Goal: Task Accomplishment & Management: Complete application form

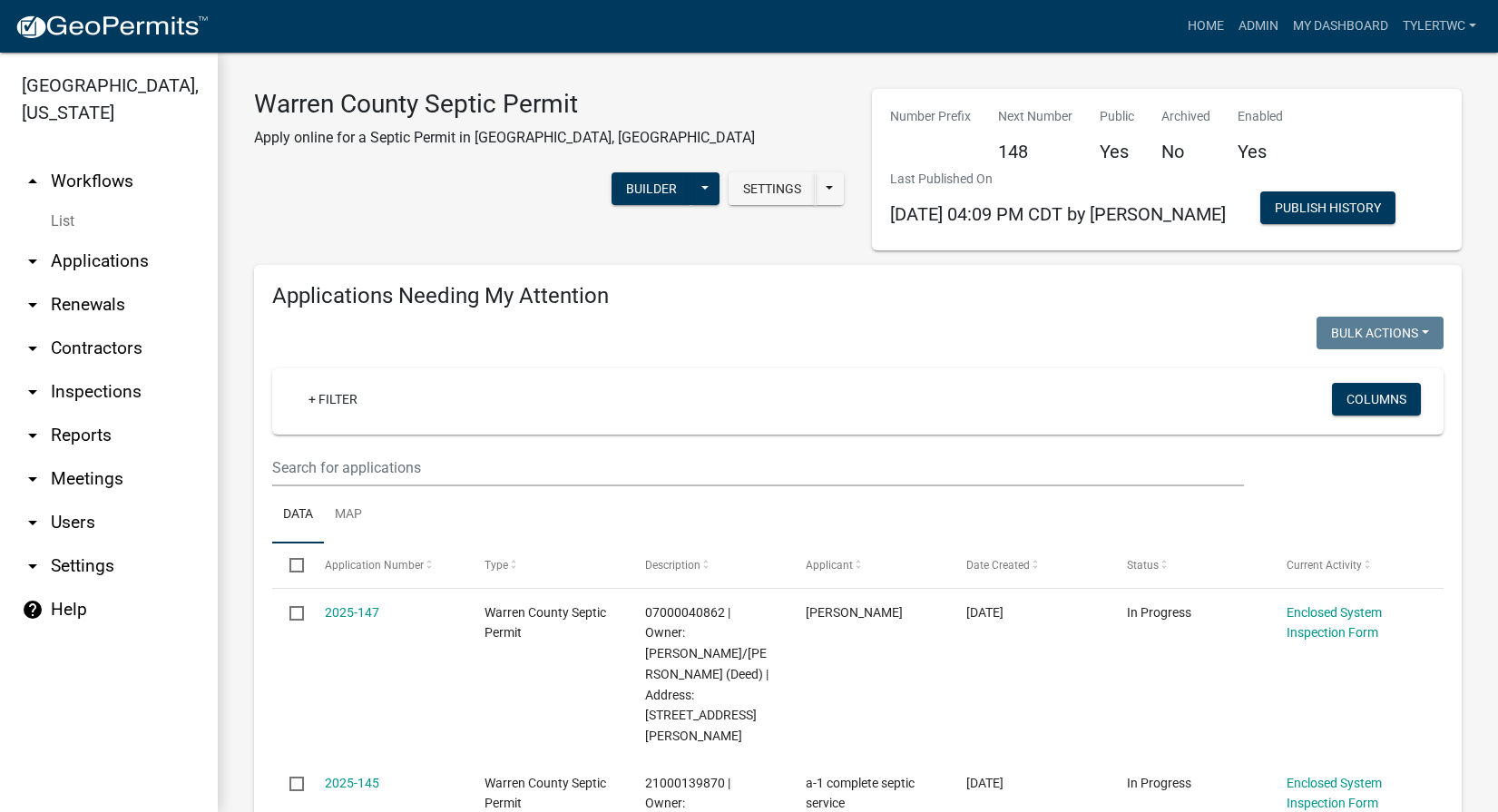
select select "2: 50"
select select "3: 100"
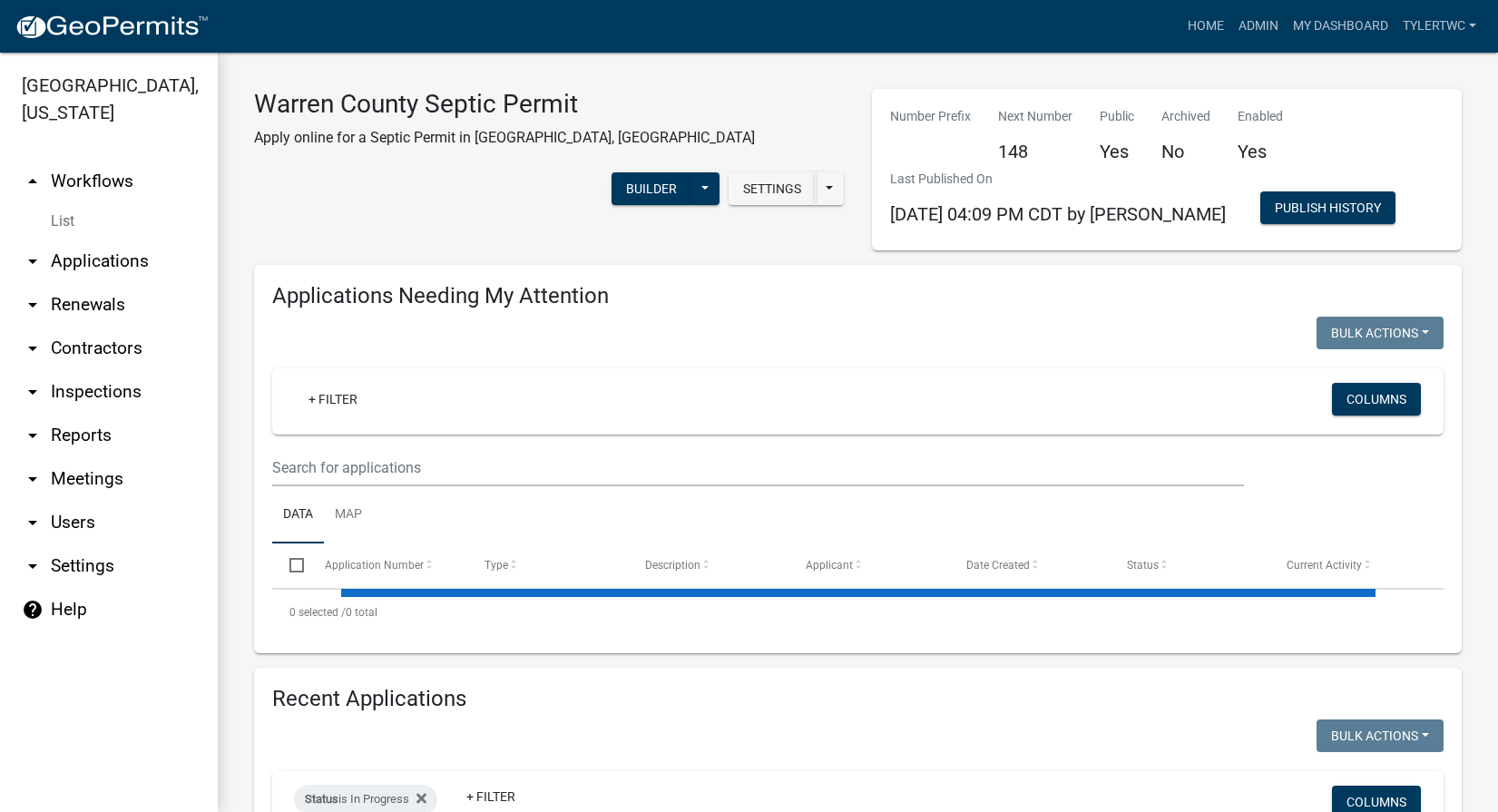
select select "2: 50"
select select "3: 100"
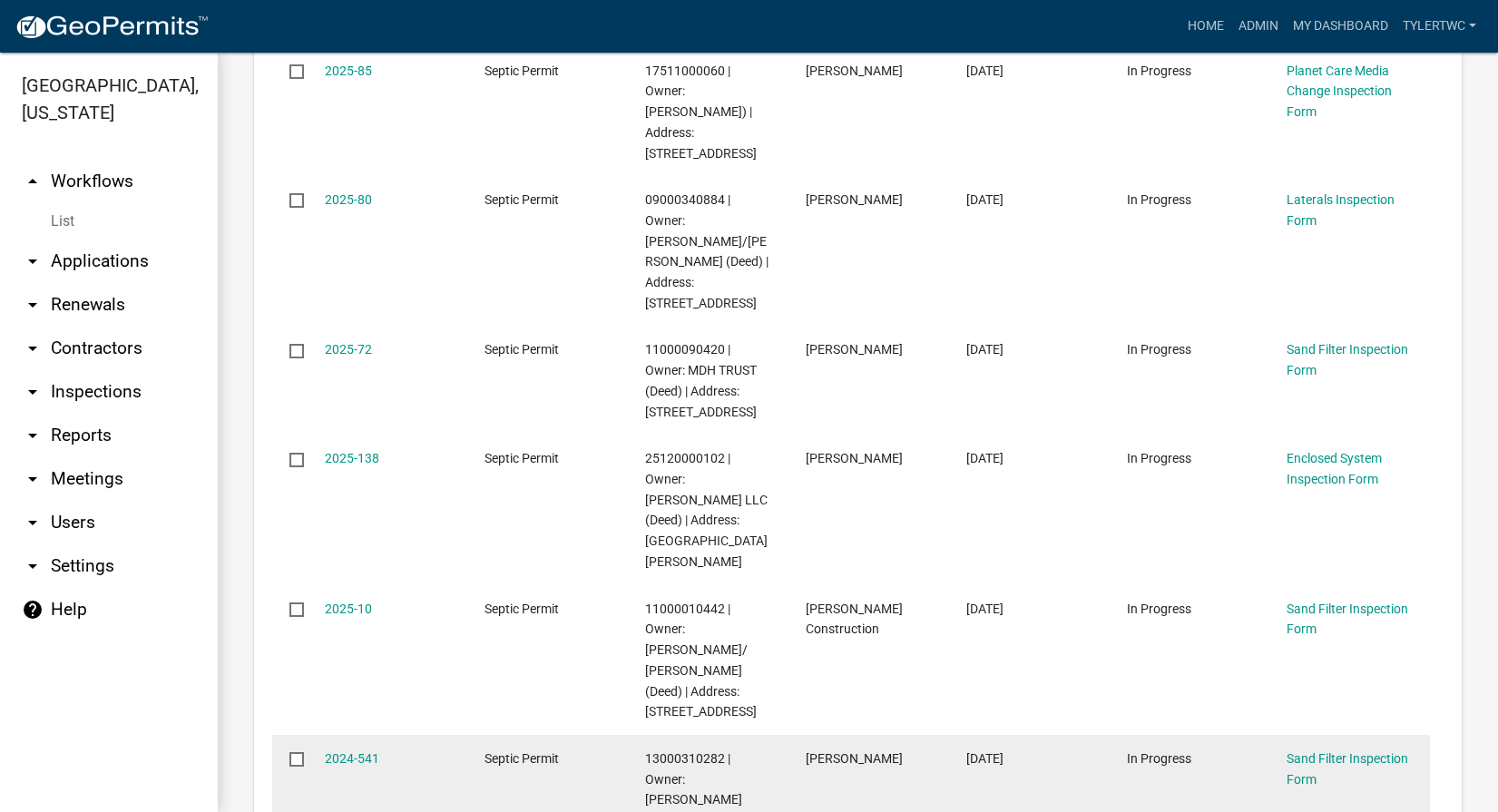
scroll to position [3385, 0]
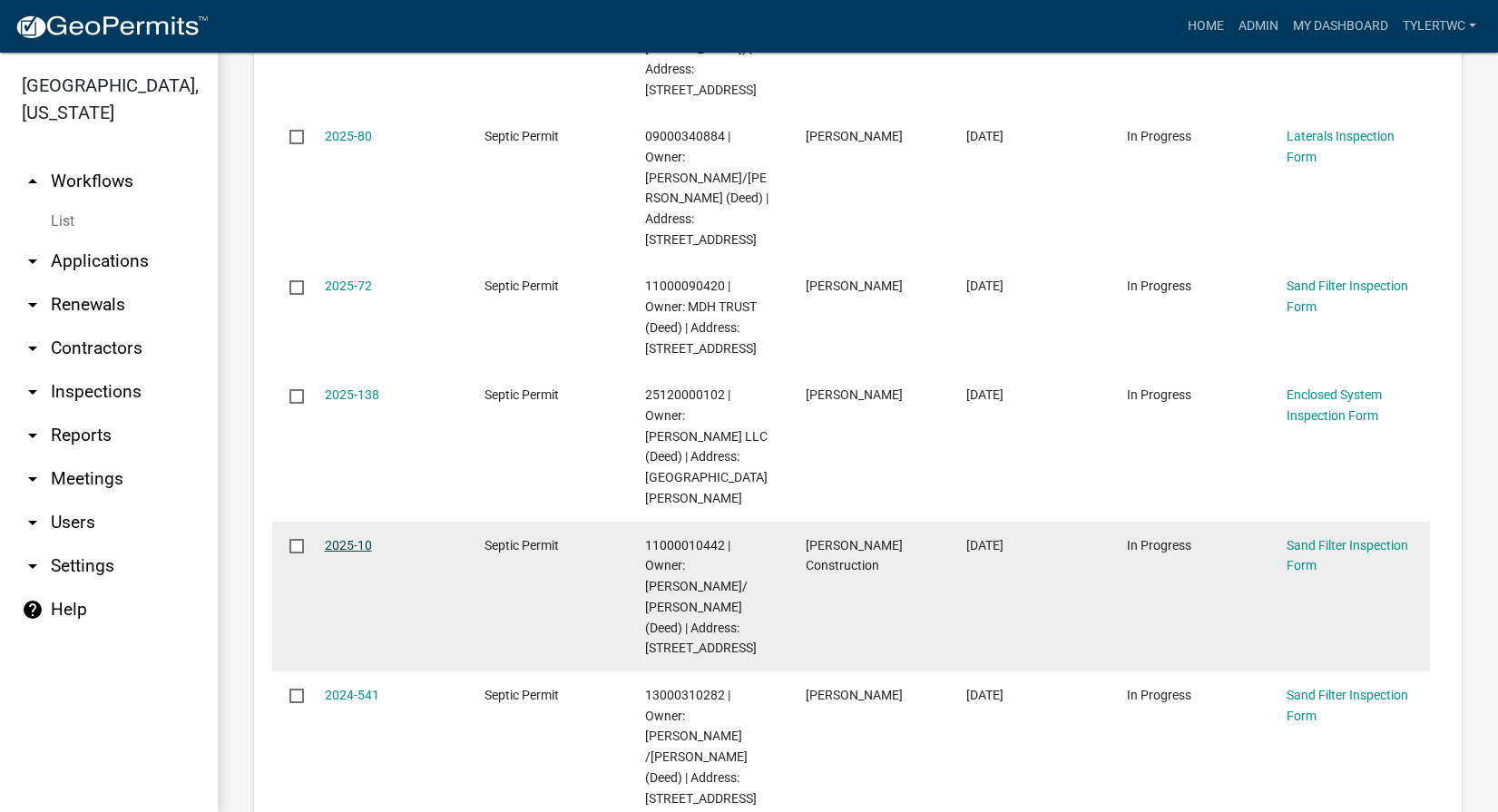
click at [333, 538] on link "2025-10" at bounding box center [348, 544] width 47 height 14
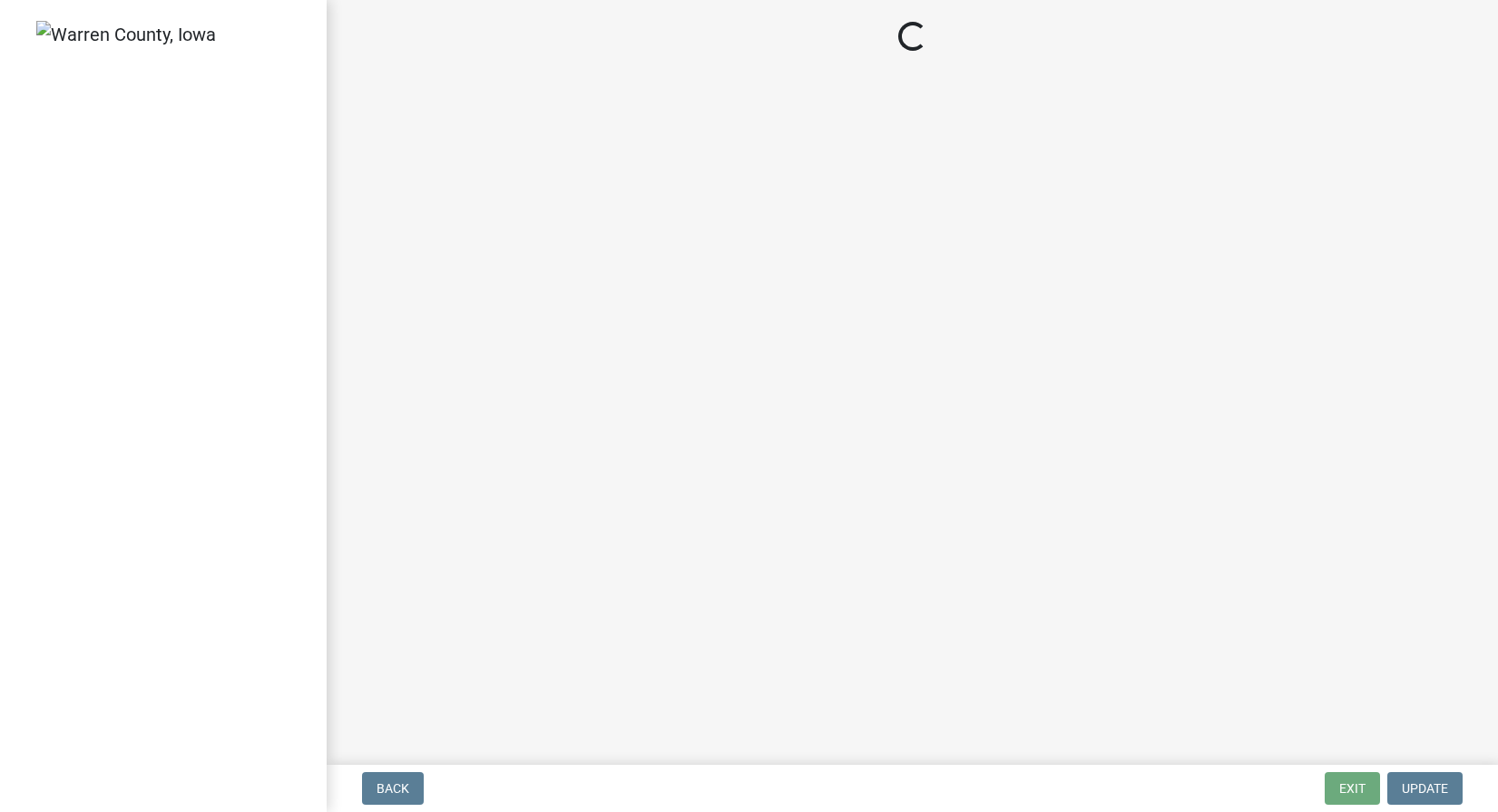
select select "d1e22d4f-68e7-4e9d-8701-604dd084f30f"
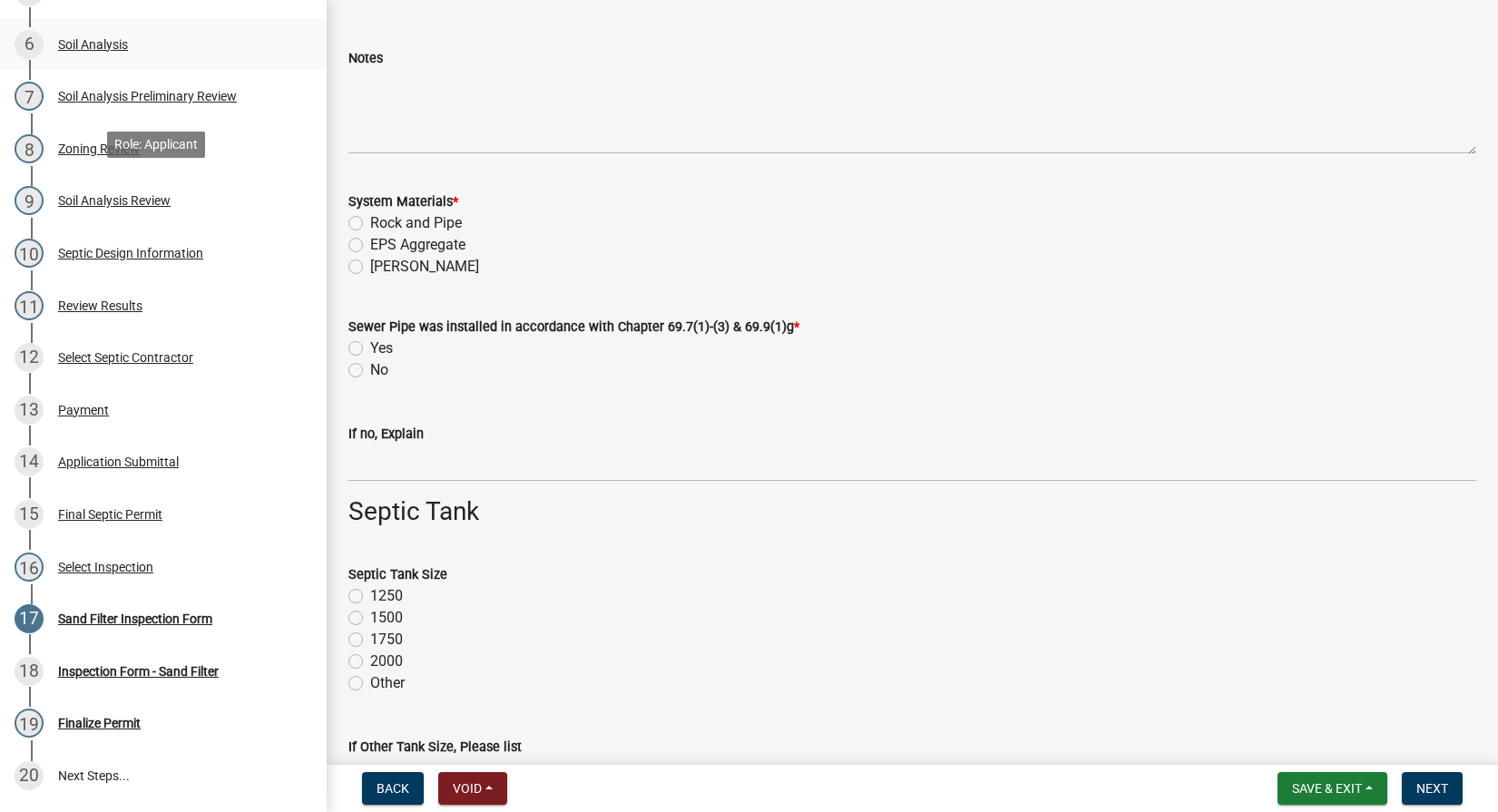
scroll to position [726, 0]
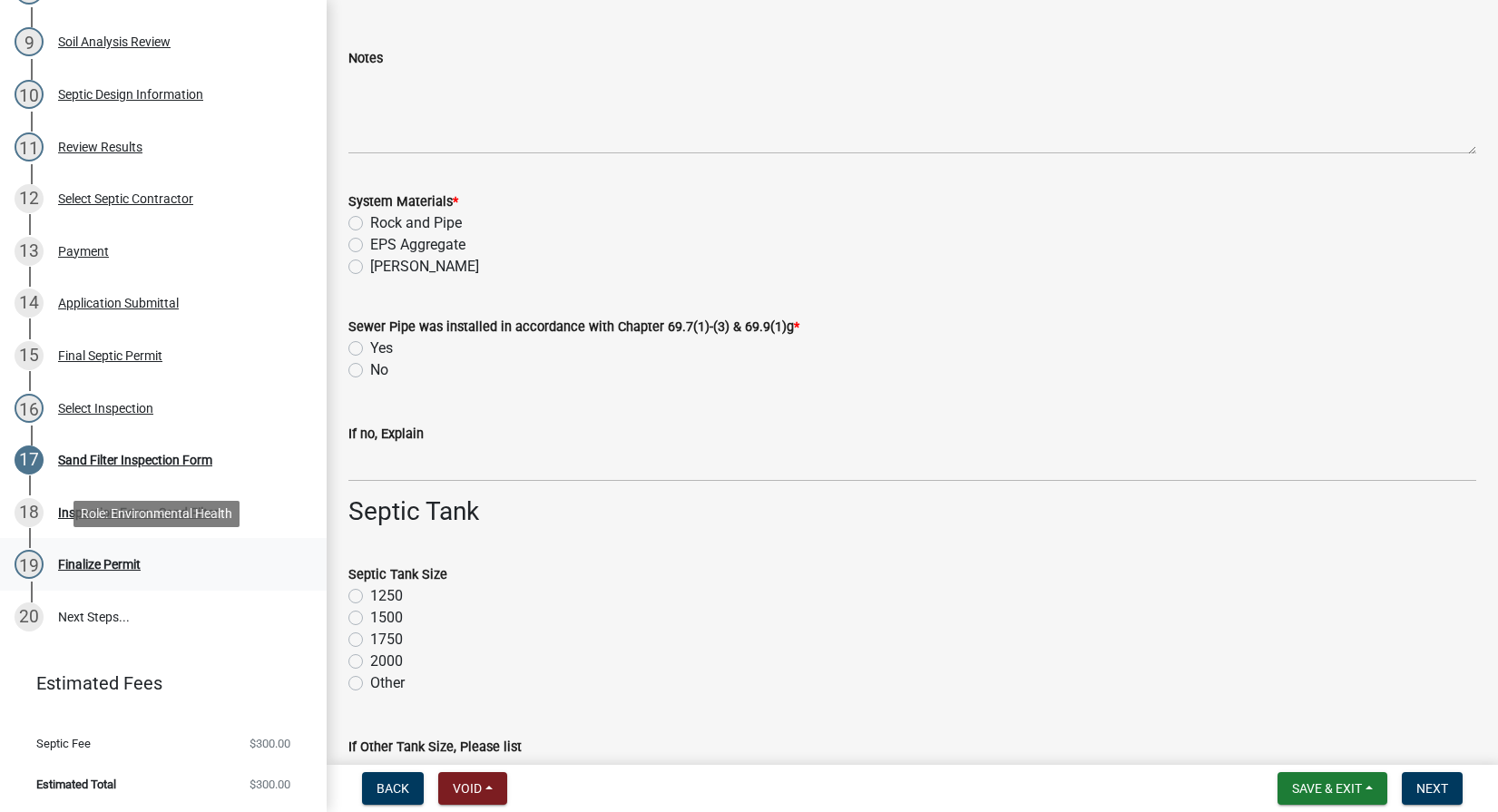
click at [103, 566] on div "Finalize Permit" at bounding box center [100, 564] width 83 height 13
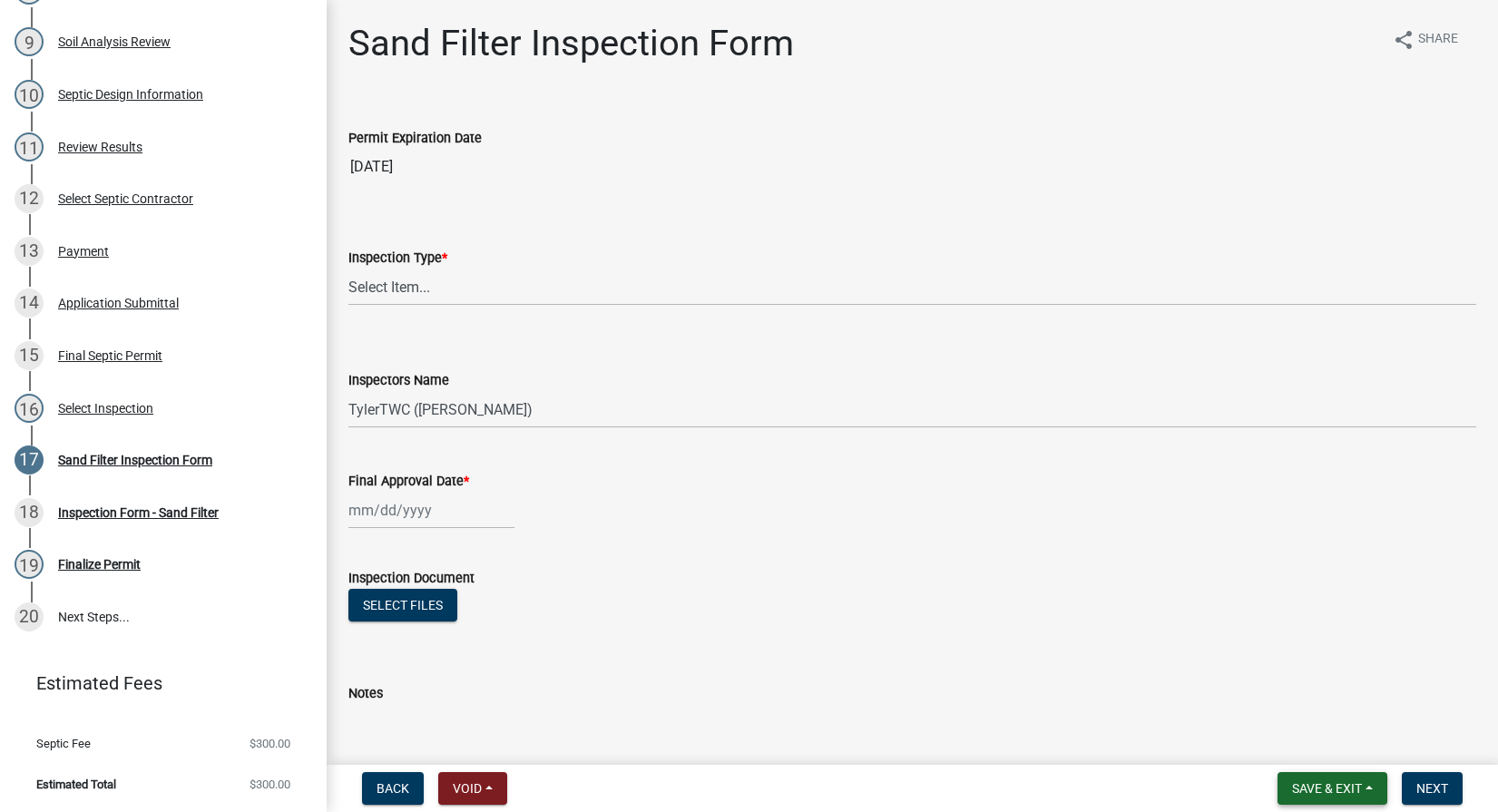
drag, startPoint x: 1318, startPoint y: 790, endPoint x: 968, endPoint y: 660, distance: 373.4
click at [1318, 790] on span "Save & Exit" at bounding box center [1327, 788] width 70 height 14
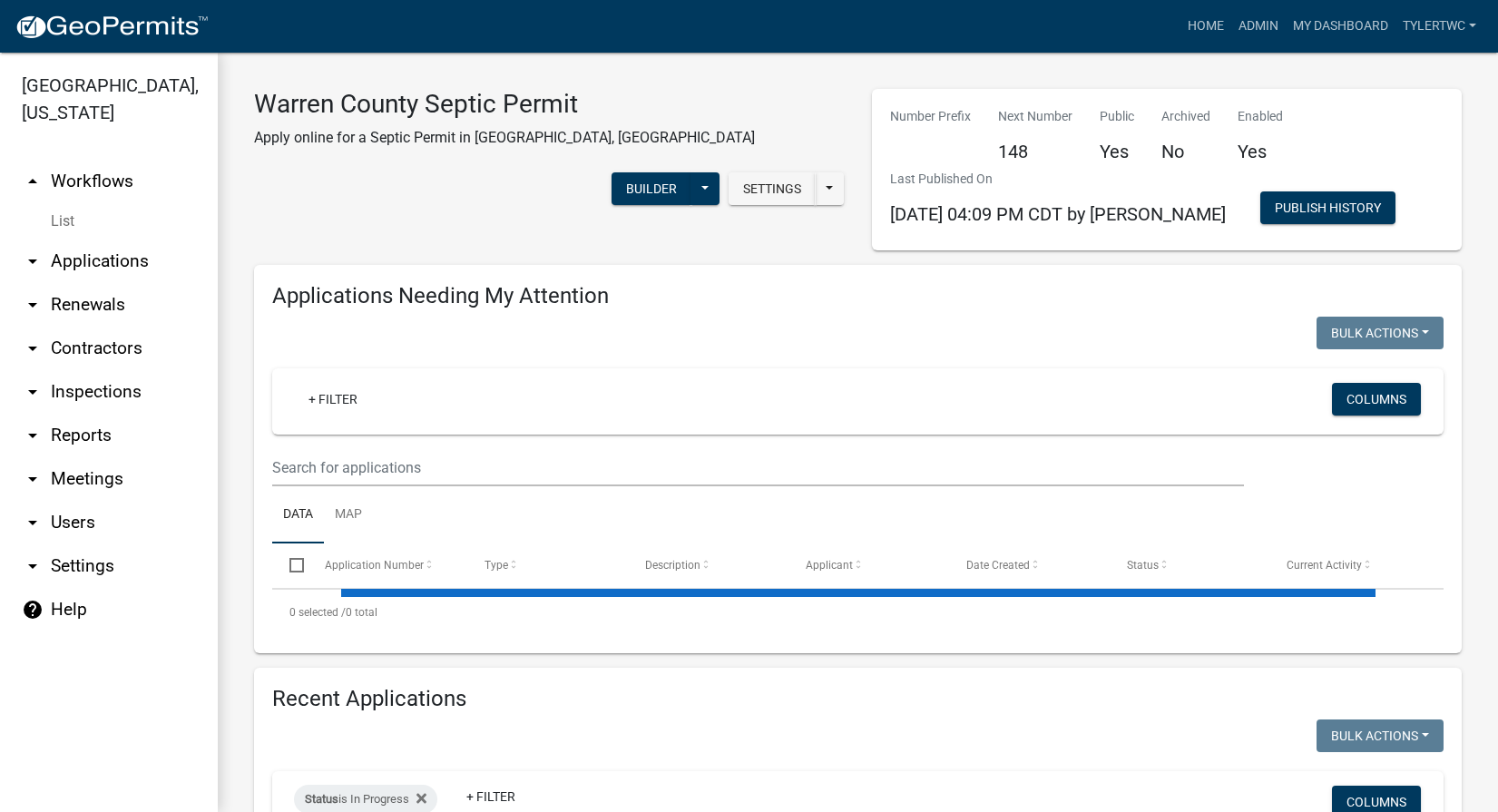
select select "2: 50"
select select "3: 100"
select select "2: 50"
select select "3: 100"
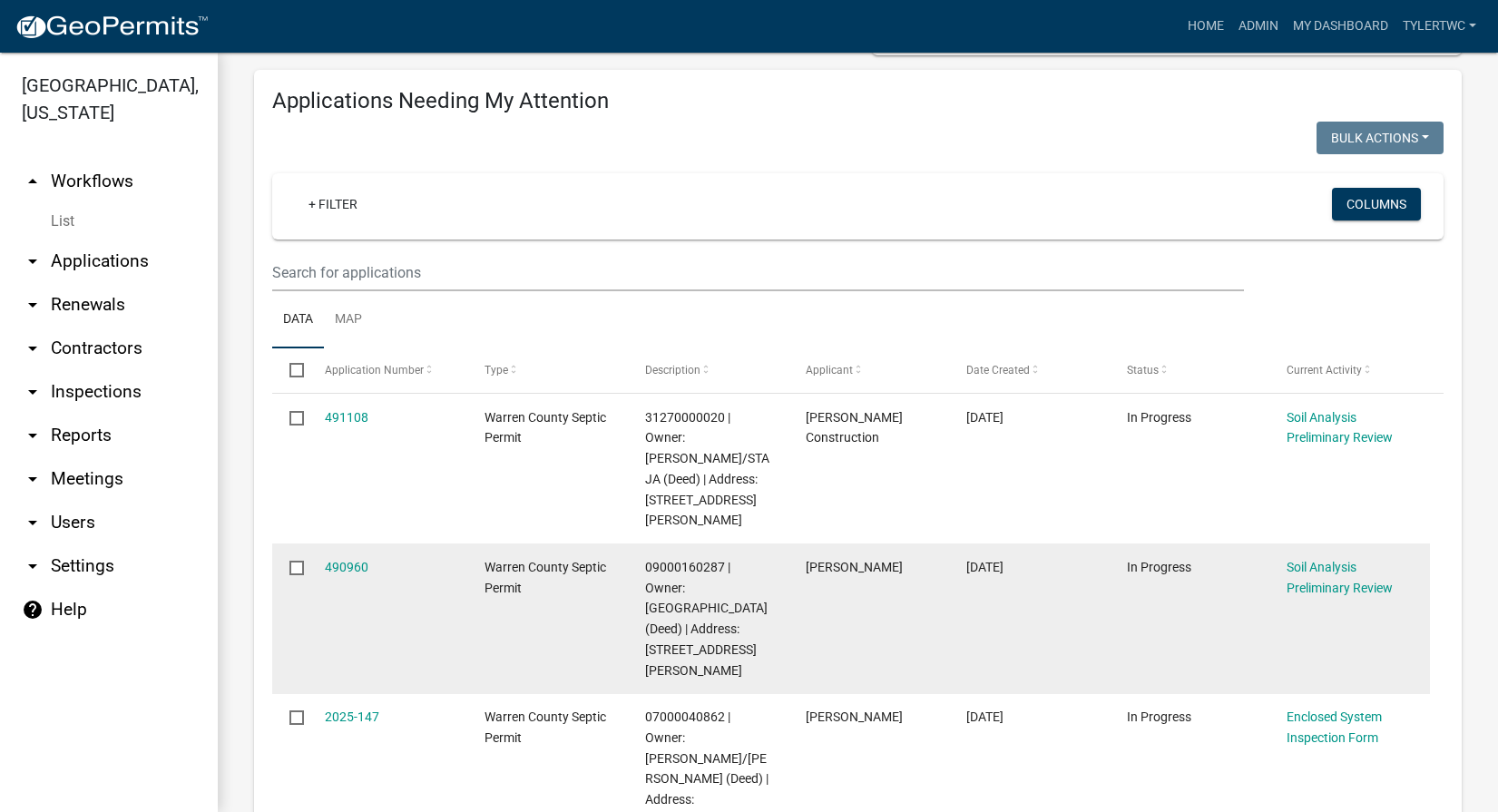
scroll to position [211, 0]
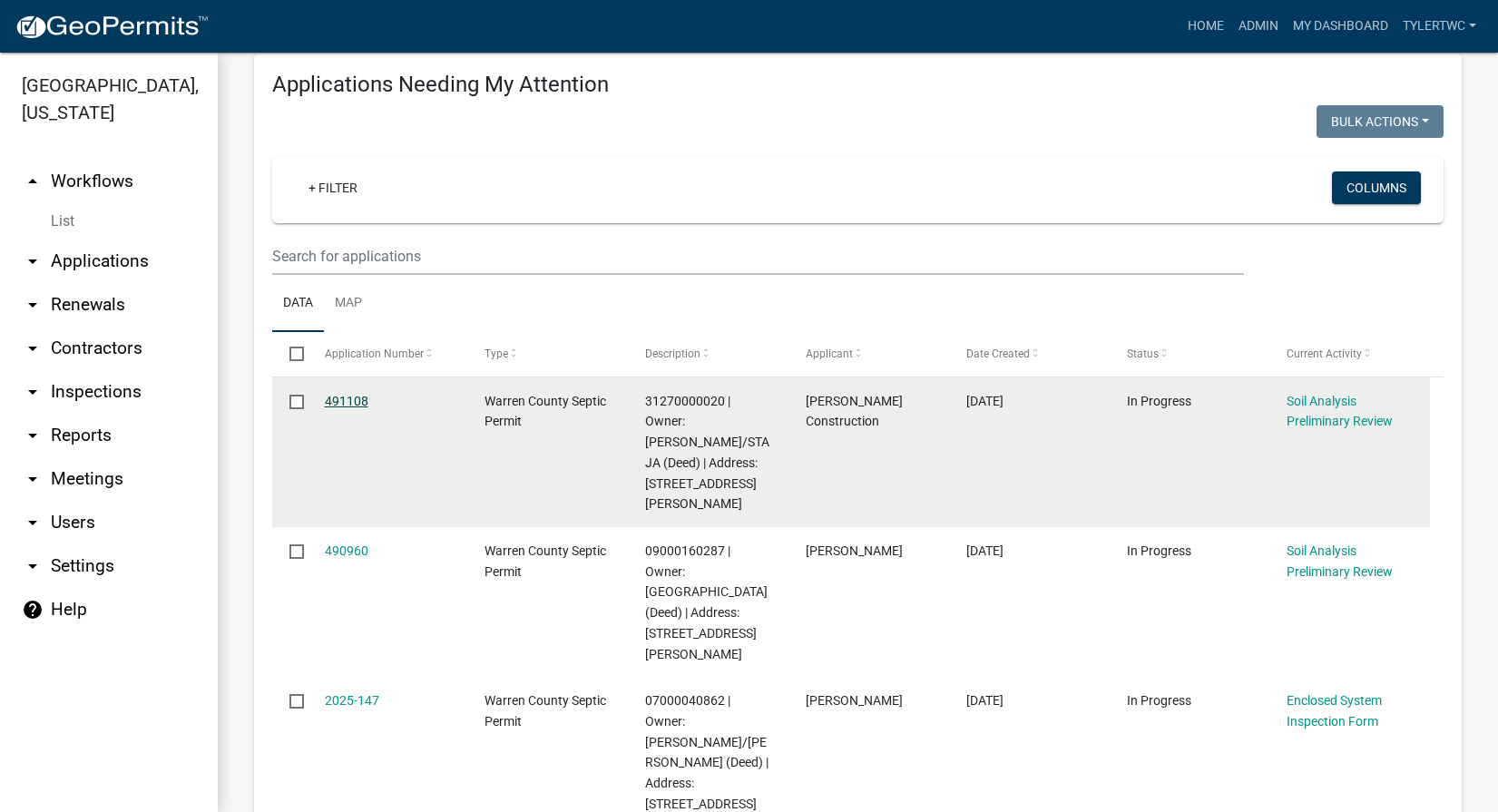
click at [356, 394] on link "491108" at bounding box center [346, 400] width 43 height 14
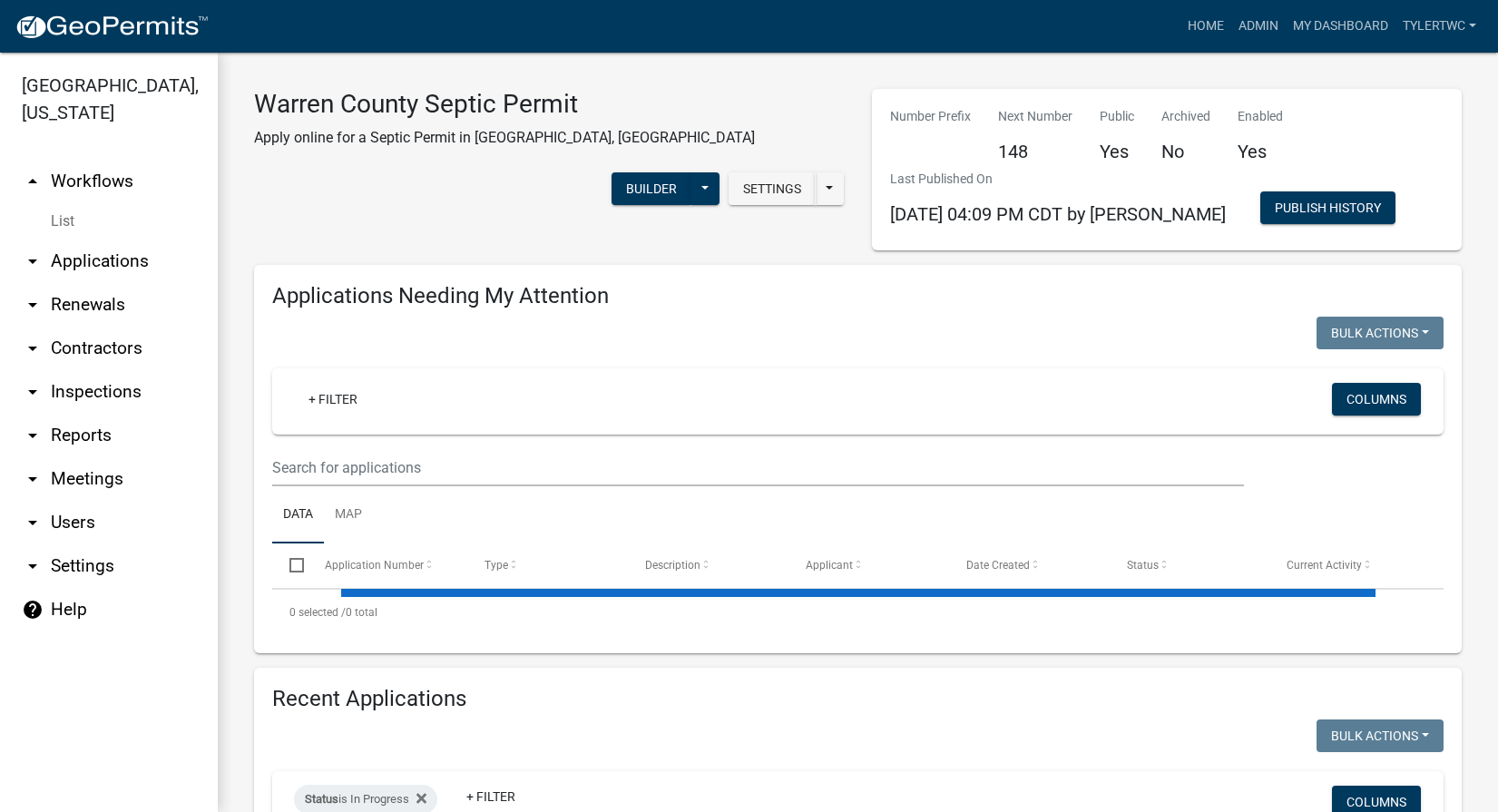
select select "2: 50"
select select "3: 100"
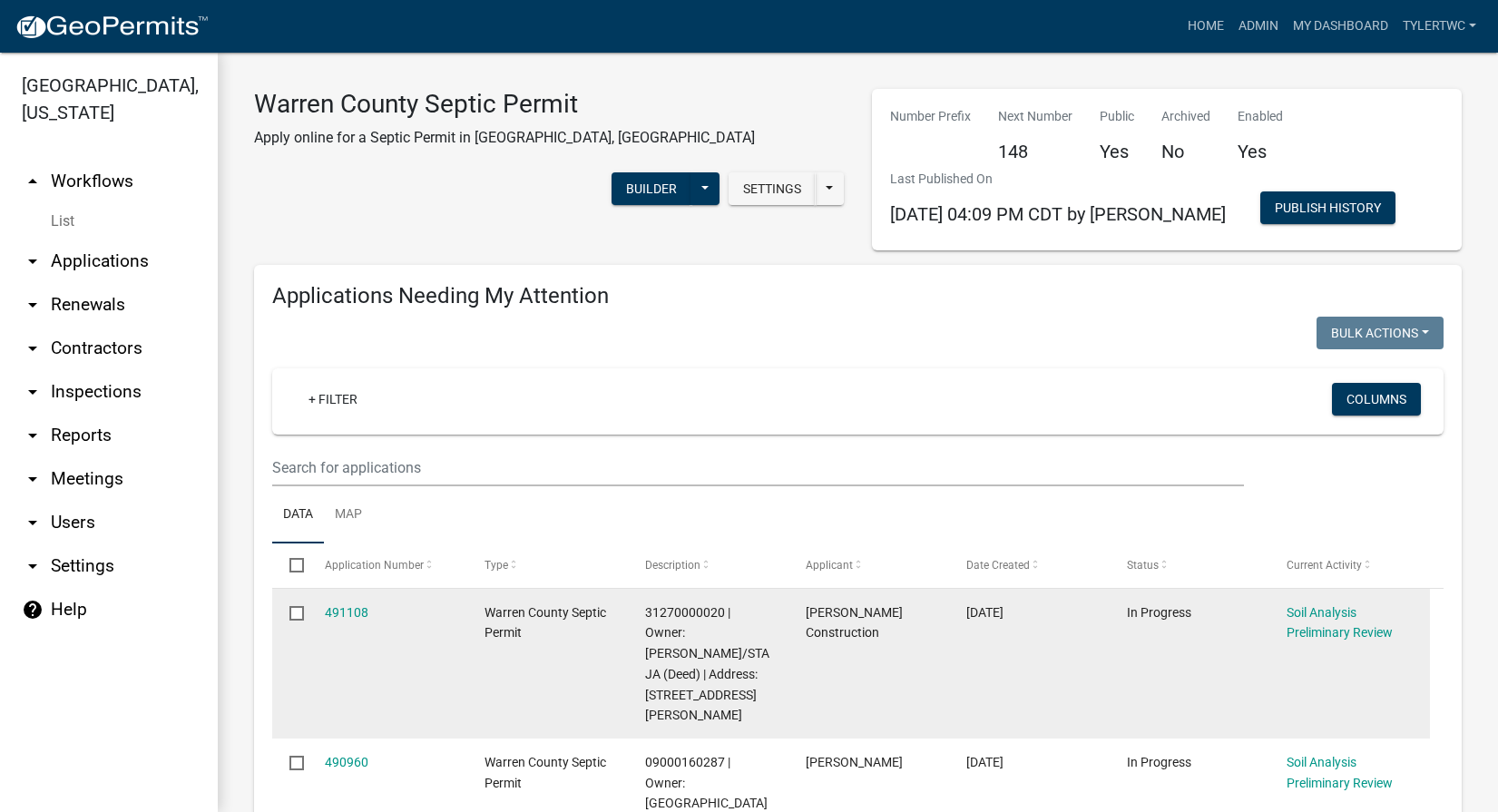
scroll to position [211, 0]
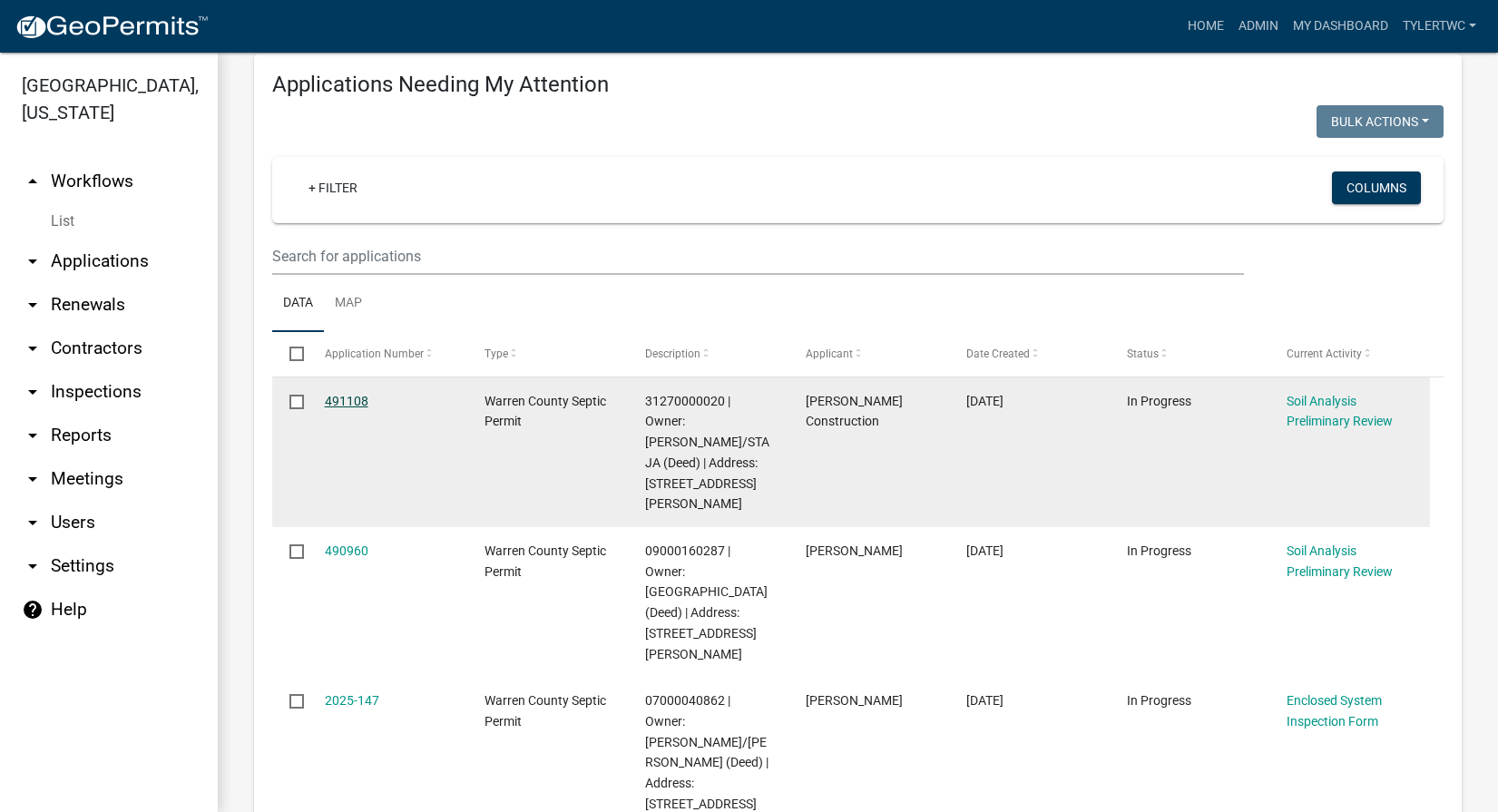
click at [350, 397] on link "491108" at bounding box center [346, 400] width 43 height 14
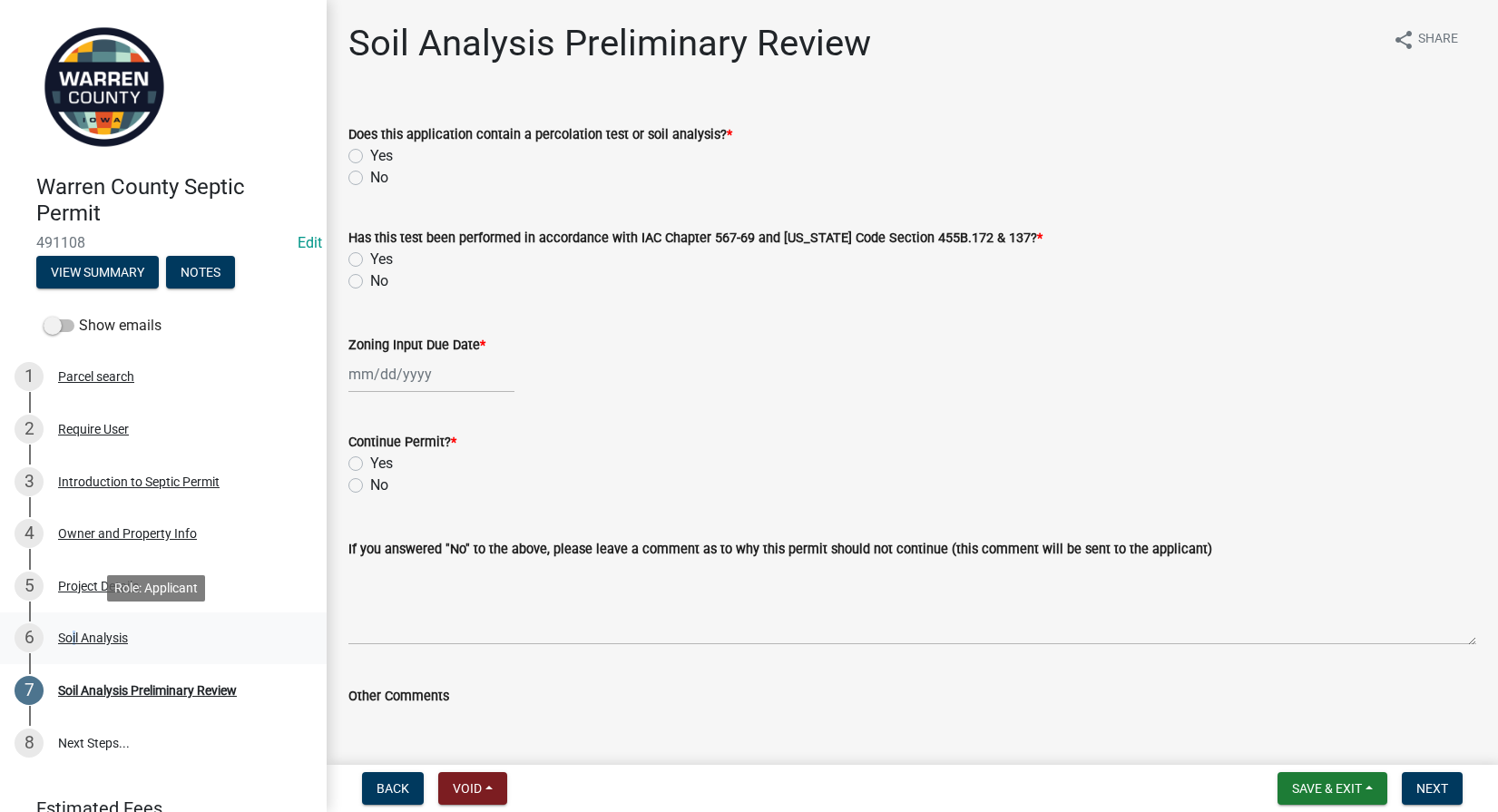
click at [70, 629] on div "6 Soil Analysis" at bounding box center [155, 637] width 283 height 29
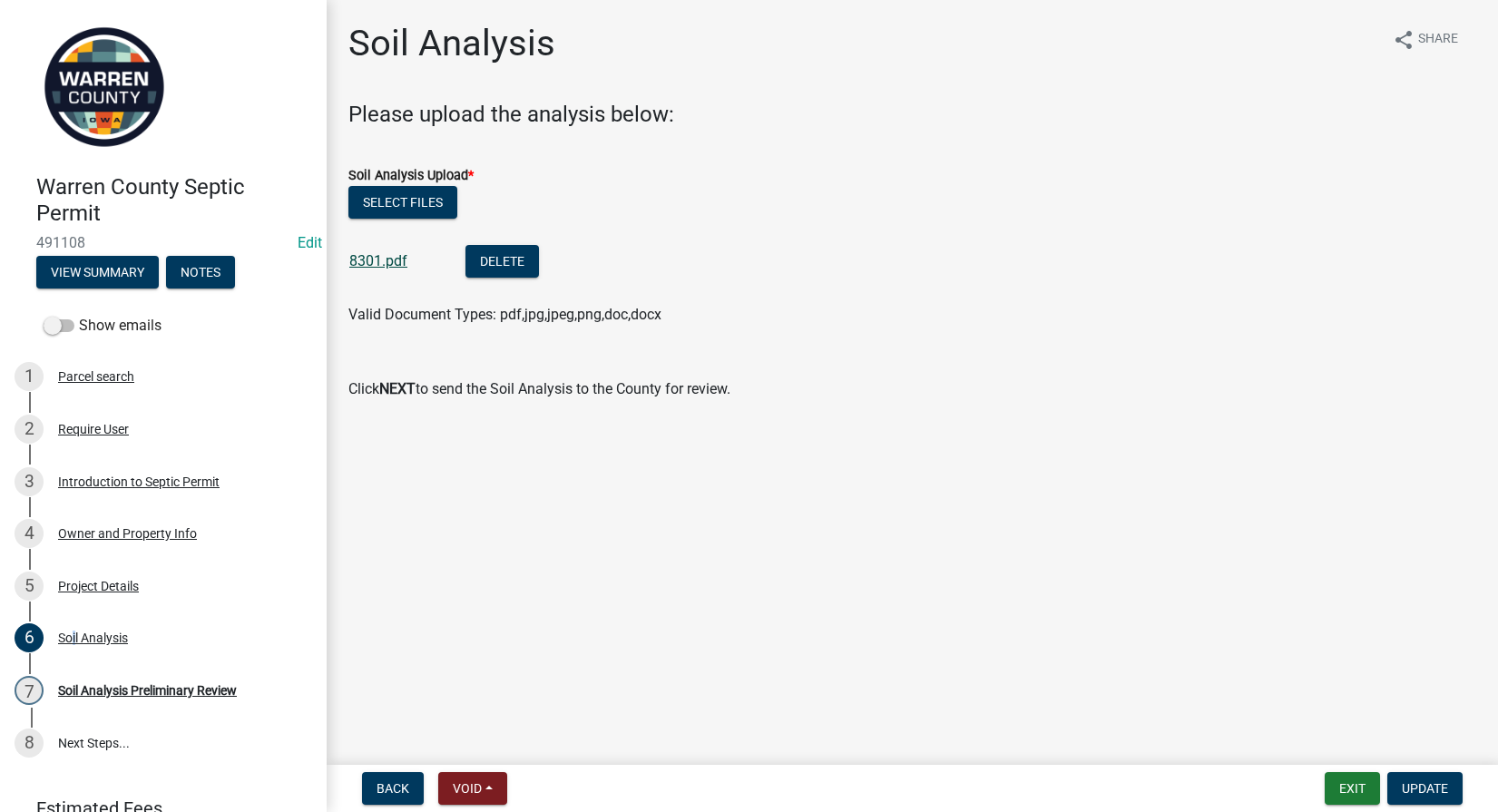
click at [369, 258] on link "8301.pdf" at bounding box center [378, 260] width 58 height 17
click at [90, 686] on div "Soil Analysis Preliminary Review" at bounding box center [148, 691] width 179 height 13
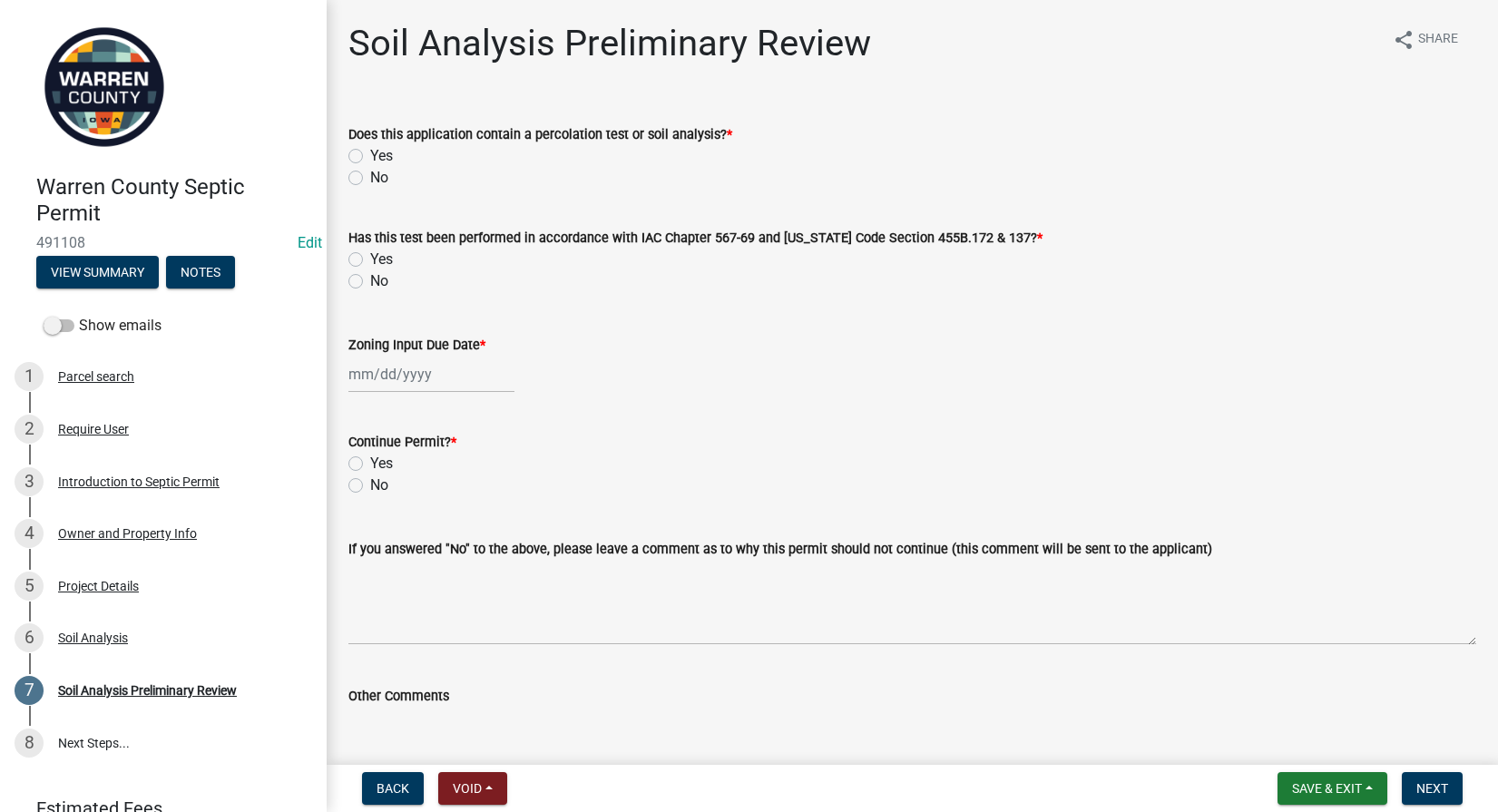
click at [371, 149] on label "Yes" at bounding box center [382, 155] width 23 height 22
click at [371, 149] on input "Yes" at bounding box center [376, 150] width 12 height 12
radio input "true"
click at [353, 251] on div "Yes" at bounding box center [912, 258] width 1127 height 22
click at [371, 256] on label "Yes" at bounding box center [382, 258] width 23 height 22
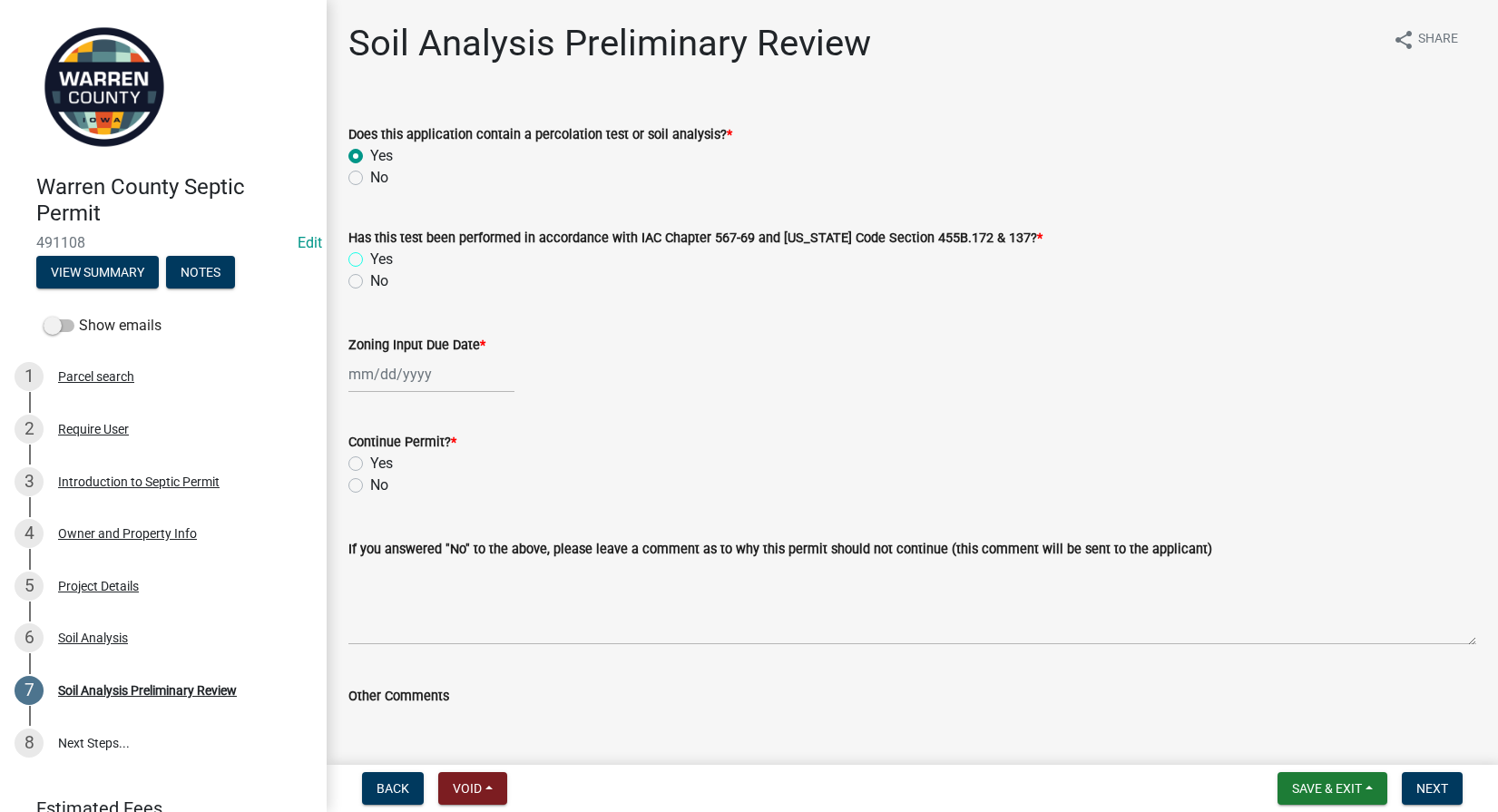
click at [371, 256] on input "Yes" at bounding box center [376, 254] width 12 height 12
radio input "true"
select select "10"
select select "2025"
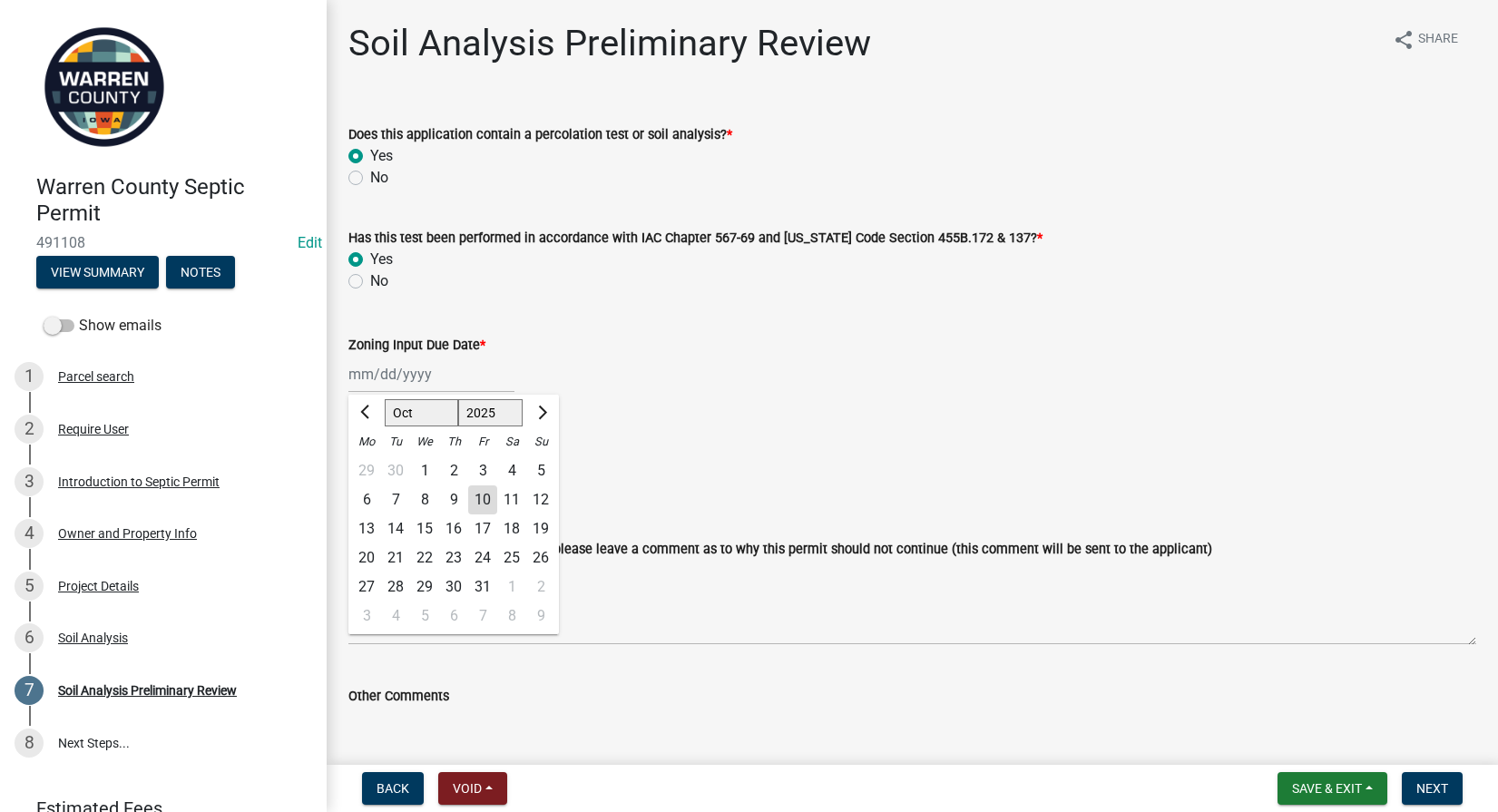
click at [397, 370] on div "[PERSON_NAME] Feb Mar Apr [PERSON_NAME][DATE] Oct Nov [DATE] 1526 1527 1528 152…" at bounding box center [432, 374] width 166 height 38
click at [480, 498] on div "10" at bounding box center [482, 499] width 29 height 29
type input "[DATE]"
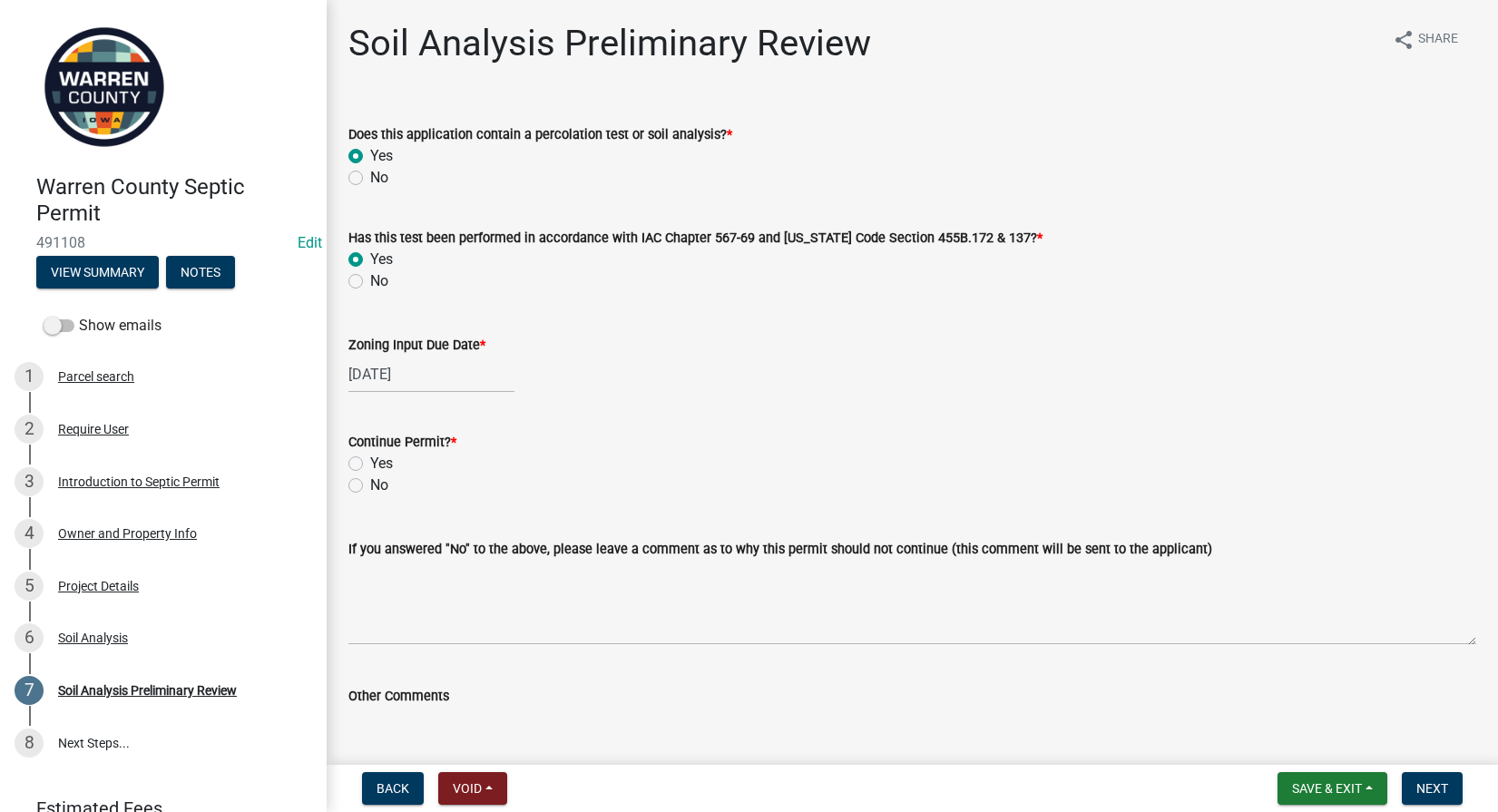
click at [371, 463] on label "Yes" at bounding box center [382, 462] width 23 height 22
click at [371, 463] on input "Yes" at bounding box center [376, 458] width 12 height 12
radio input "true"
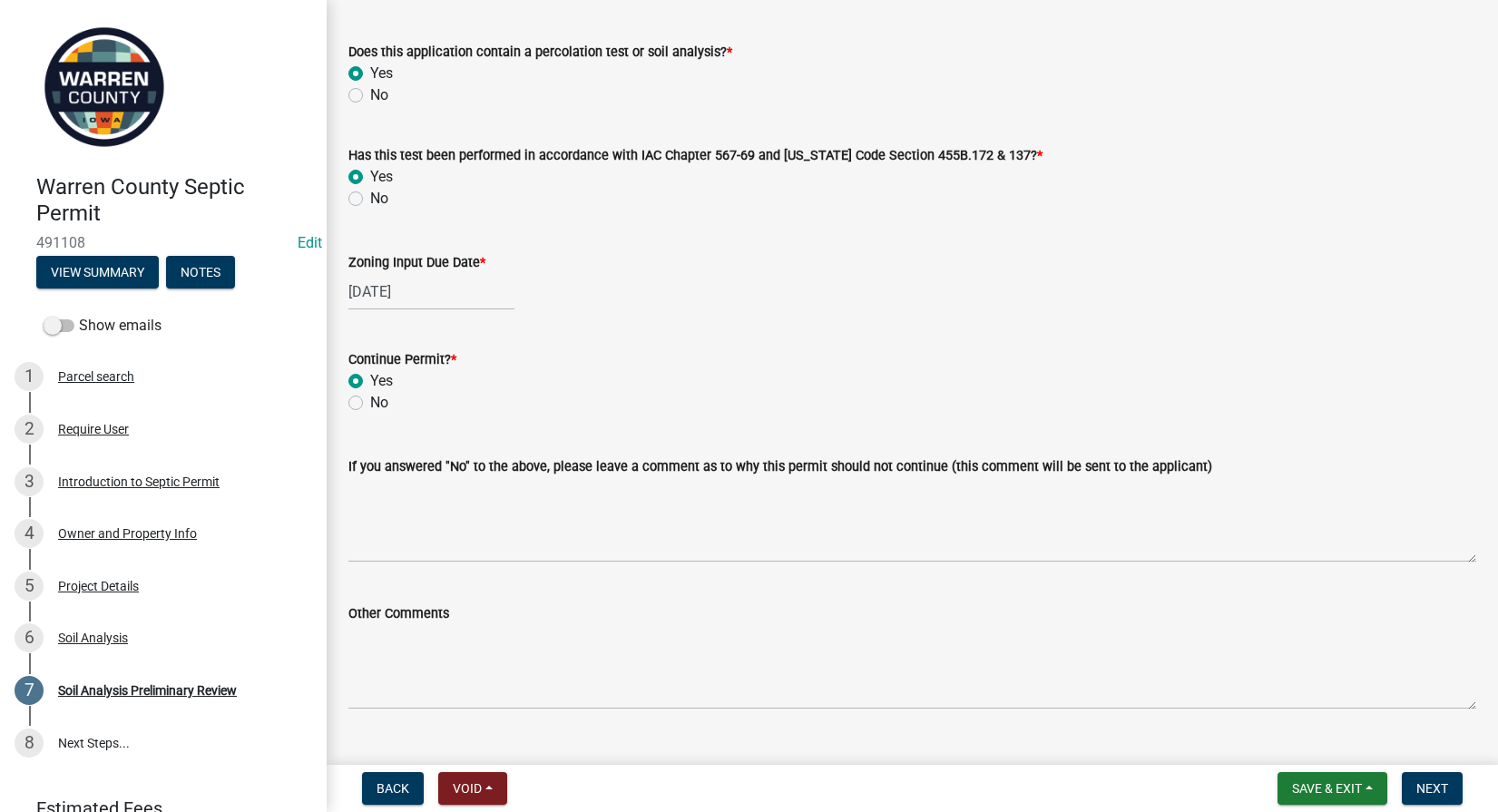
scroll to position [119, 0]
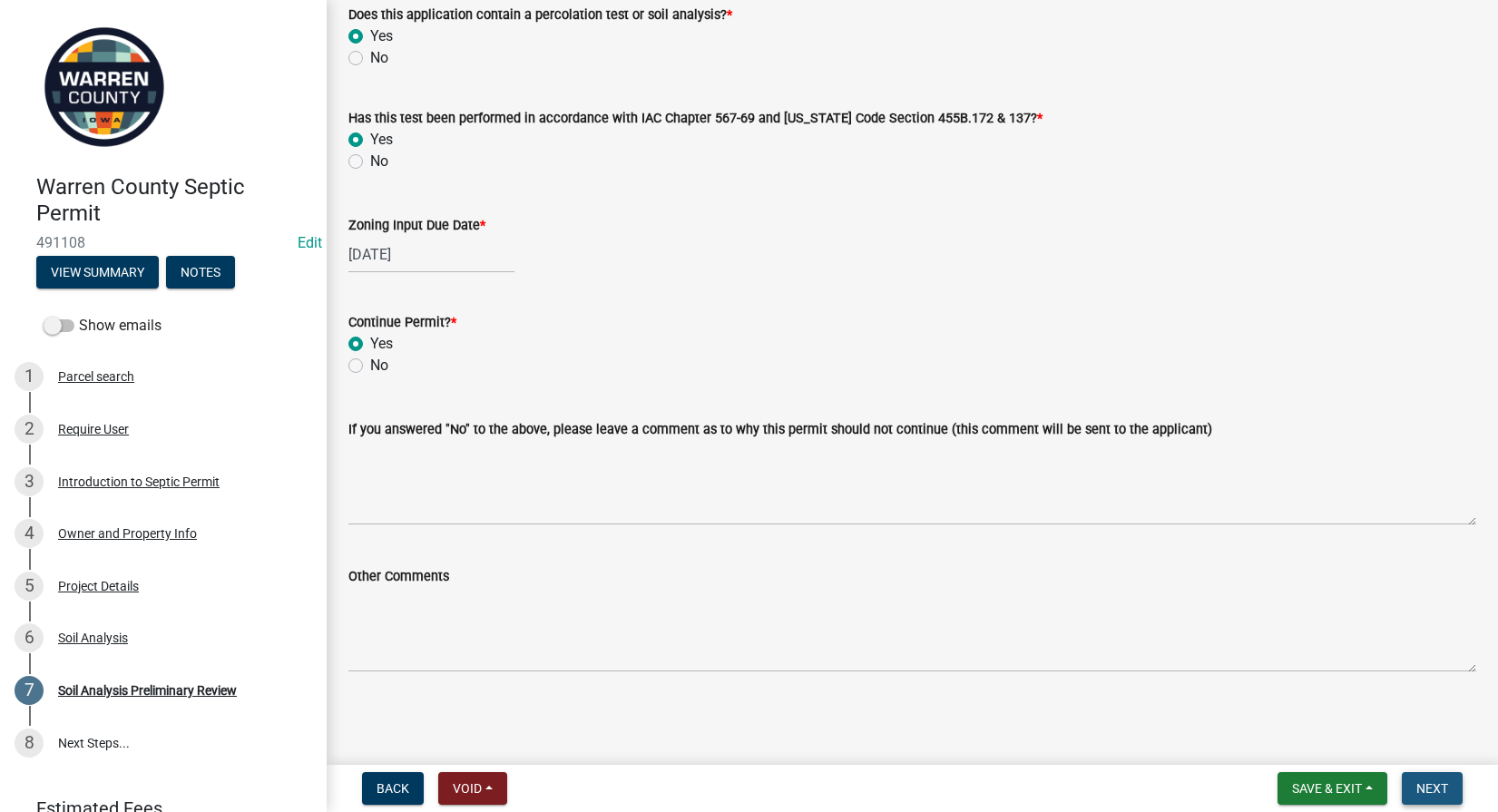
click at [1419, 793] on span "Next" at bounding box center [1432, 788] width 32 height 14
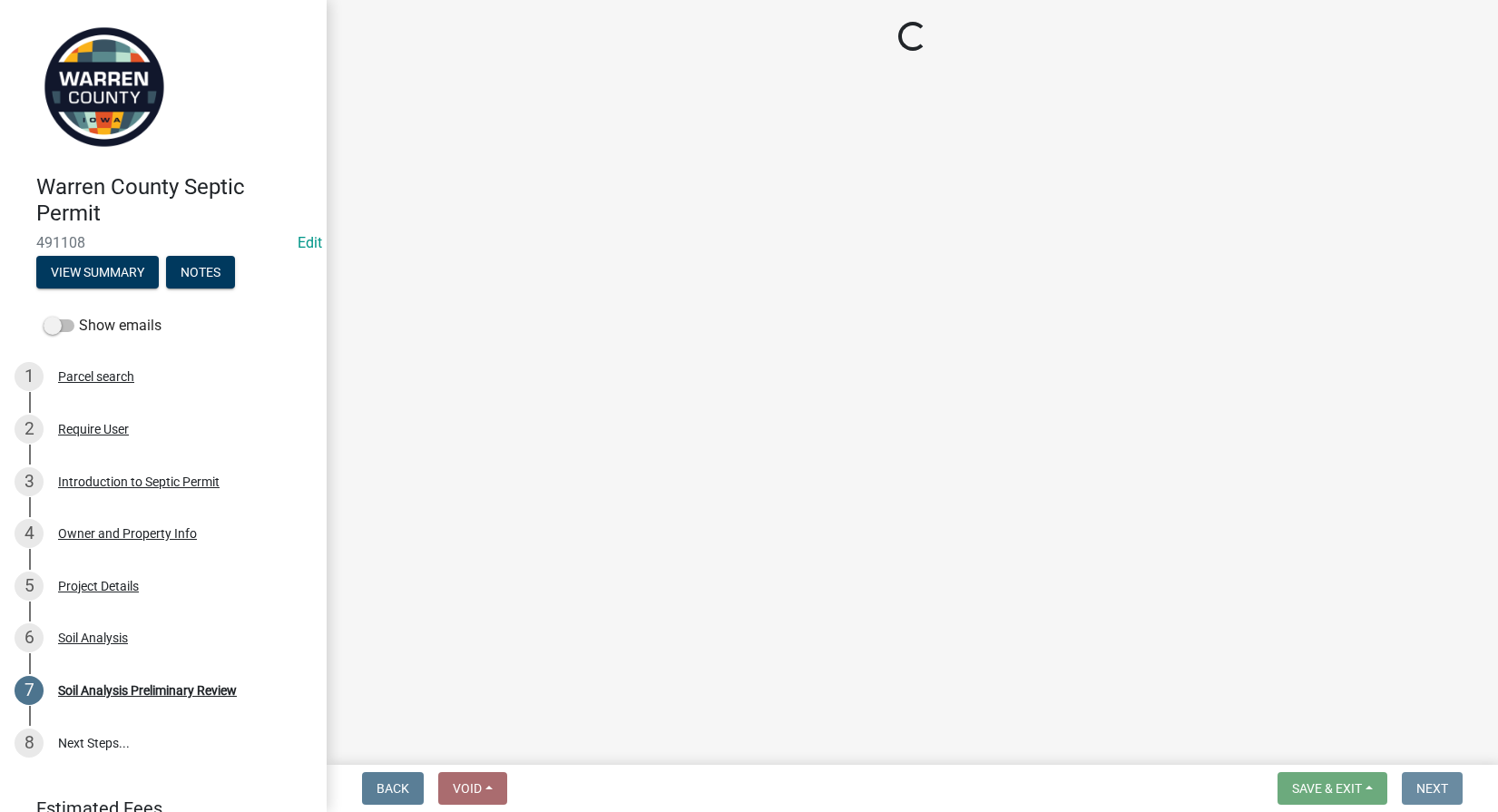
scroll to position [0, 0]
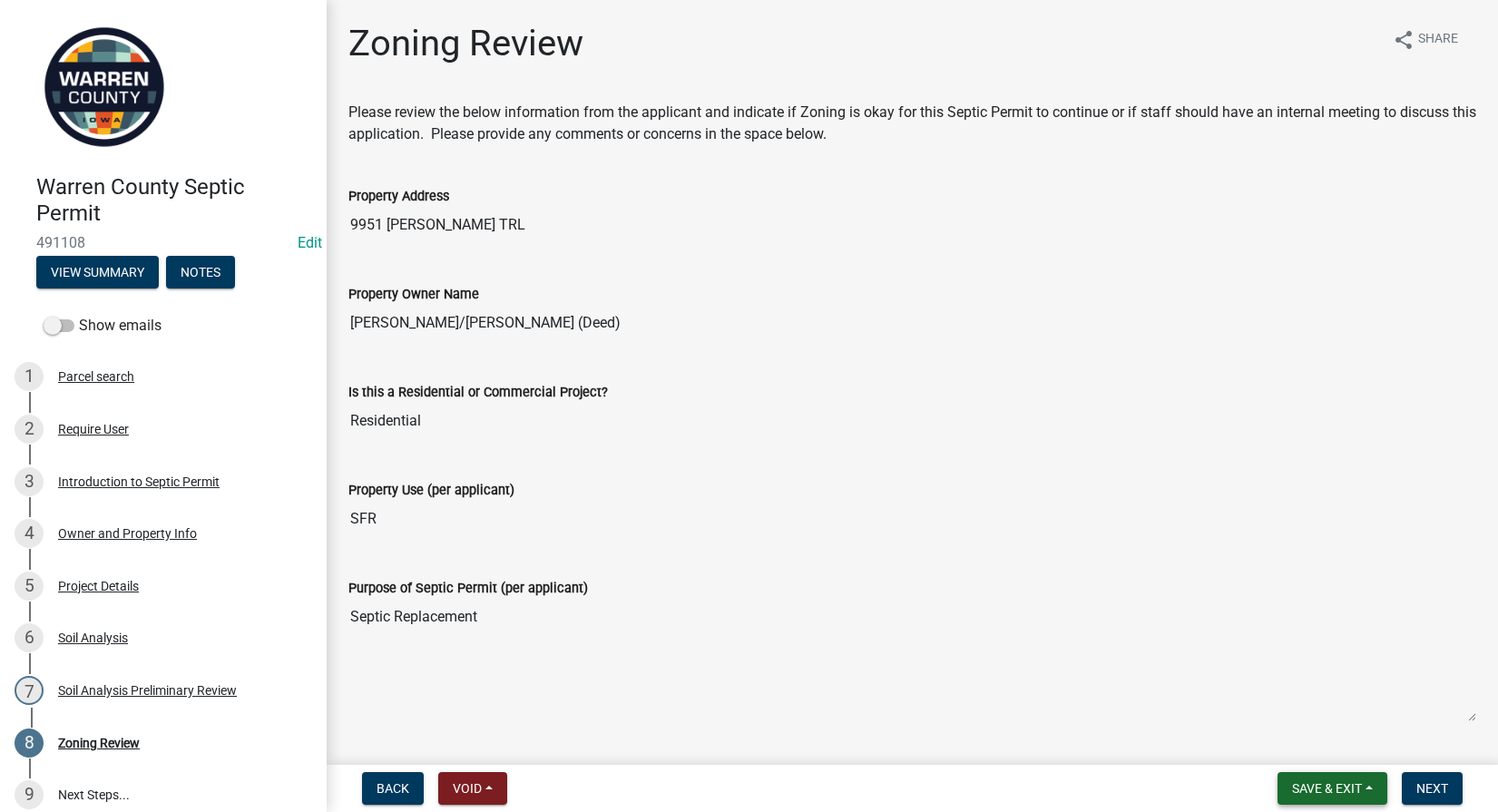
click at [1285, 789] on button "Save & Exit" at bounding box center [1332, 788] width 110 height 33
click at [1285, 735] on button "Save & Exit" at bounding box center [1315, 741] width 145 height 43
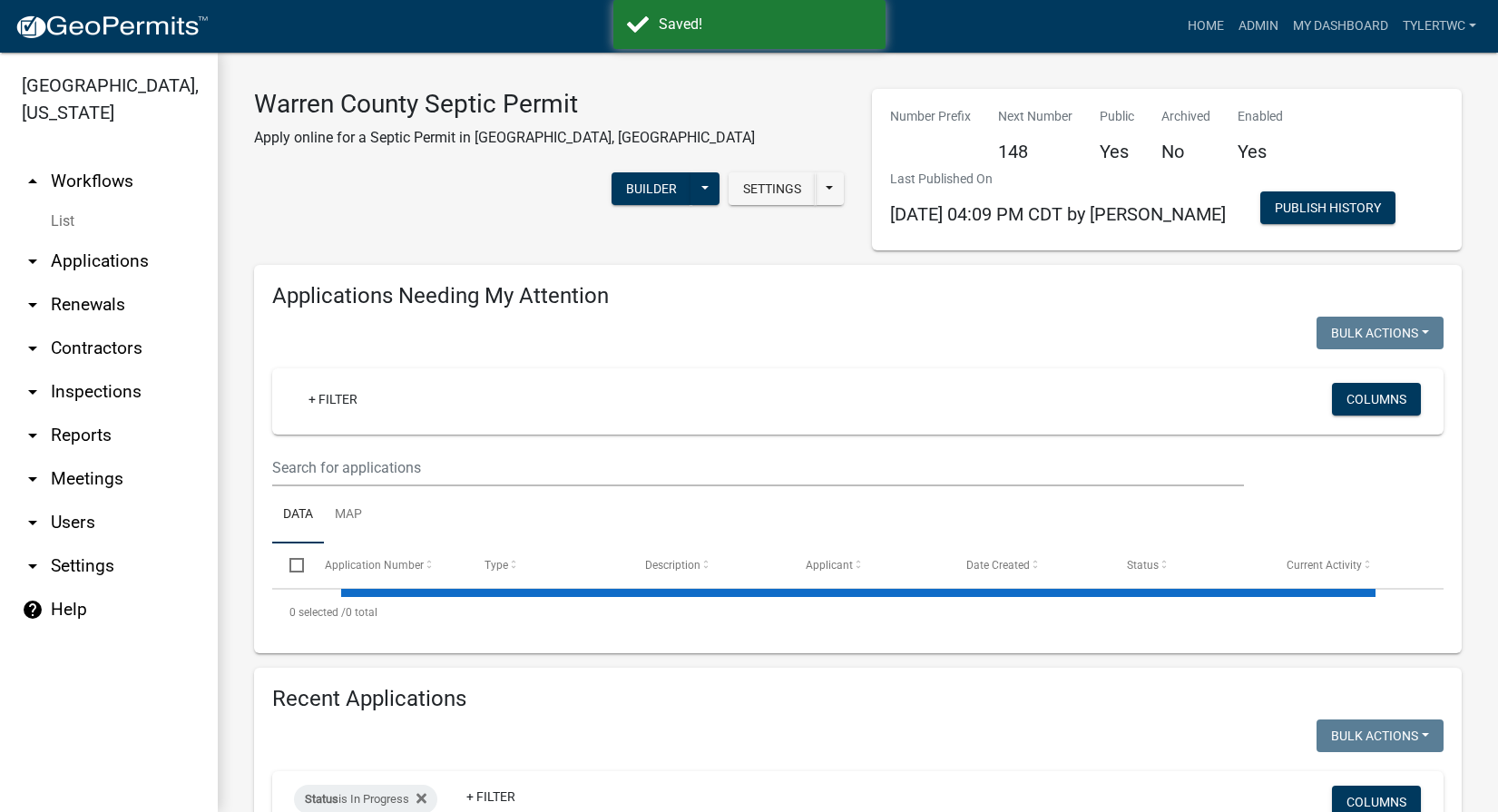
select select "2: 50"
select select "3: 100"
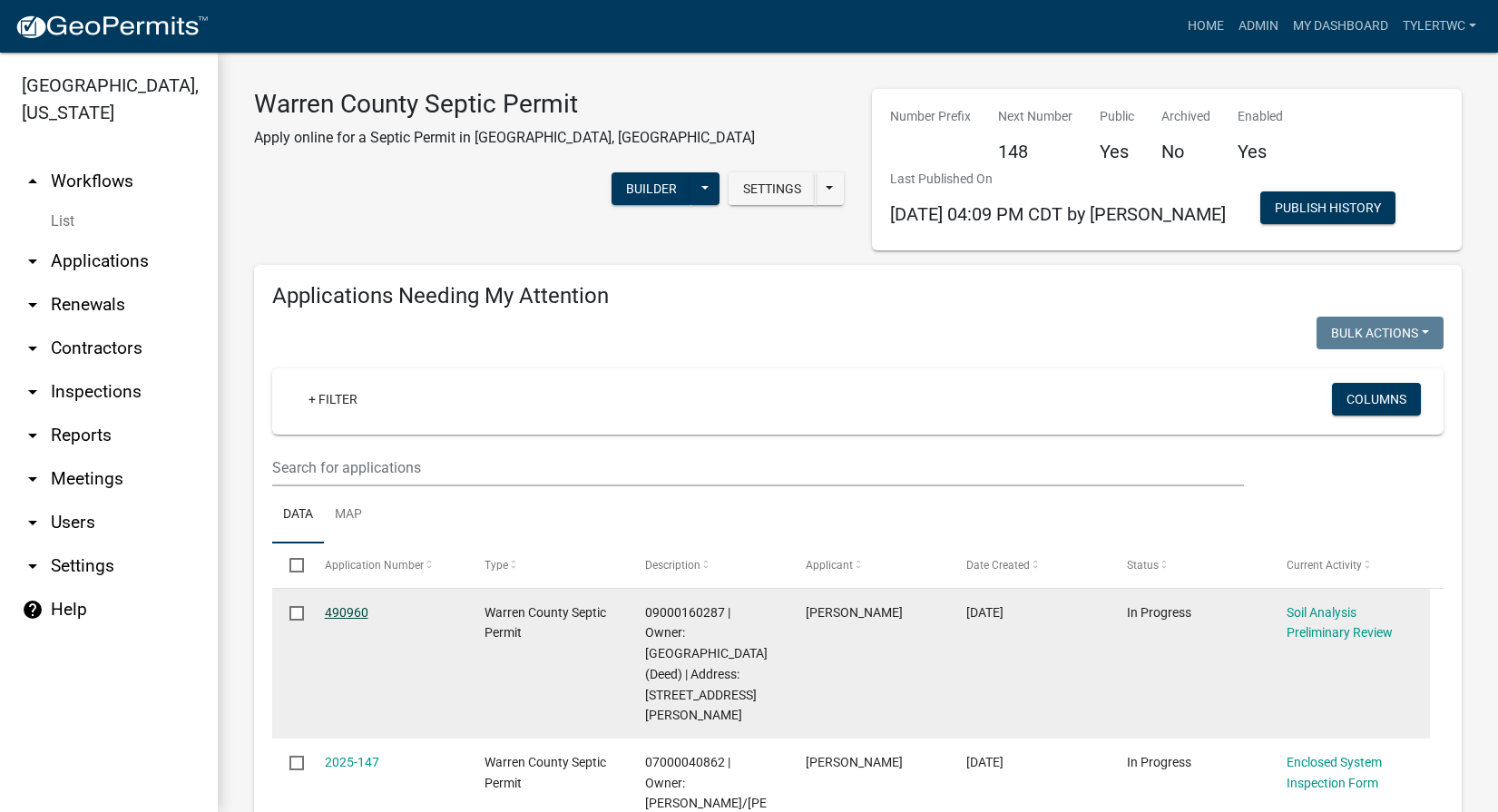
click at [337, 605] on link "490960" at bounding box center [346, 612] width 43 height 14
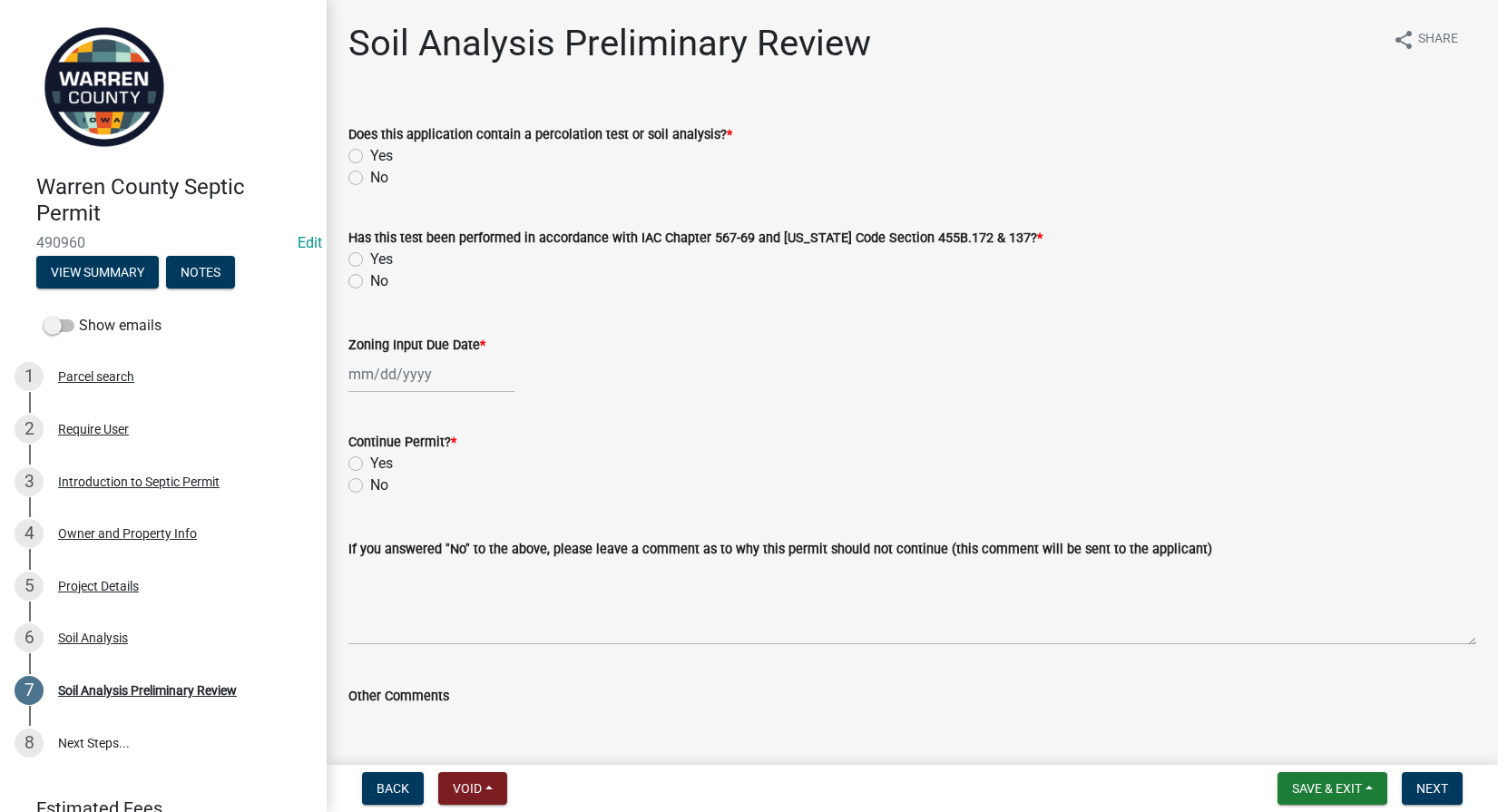
click at [371, 158] on label "Yes" at bounding box center [382, 155] width 23 height 22
click at [371, 157] on input "Yes" at bounding box center [376, 150] width 12 height 12
radio input "true"
click at [81, 632] on div "Soil Analysis" at bounding box center [93, 638] width 70 height 13
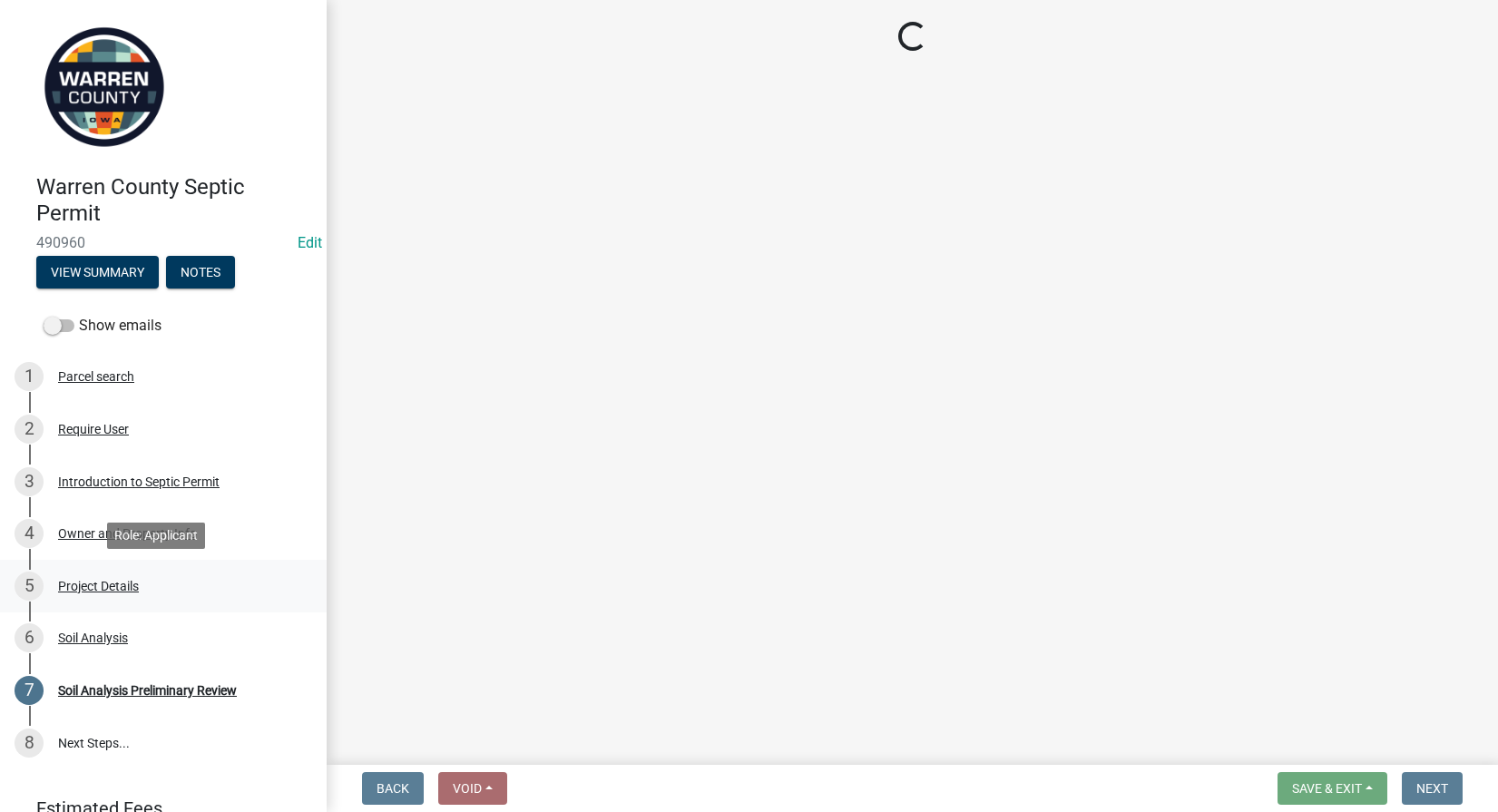
click at [96, 591] on div "Project Details" at bounding box center [99, 586] width 81 height 13
click at [100, 584] on div "Project Details" at bounding box center [99, 586] width 81 height 13
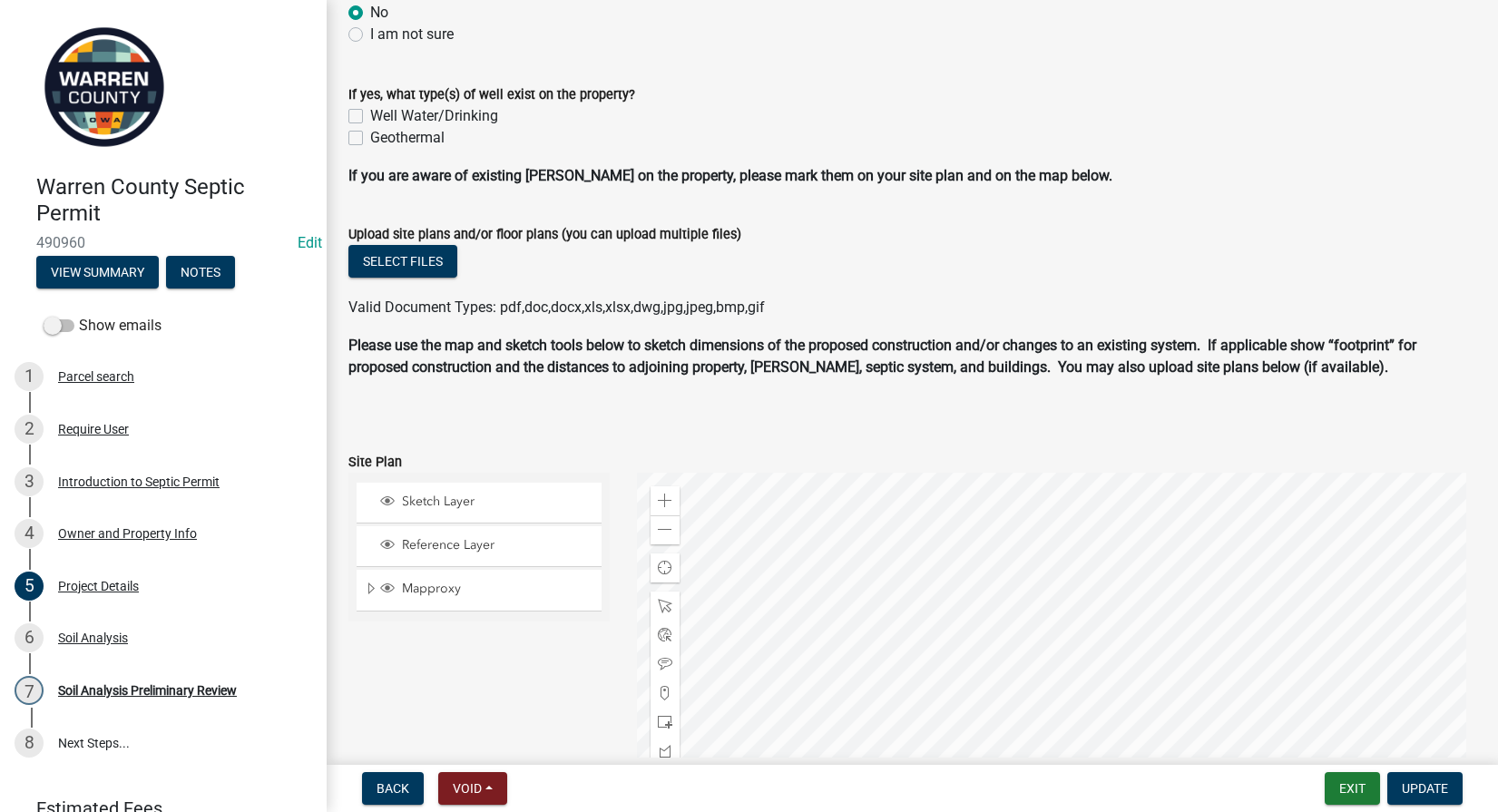
scroll to position [1058, 0]
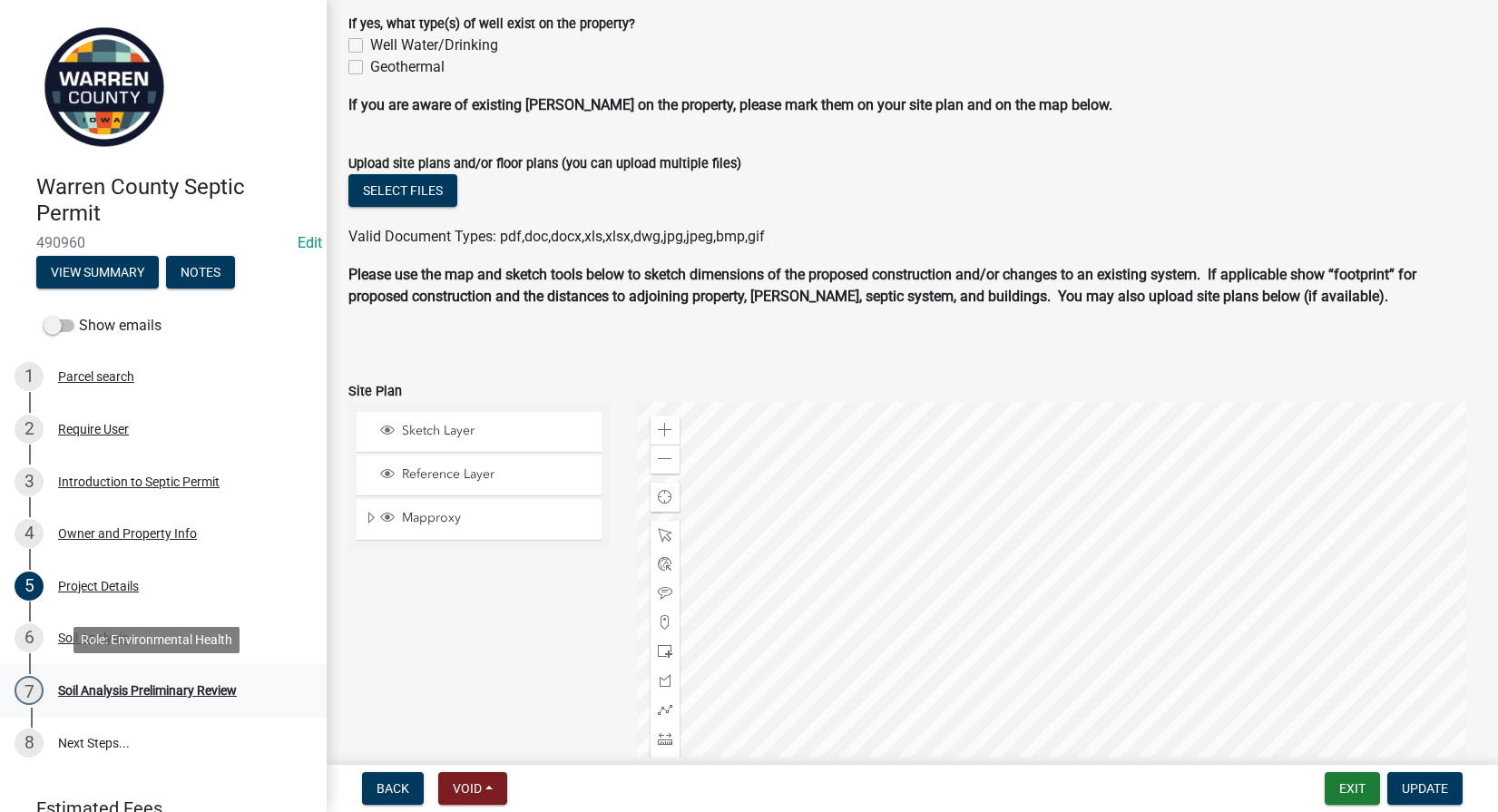
click at [92, 692] on div "Soil Analysis Preliminary Review" at bounding box center [148, 691] width 179 height 13
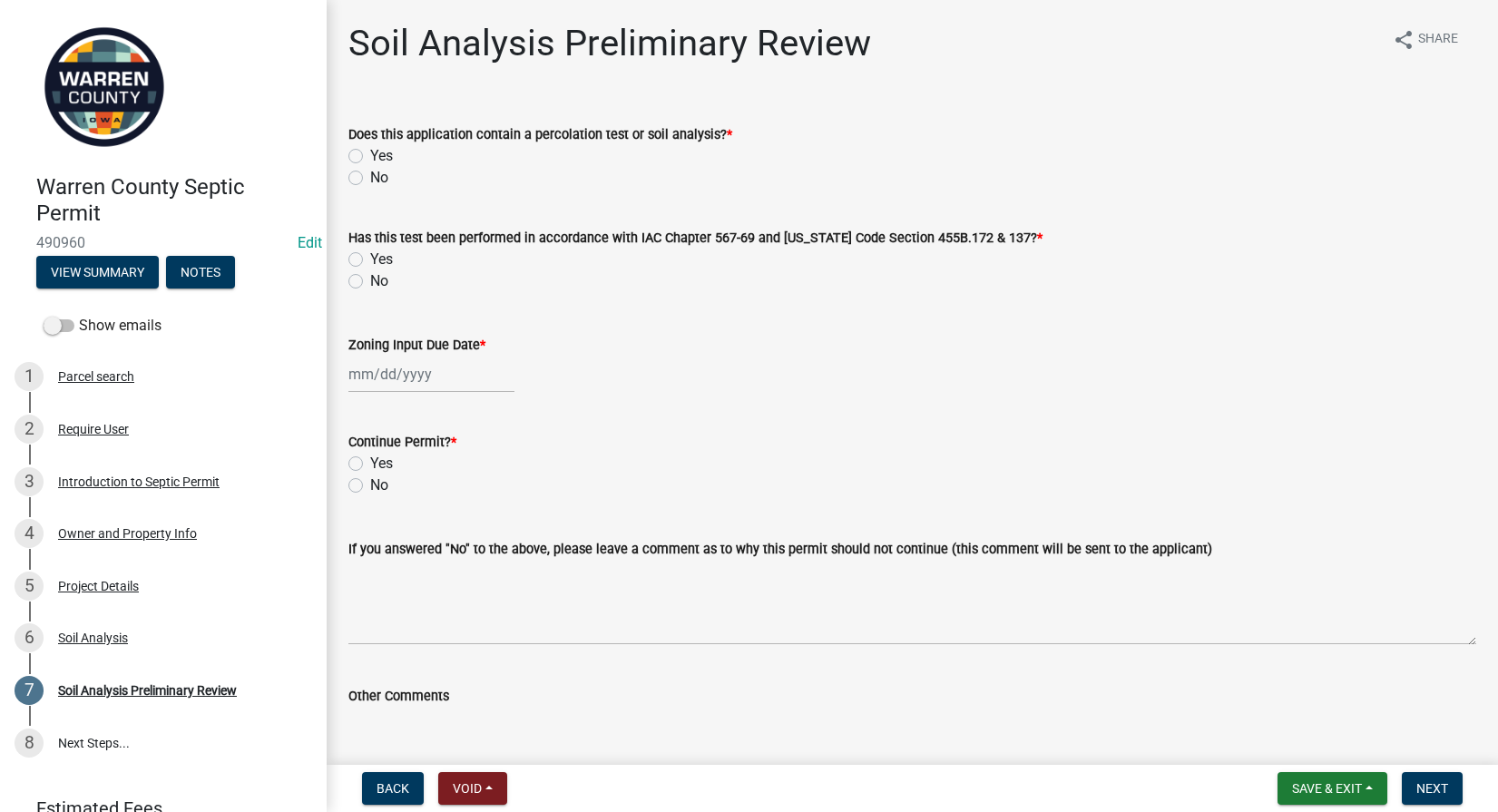
drag, startPoint x: 355, startPoint y: 159, endPoint x: 362, endPoint y: 198, distance: 39.6
click at [371, 159] on label "Yes" at bounding box center [382, 155] width 23 height 22
click at [371, 157] on input "Yes" at bounding box center [376, 150] width 12 height 12
radio input "true"
click at [371, 252] on label "Yes" at bounding box center [382, 258] width 23 height 22
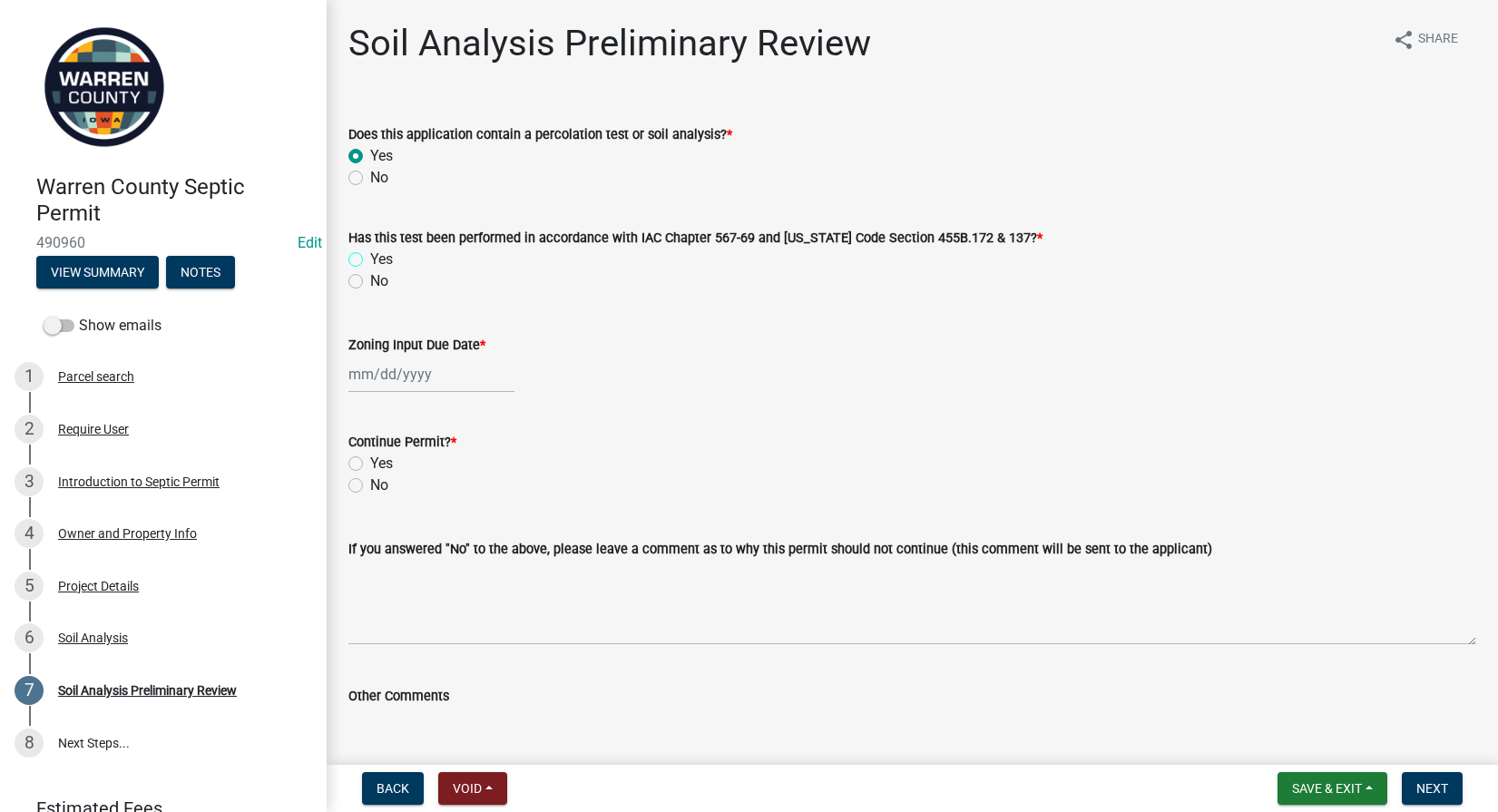
click at [371, 252] on input "Yes" at bounding box center [376, 254] width 12 height 12
radio input "true"
click at [383, 390] on div at bounding box center [432, 374] width 166 height 38
select select "10"
select select "2025"
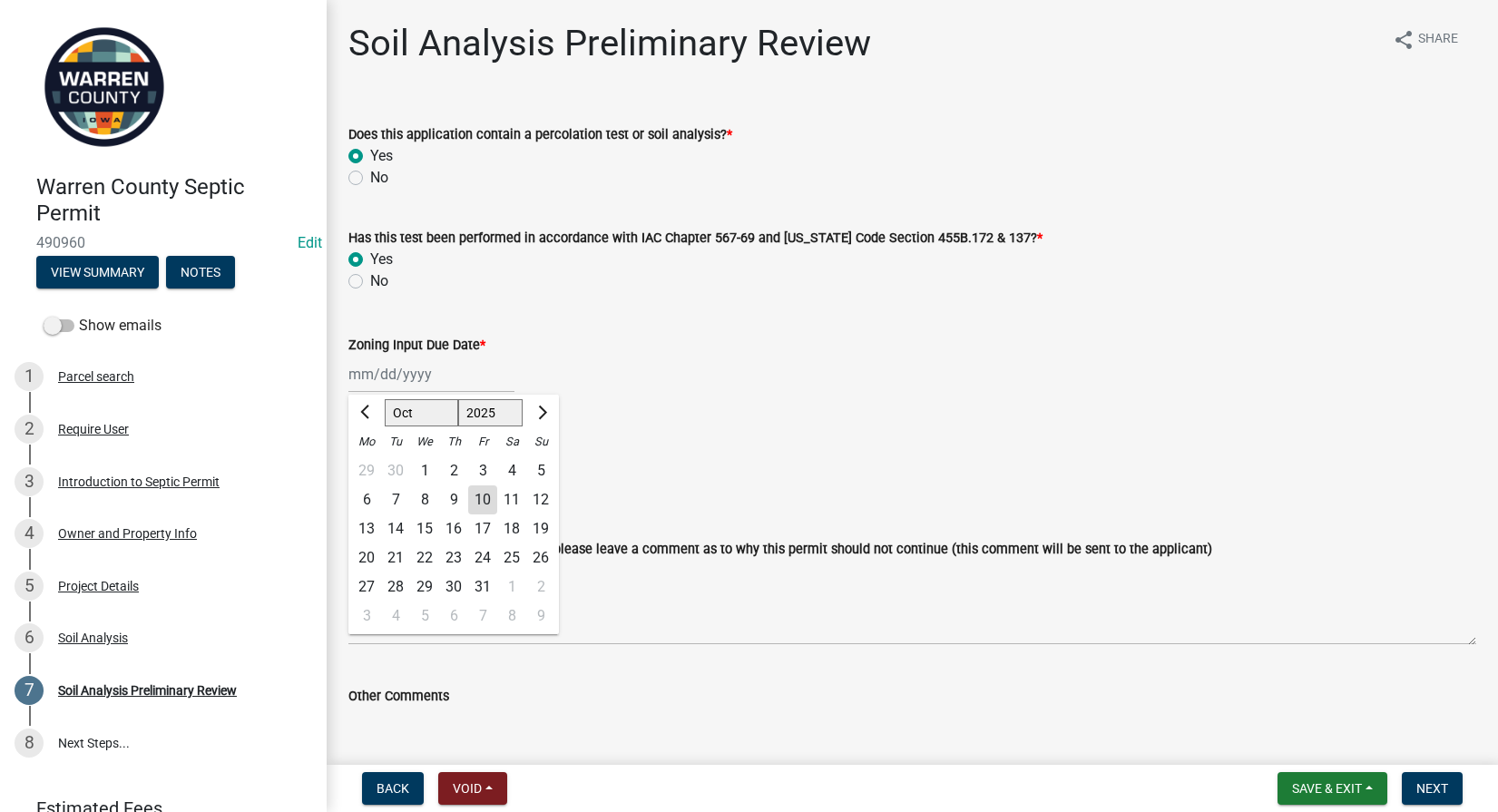
click at [477, 495] on div "10" at bounding box center [482, 499] width 29 height 29
type input "[DATE]"
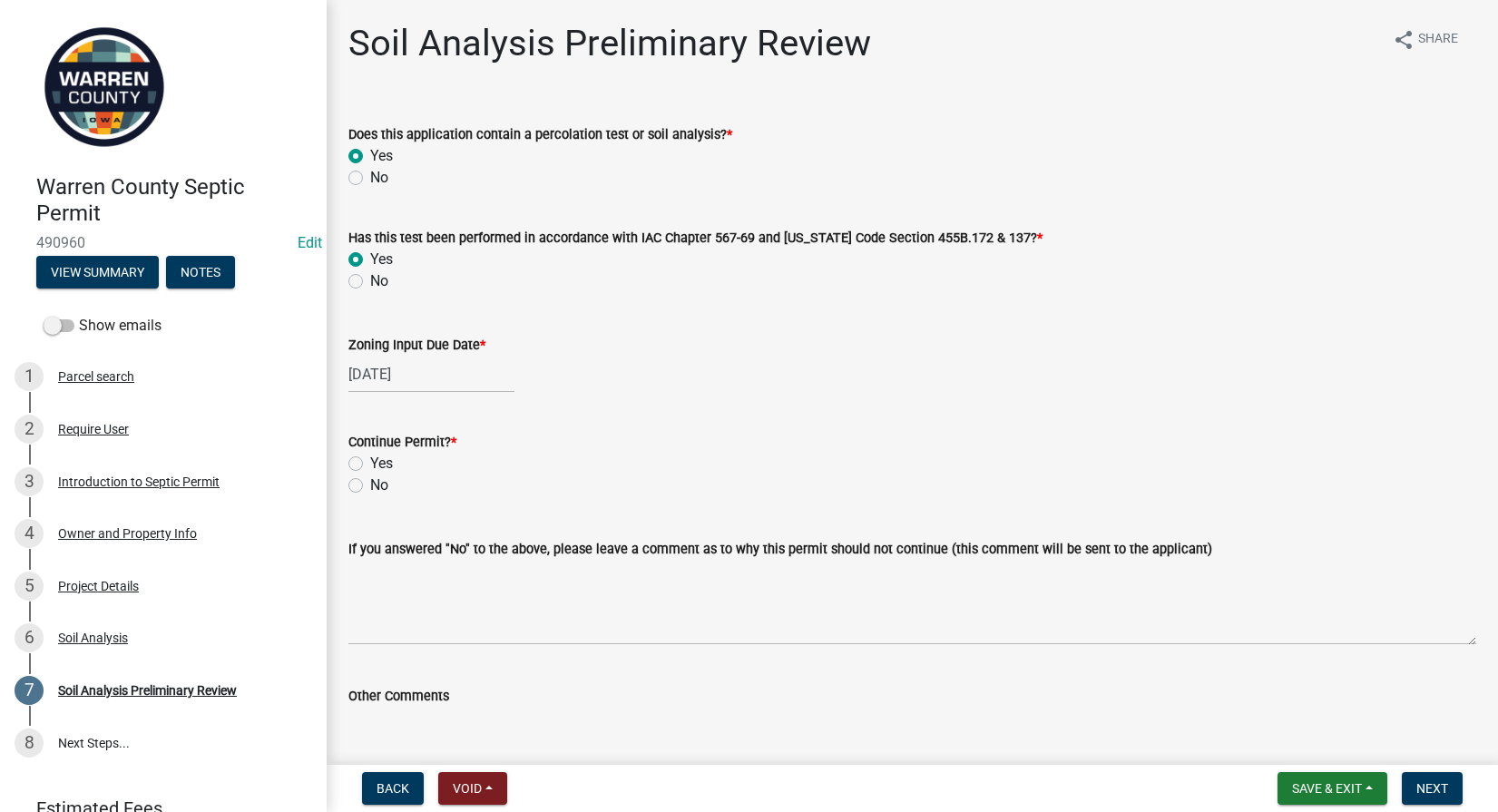
click at [371, 462] on label "Yes" at bounding box center [382, 462] width 23 height 22
click at [371, 462] on input "Yes" at bounding box center [376, 458] width 12 height 12
radio input "true"
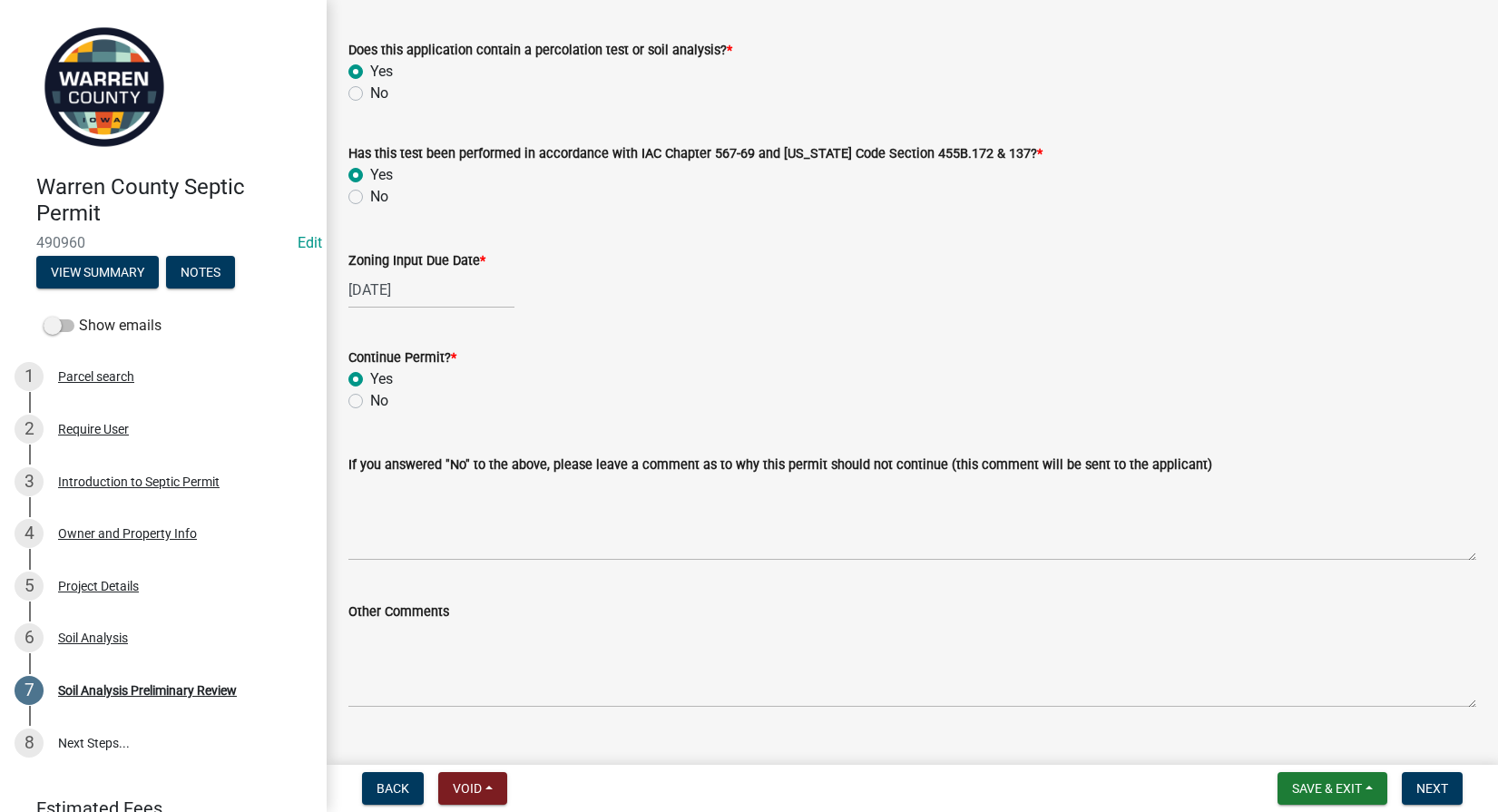
scroll to position [119, 0]
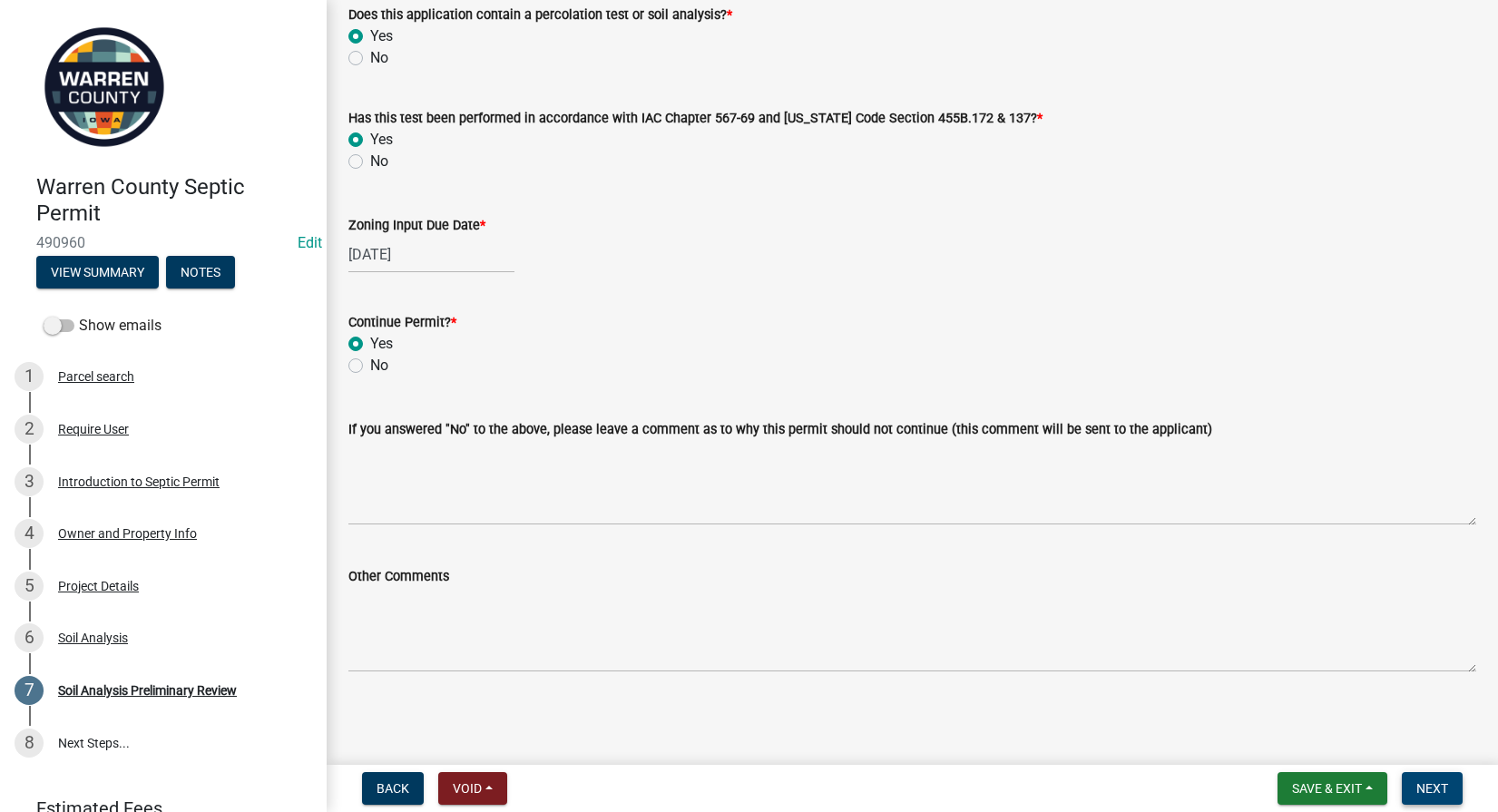
click at [1439, 785] on span "Next" at bounding box center [1432, 788] width 32 height 14
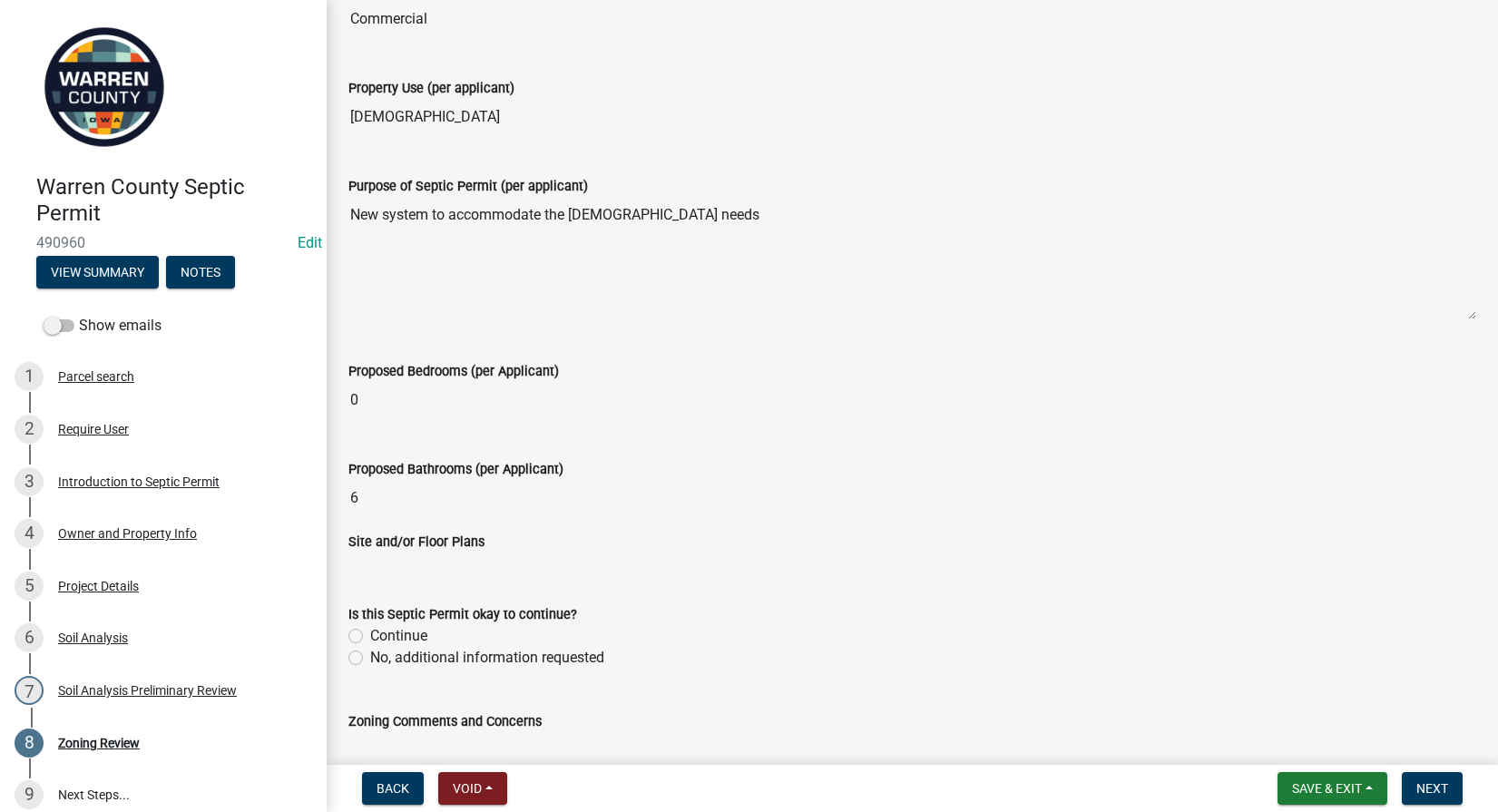
scroll to position [424, 0]
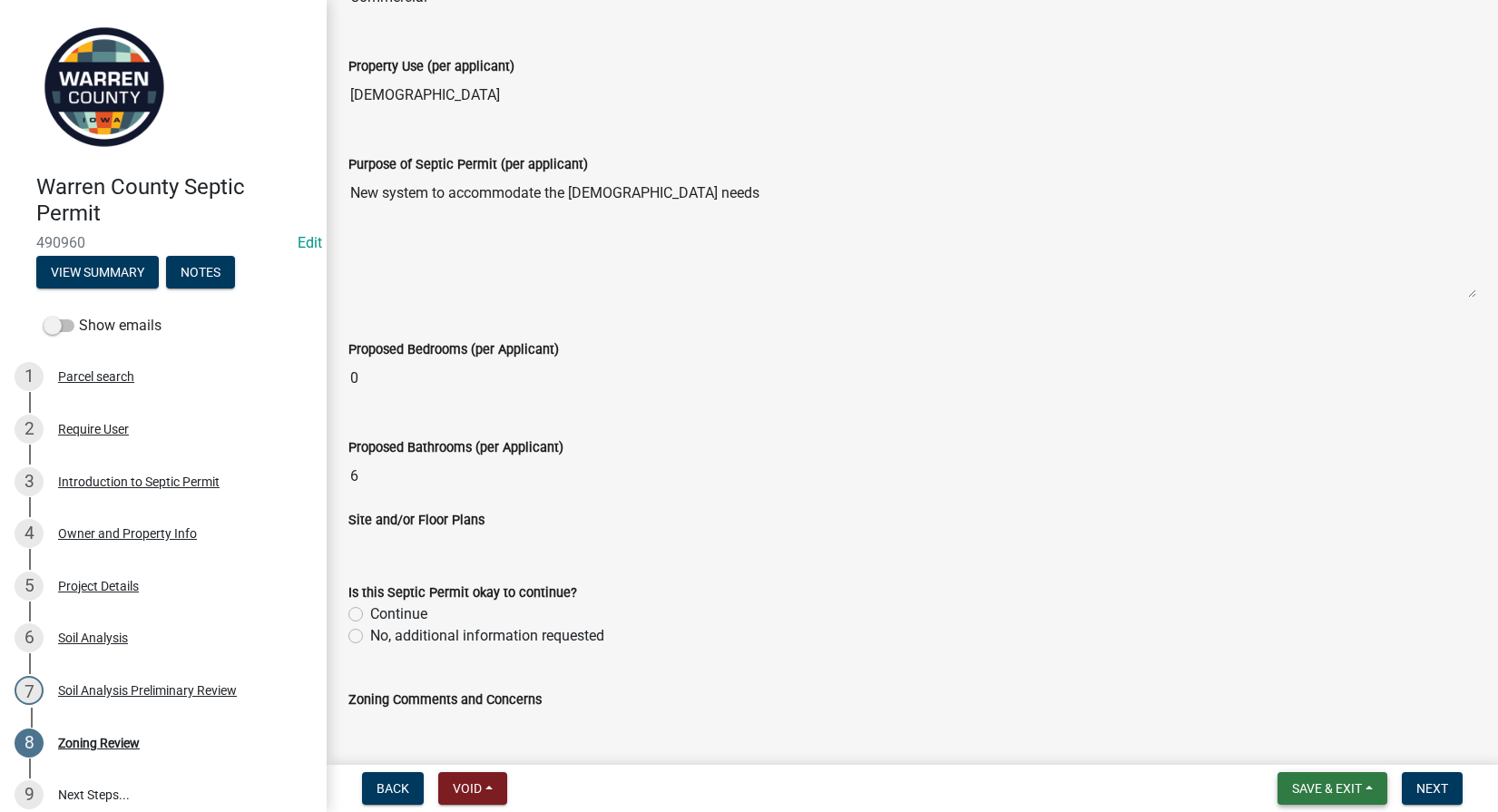
click at [1350, 789] on span "Save & Exit" at bounding box center [1327, 788] width 70 height 14
click at [1298, 737] on button "Save & Exit" at bounding box center [1315, 741] width 145 height 43
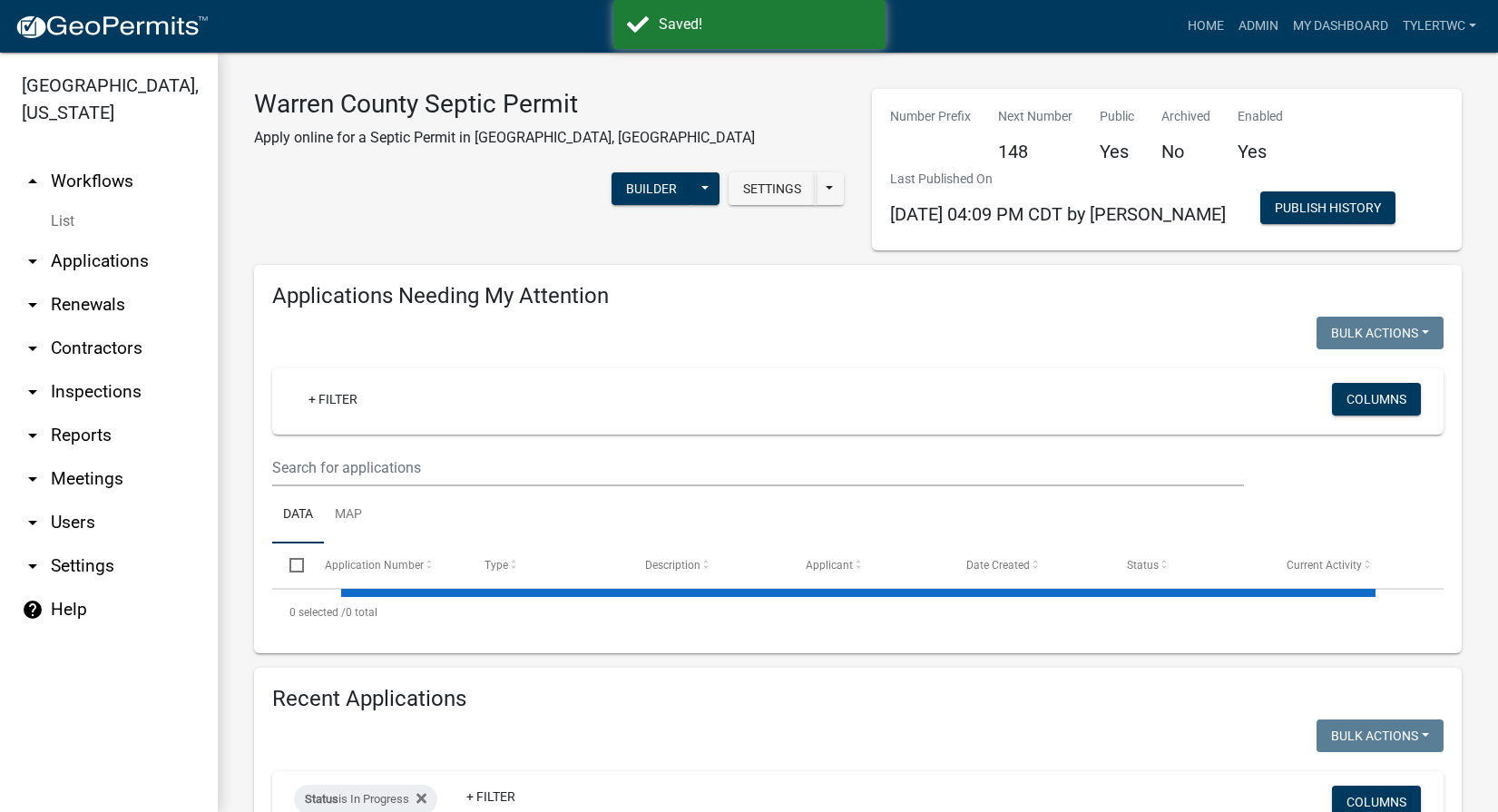
select select "2: 50"
select select "3: 100"
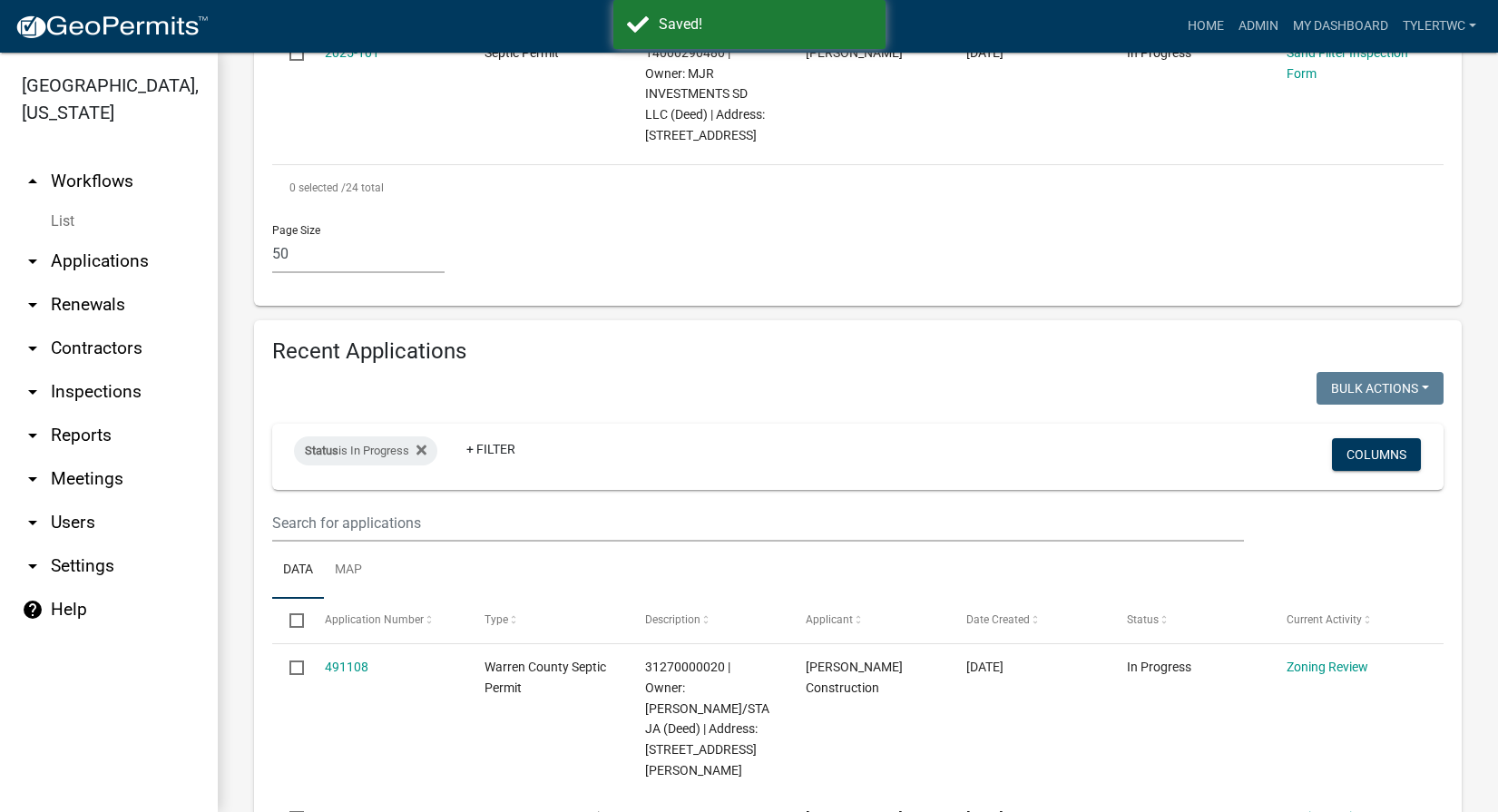
scroll to position [4021, 0]
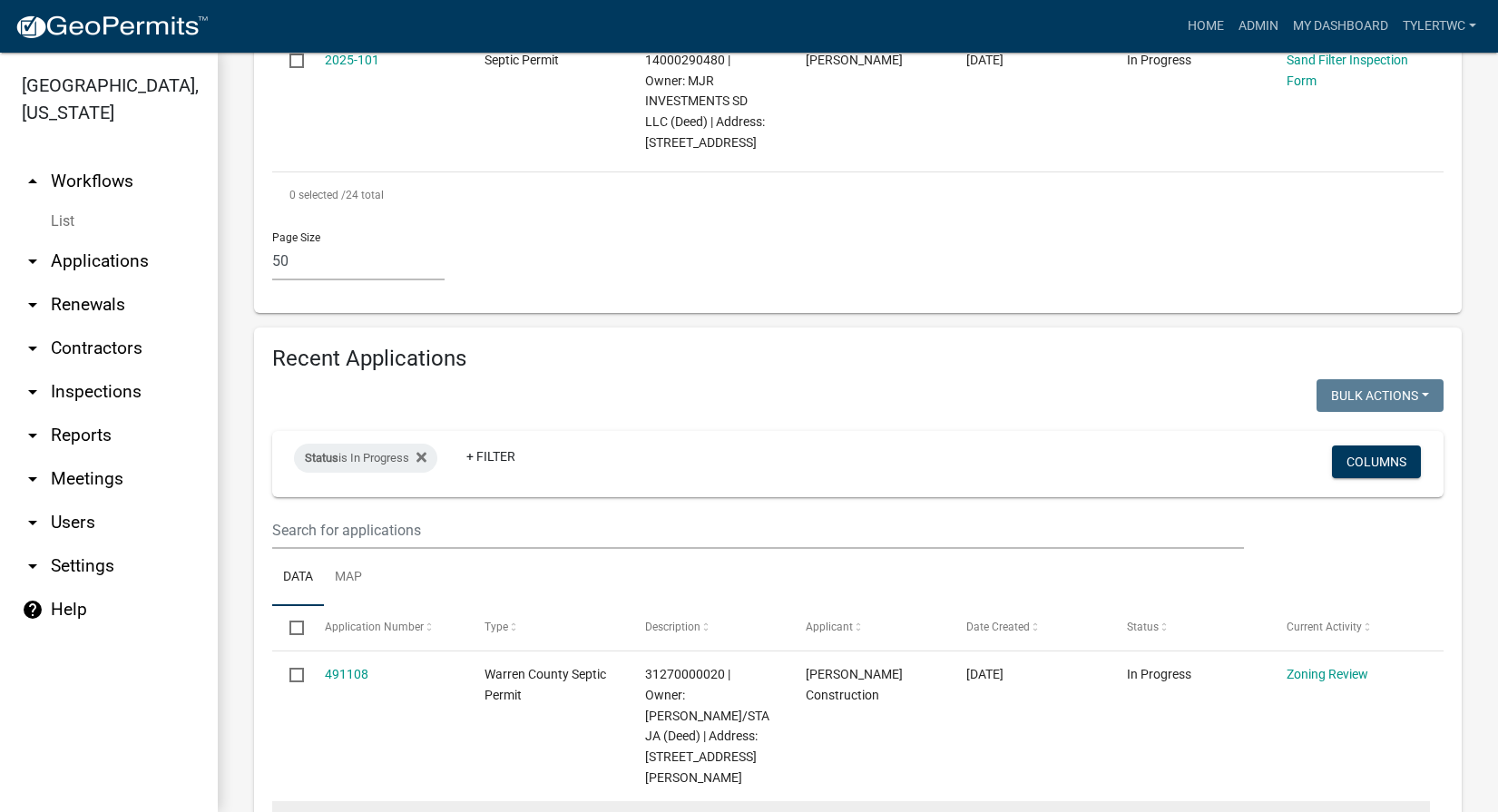
click at [362, 811] on link "490960" at bounding box center [346, 822] width 43 height 14
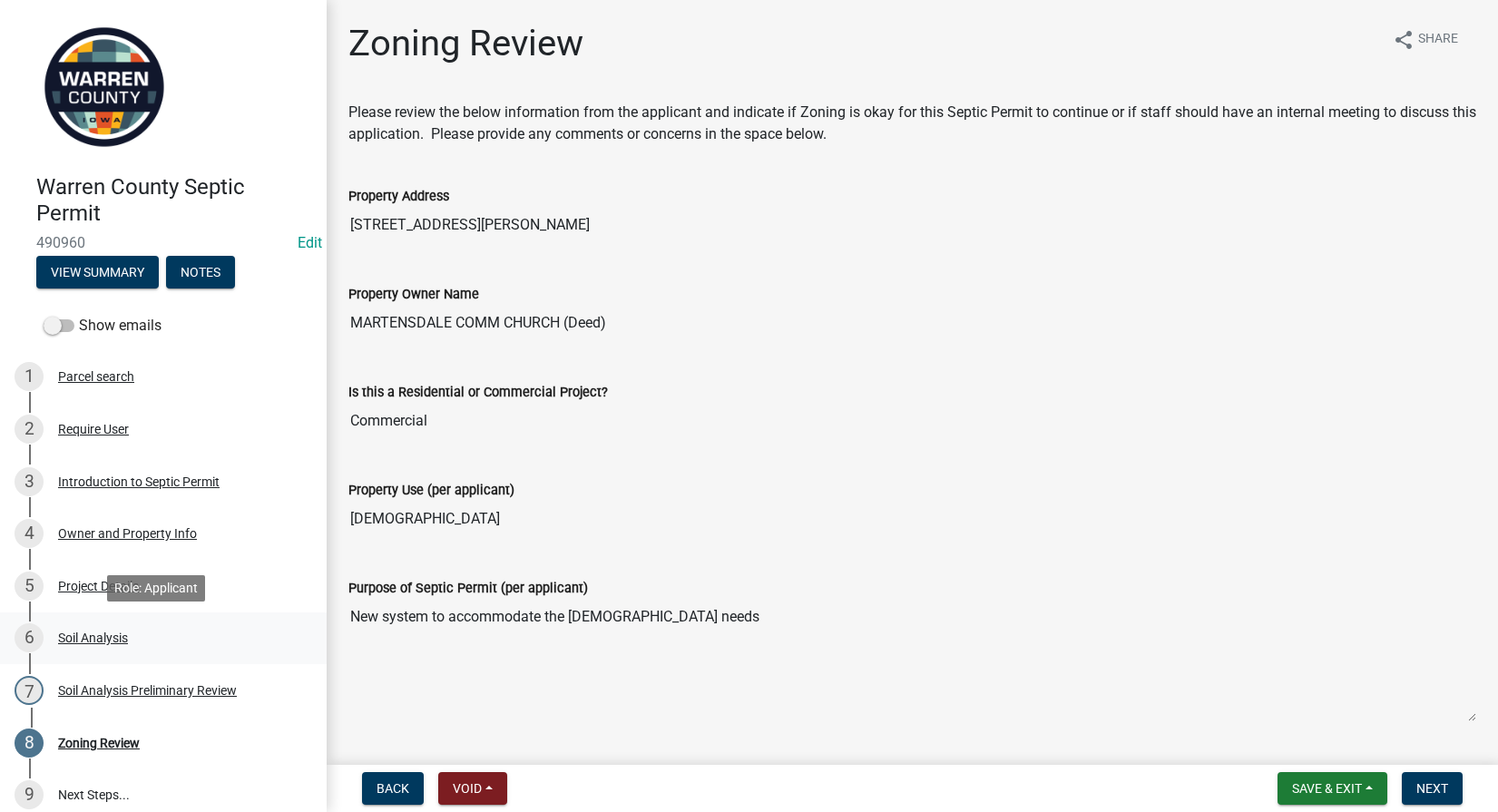
click at [82, 633] on div "Soil Analysis" at bounding box center [93, 638] width 70 height 13
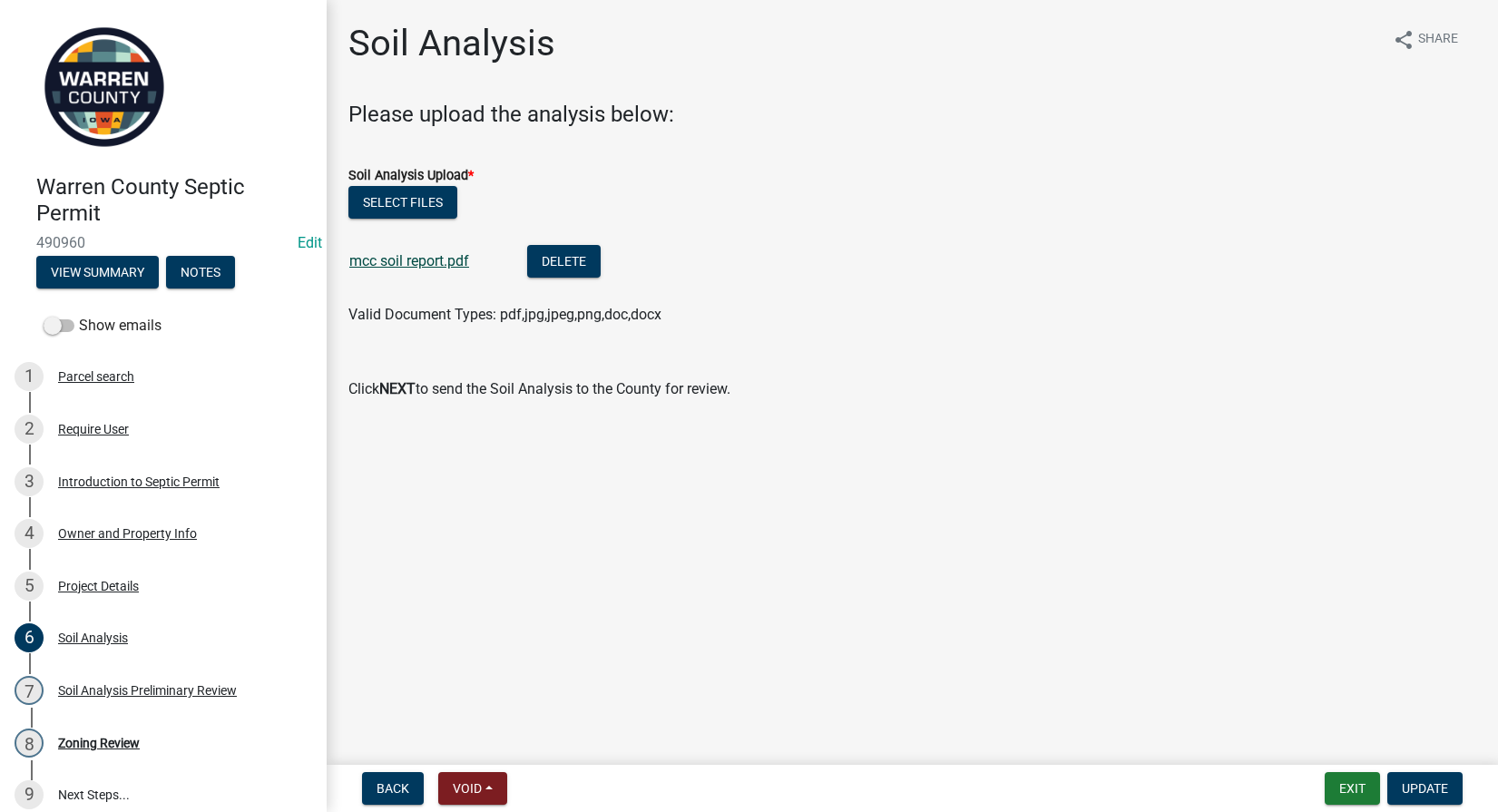
click at [385, 260] on link "mcc soil report.pdf" at bounding box center [408, 260] width 119 height 17
click at [100, 742] on div "Zoning Review" at bounding box center [99, 743] width 82 height 13
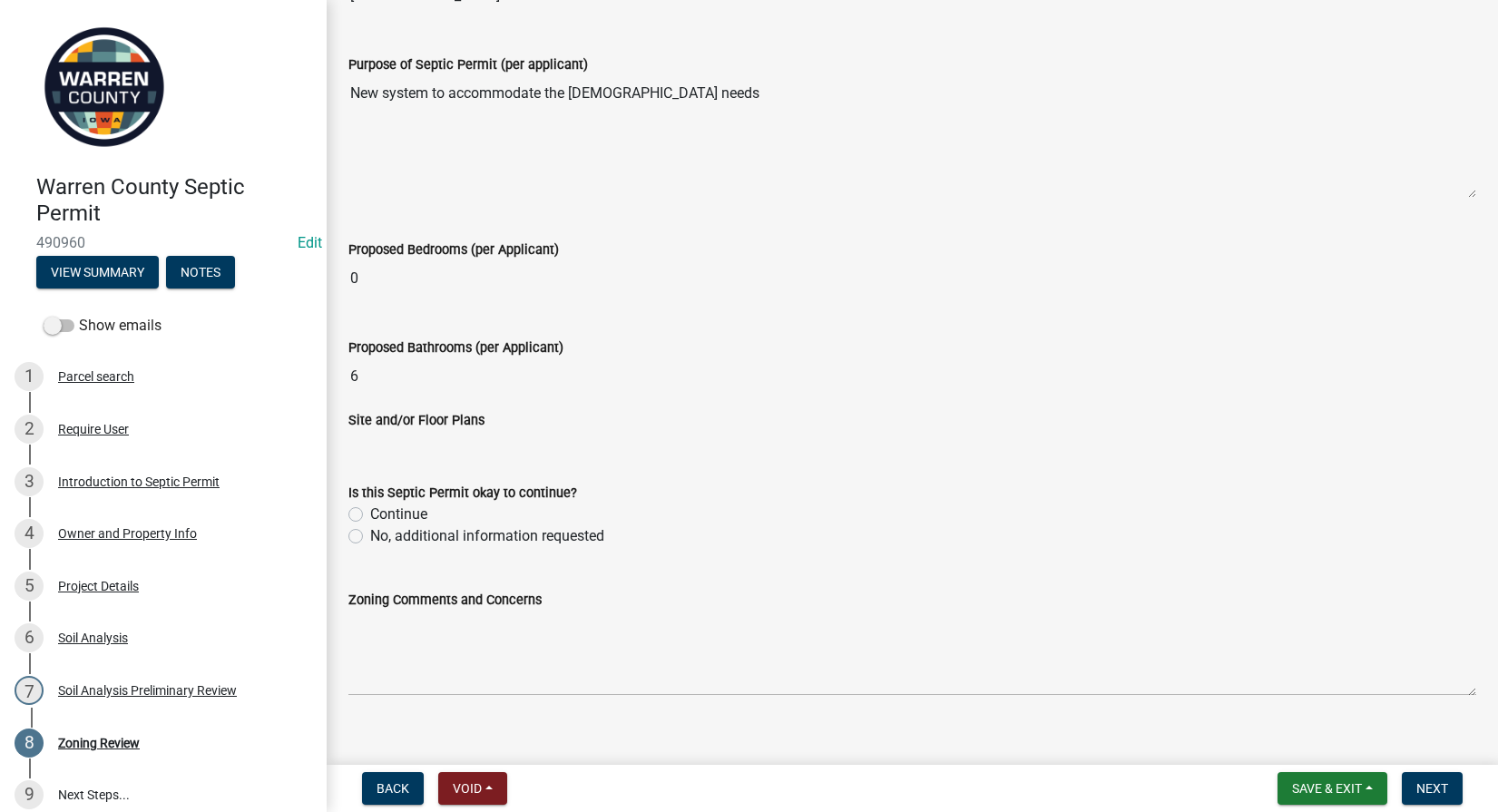
scroll to position [547, 0]
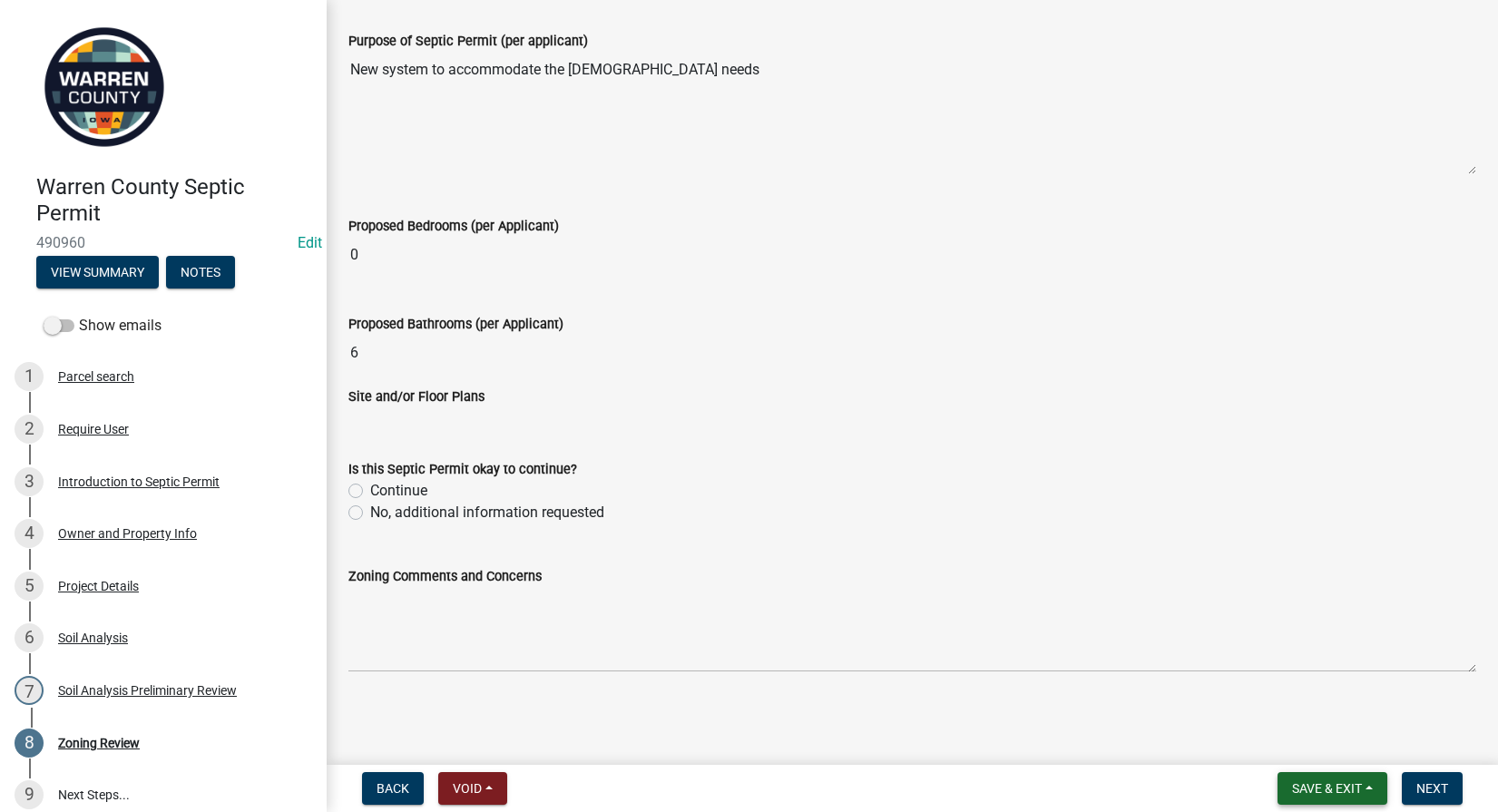
click at [1333, 788] on span "Save & Exit" at bounding box center [1327, 788] width 70 height 14
click at [1293, 730] on button "Save & Exit" at bounding box center [1315, 741] width 145 height 43
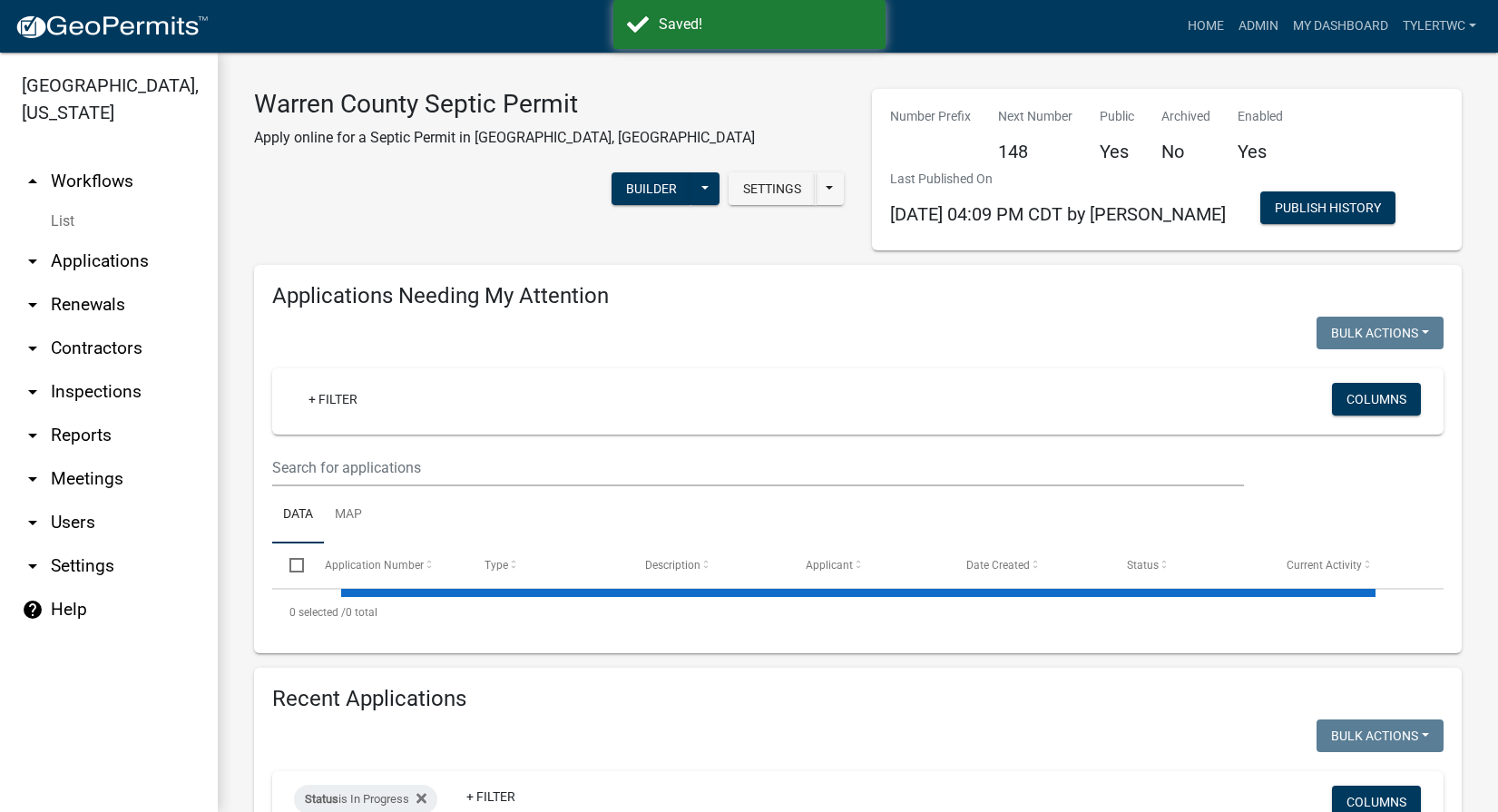
select select "2: 50"
select select "3: 100"
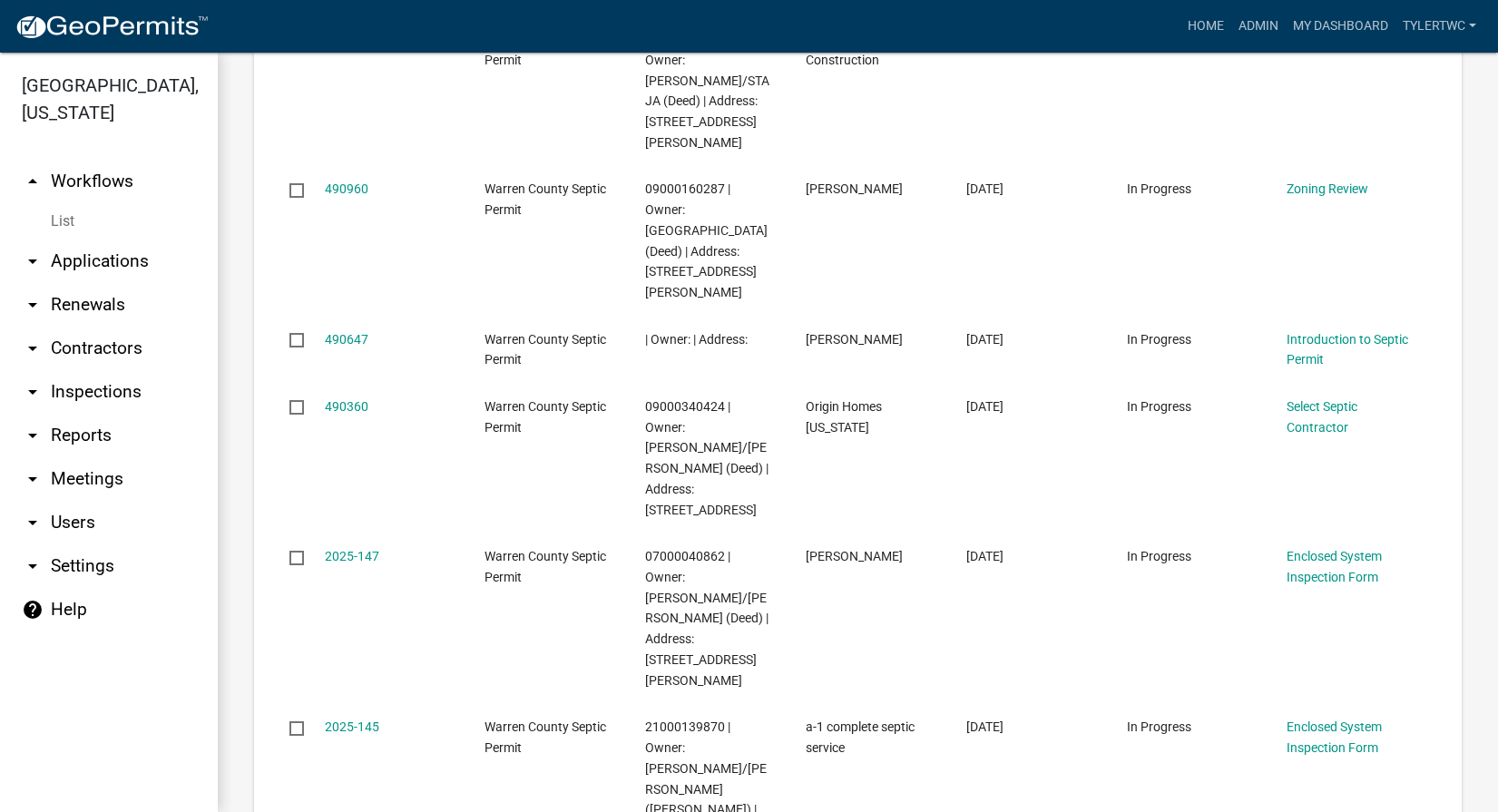
scroll to position [4021, 0]
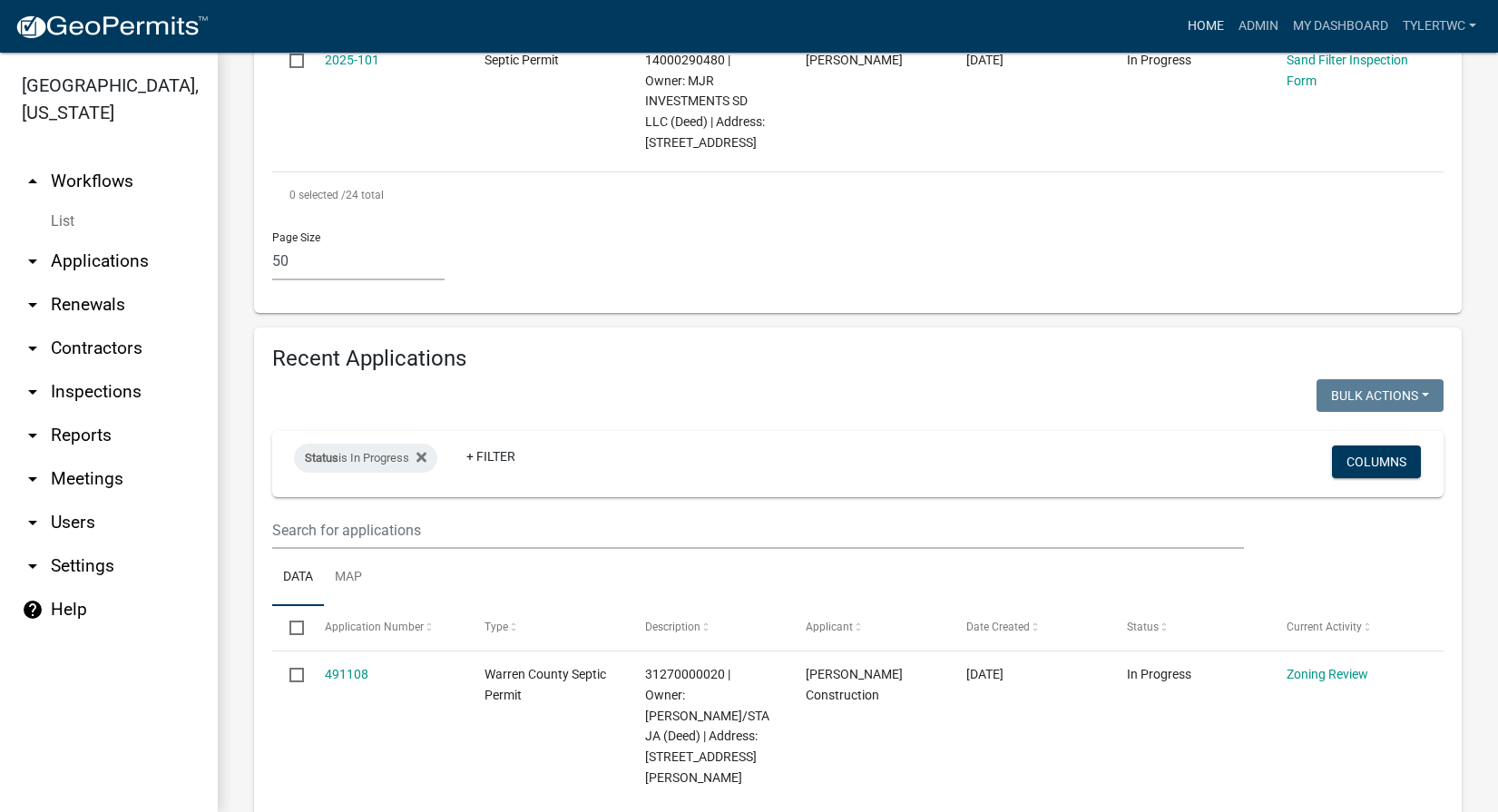
click at [1212, 33] on link "Home" at bounding box center [1206, 26] width 51 height 35
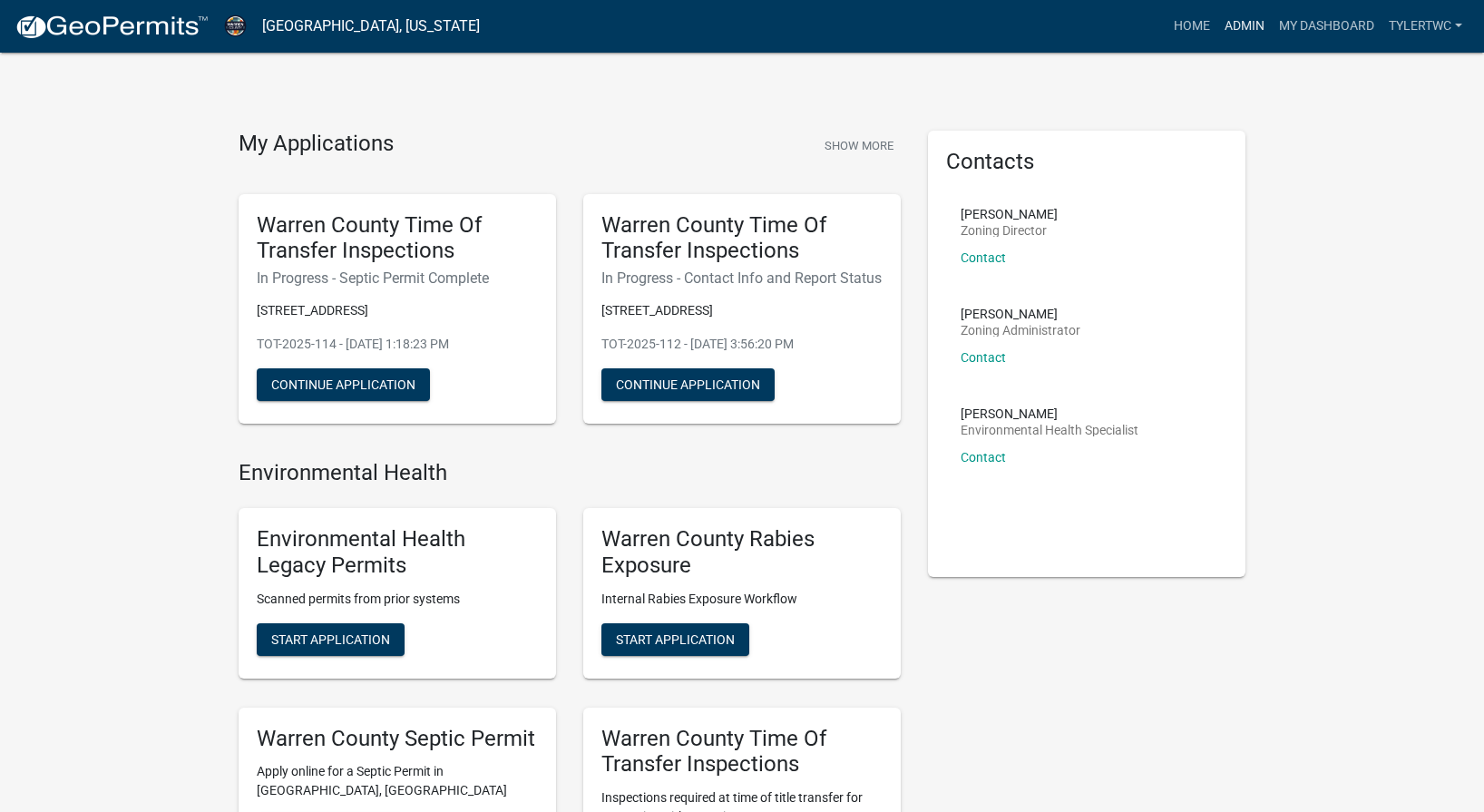
click at [1261, 17] on link "Admin" at bounding box center [1244, 26] width 55 height 35
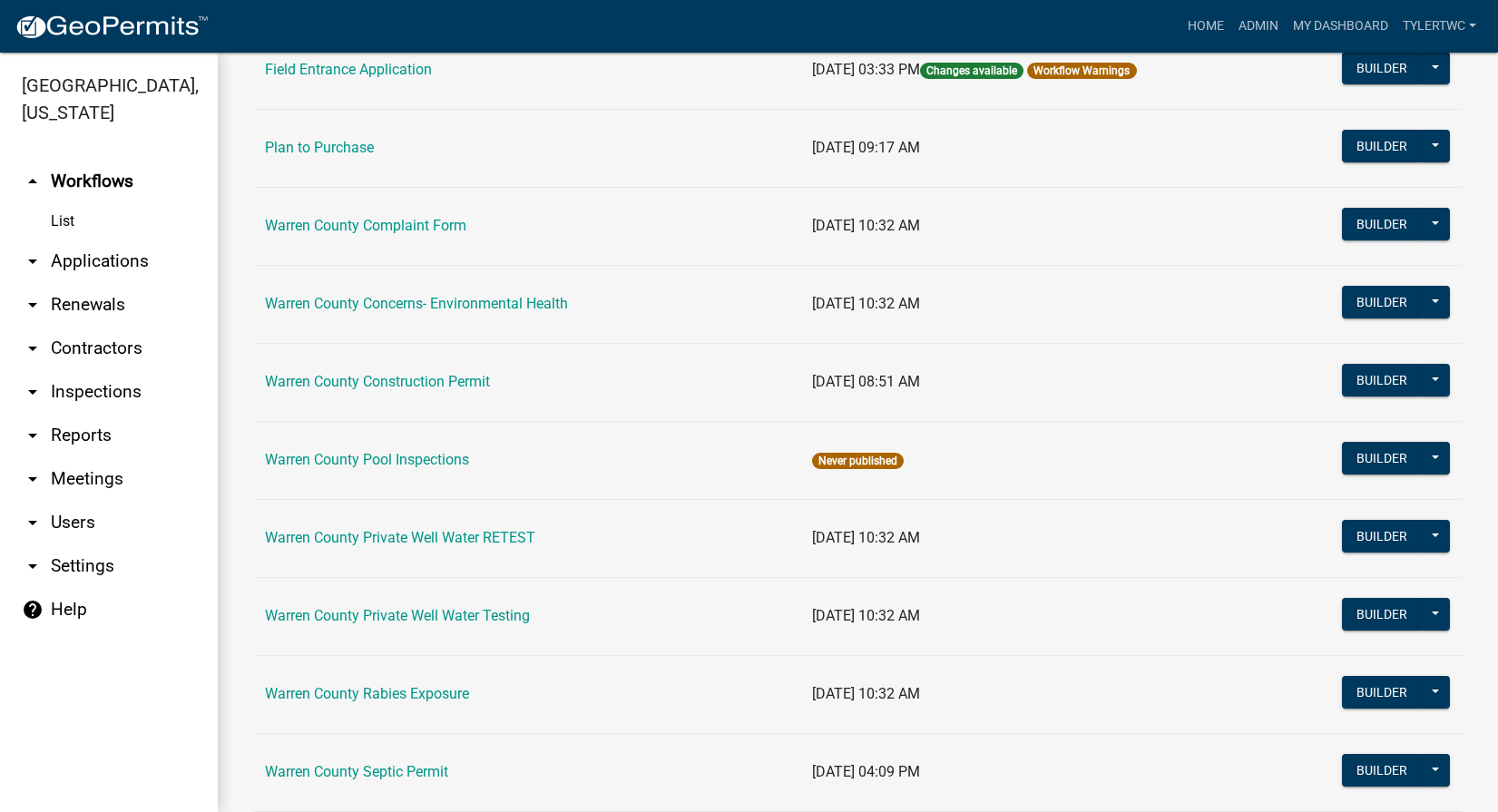
scroll to position [1113, 0]
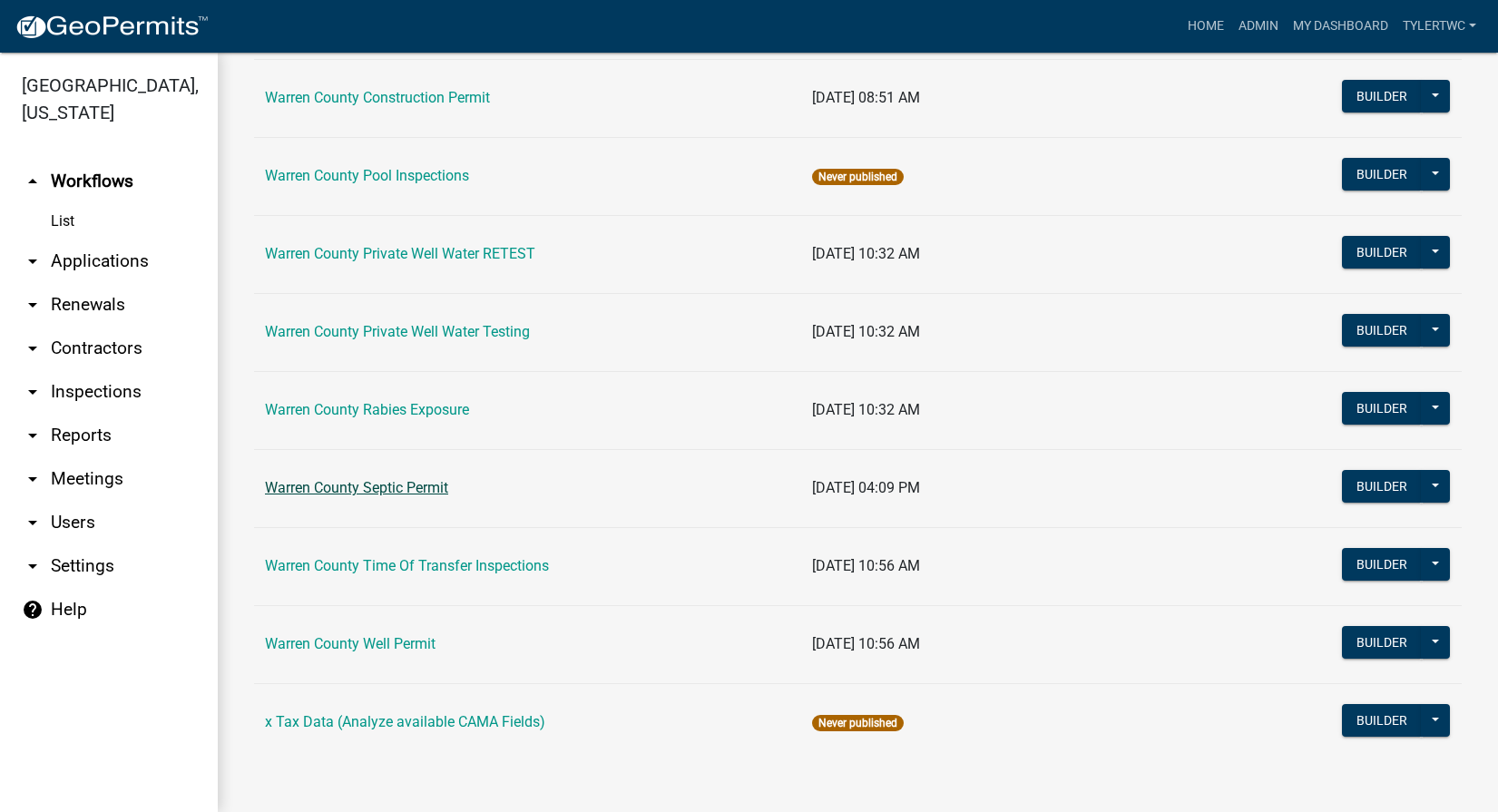
click at [374, 492] on link "Warren County Septic Permit" at bounding box center [356, 487] width 183 height 17
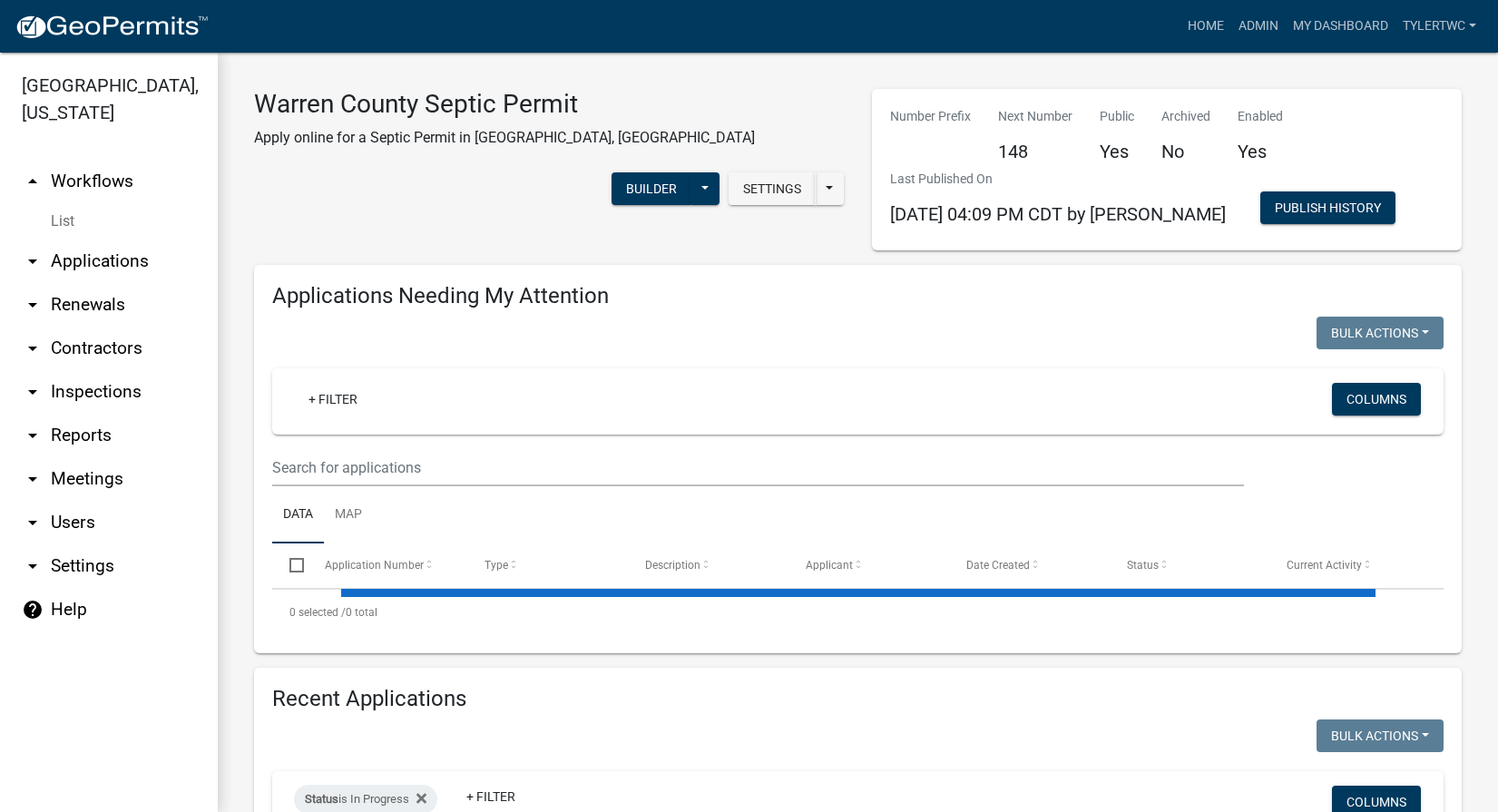
select select "2: 50"
select select "3: 100"
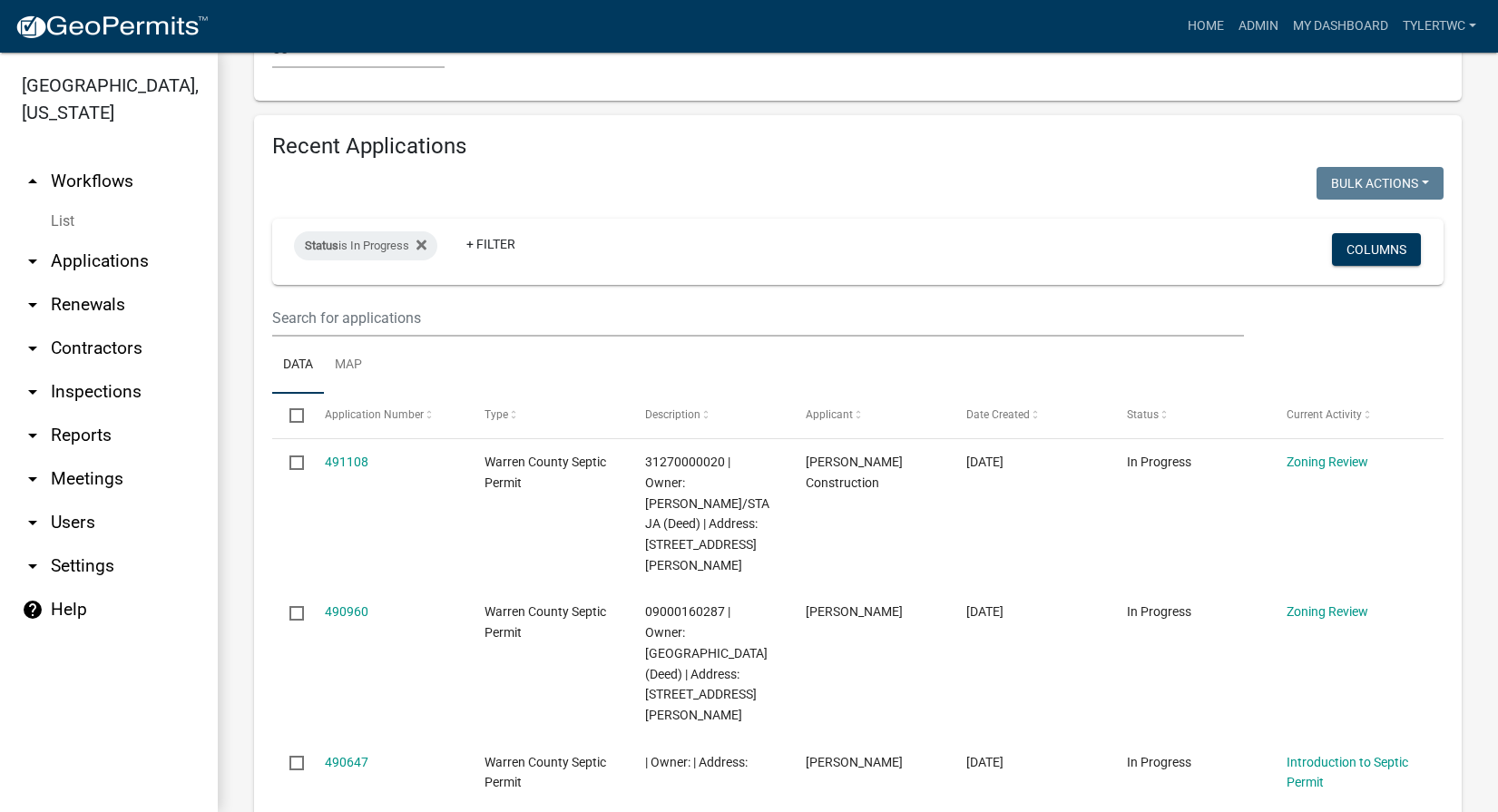
scroll to position [4443, 0]
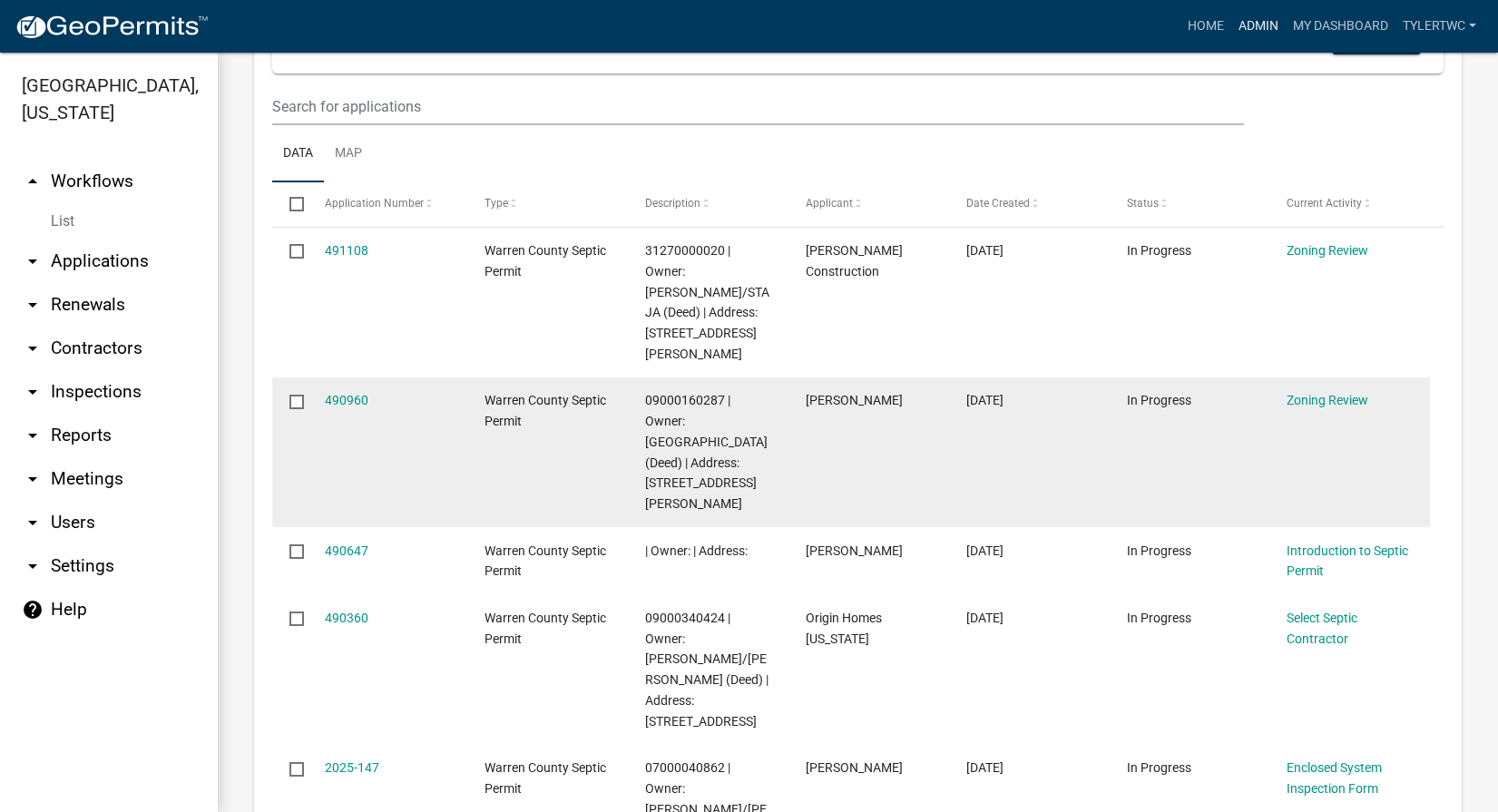
drag, startPoint x: 1263, startPoint y: 19, endPoint x: 1150, endPoint y: 90, distance: 133.5
click at [1263, 19] on link "Admin" at bounding box center [1258, 26] width 55 height 35
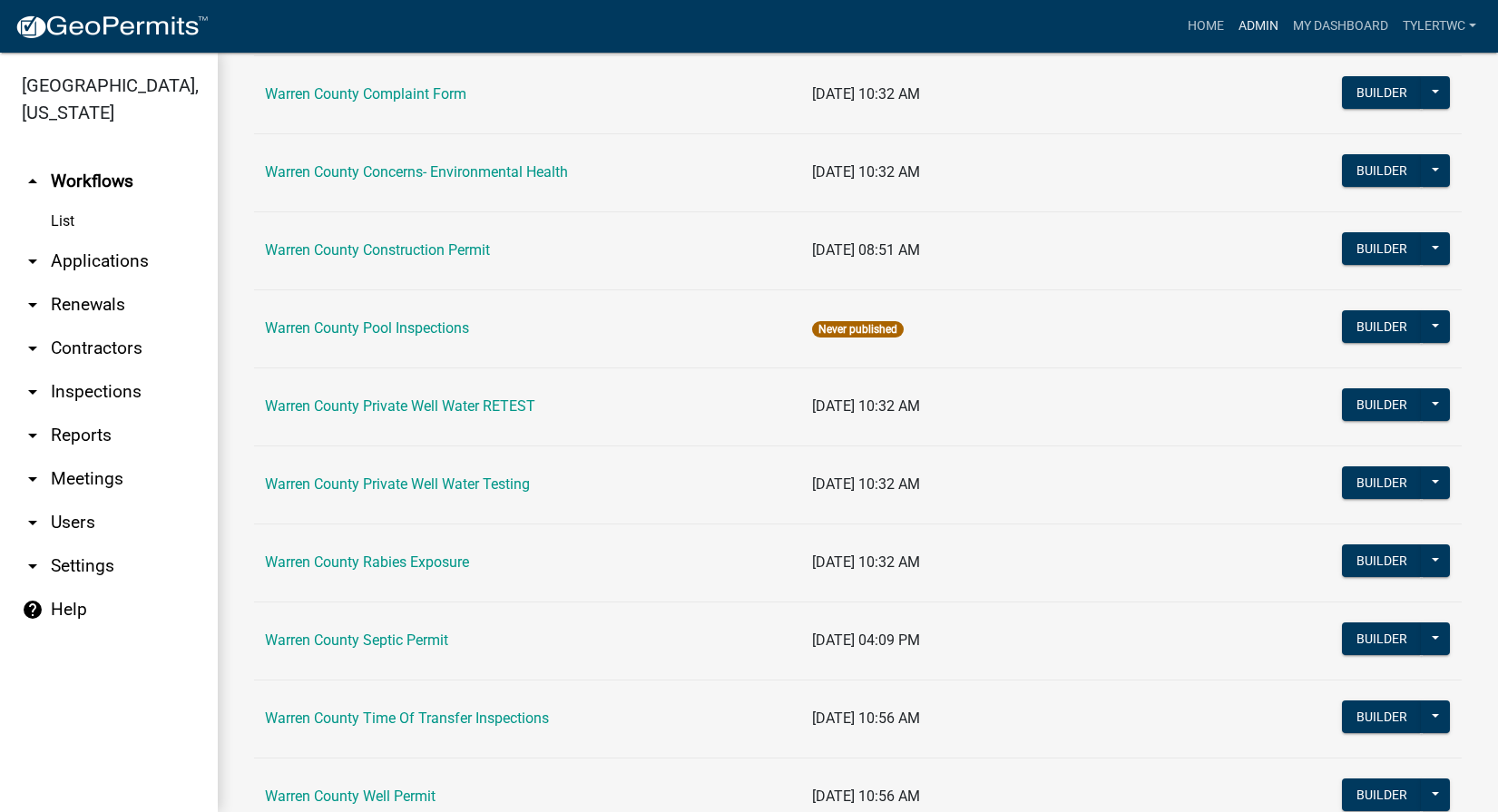
scroll to position [1113, 0]
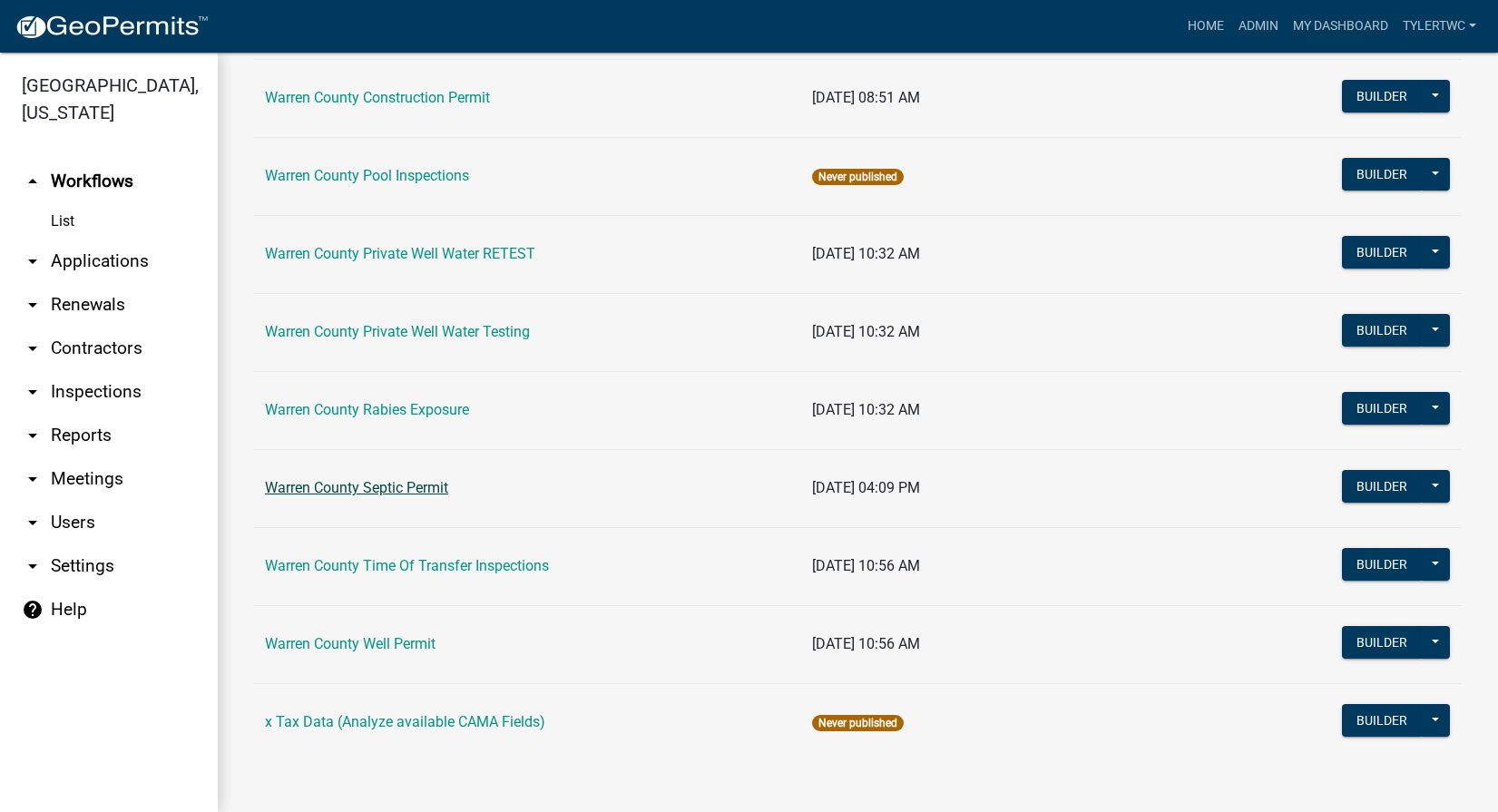
click at [340, 487] on link "Warren County Septic Permit" at bounding box center [356, 487] width 183 height 17
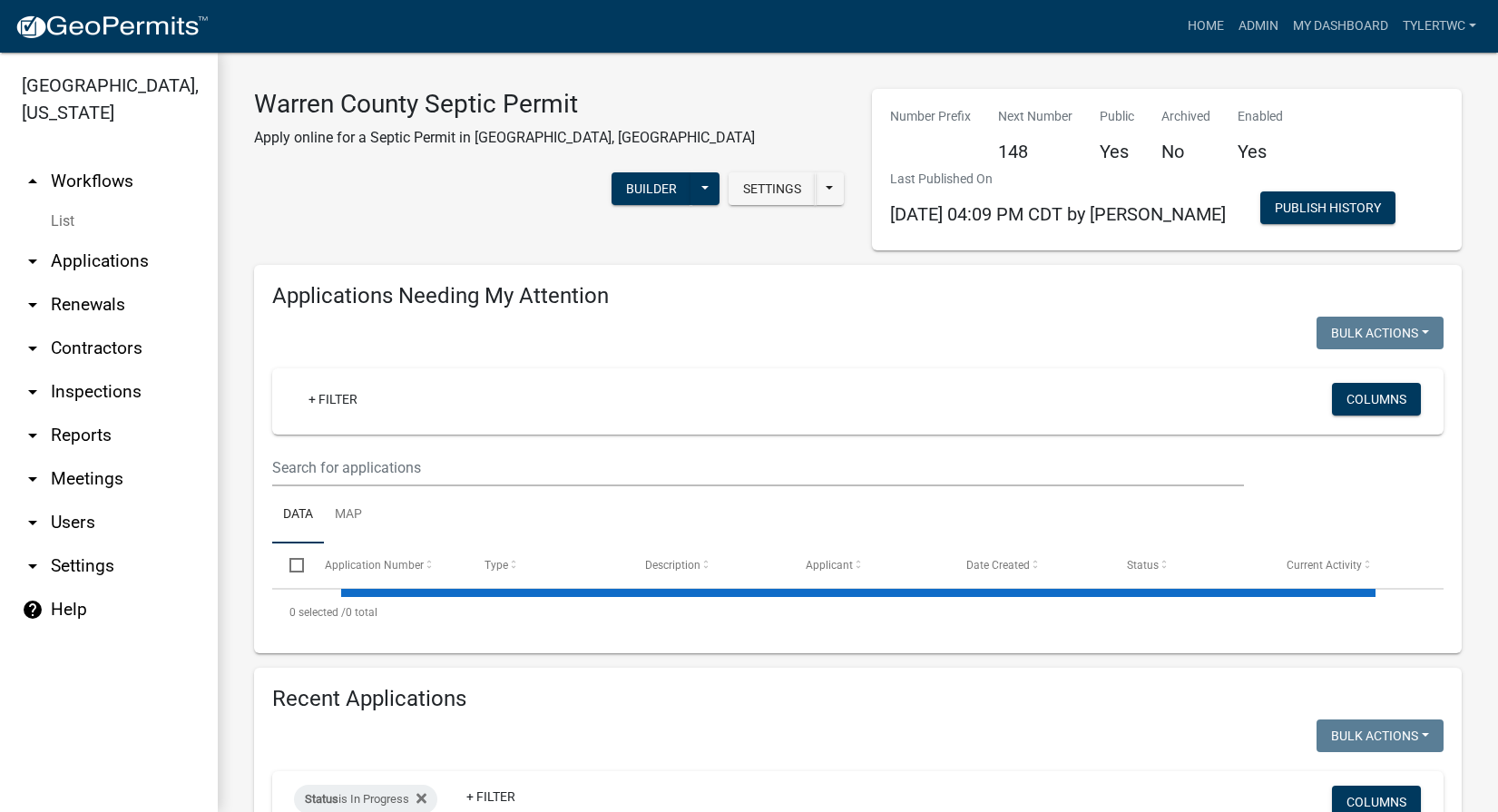
select select "2: 50"
select select "3: 100"
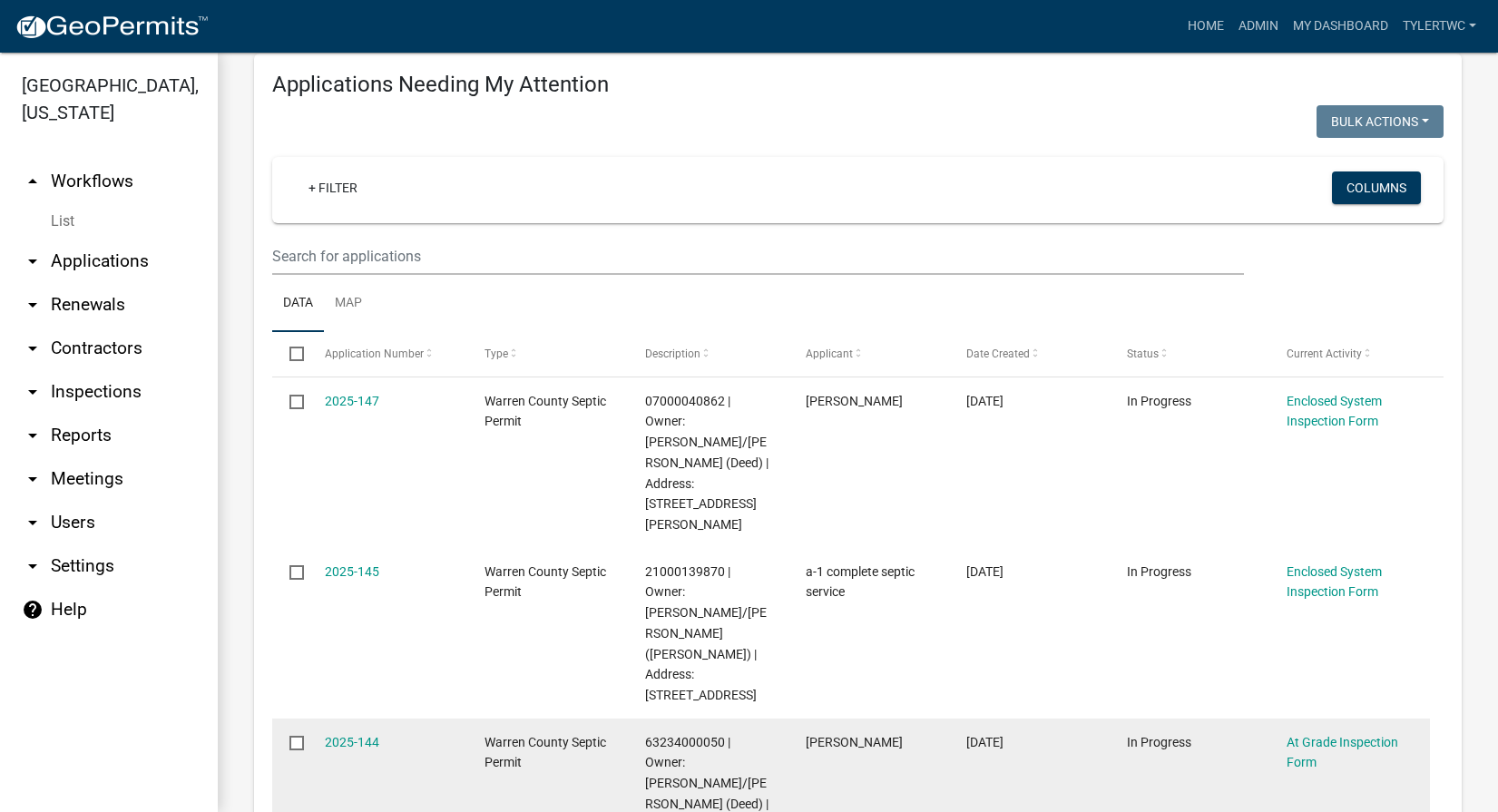
scroll to position [424, 0]
